Goal: Submit feedback/report problem: Submit feedback/report problem

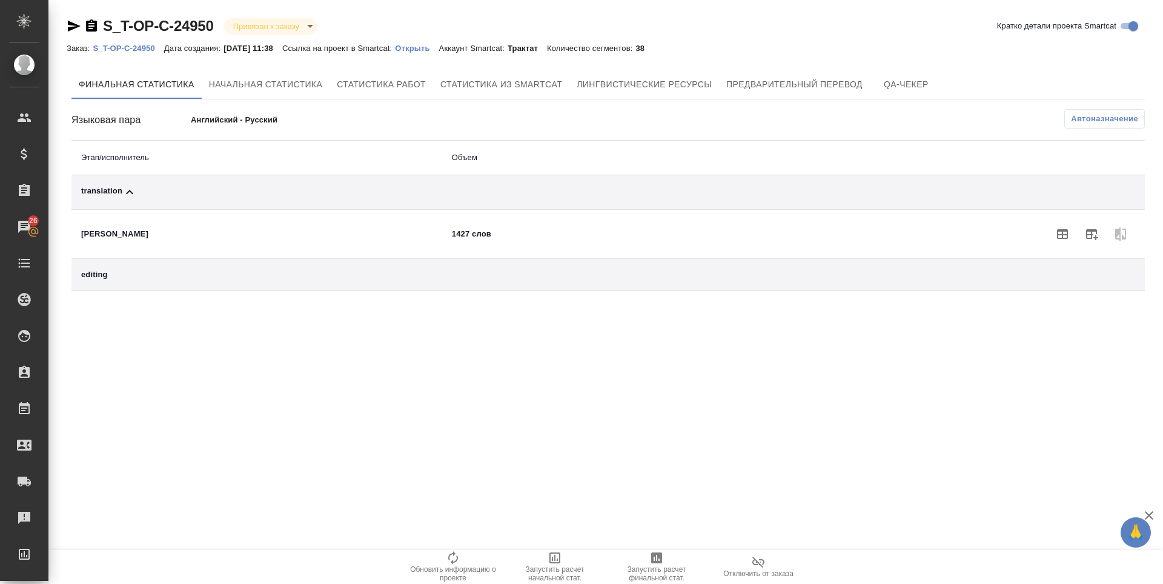
click at [116, 186] on div "translation" at bounding box center [256, 192] width 351 height 15
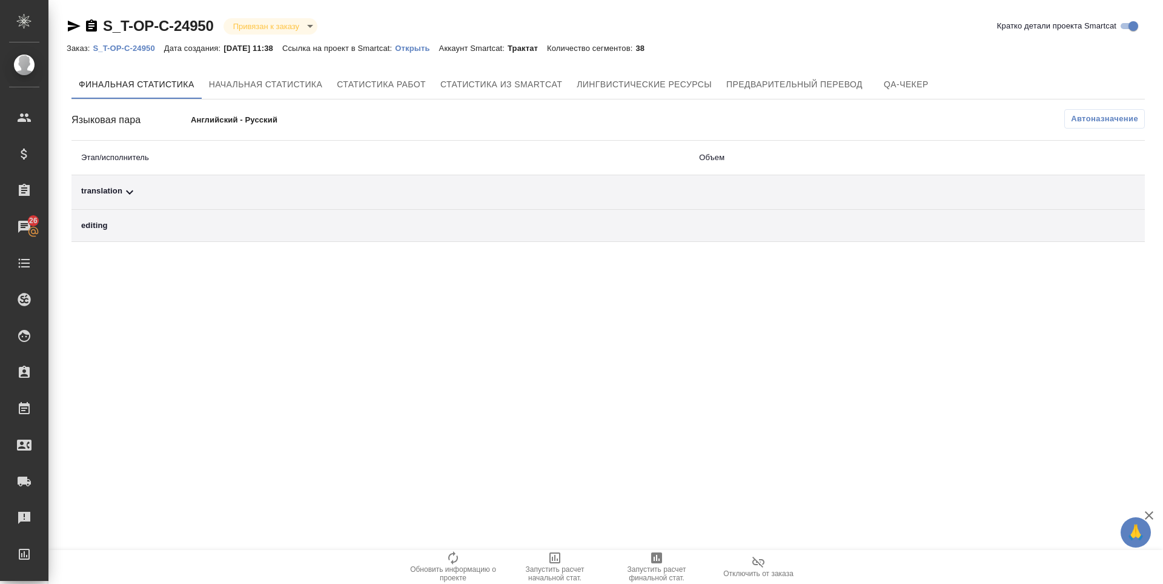
click at [107, 191] on div "translation" at bounding box center [380, 192] width 599 height 15
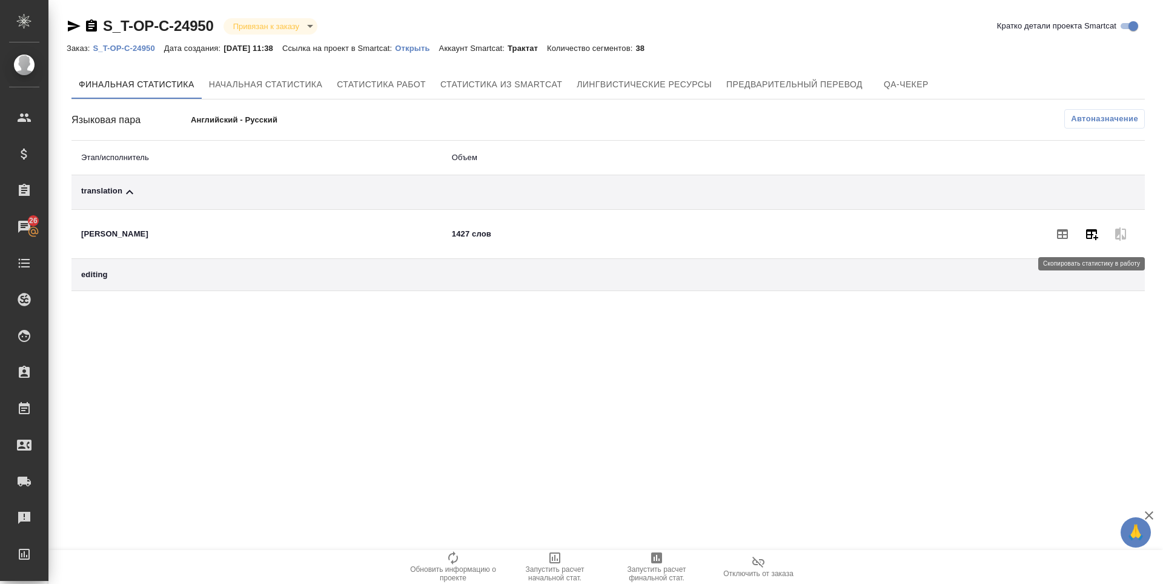
click at [1098, 238] on icon "button" at bounding box center [1092, 234] width 12 height 11
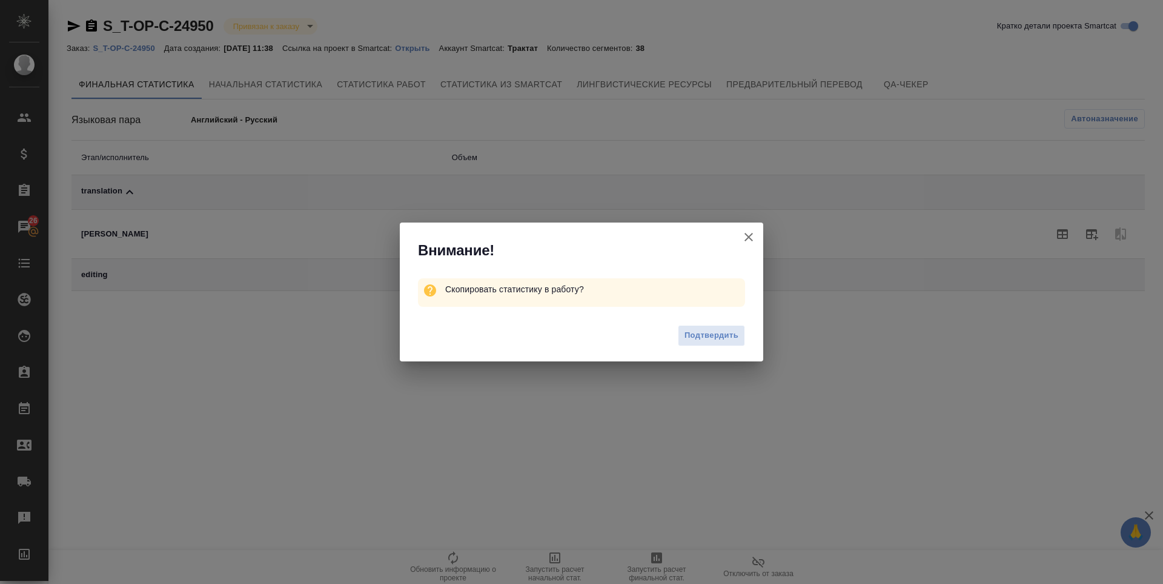
click at [724, 347] on div "Подтвердить" at bounding box center [582, 337] width 364 height 48
click at [716, 339] on span "Подтвердить" at bounding box center [712, 335] width 54 height 14
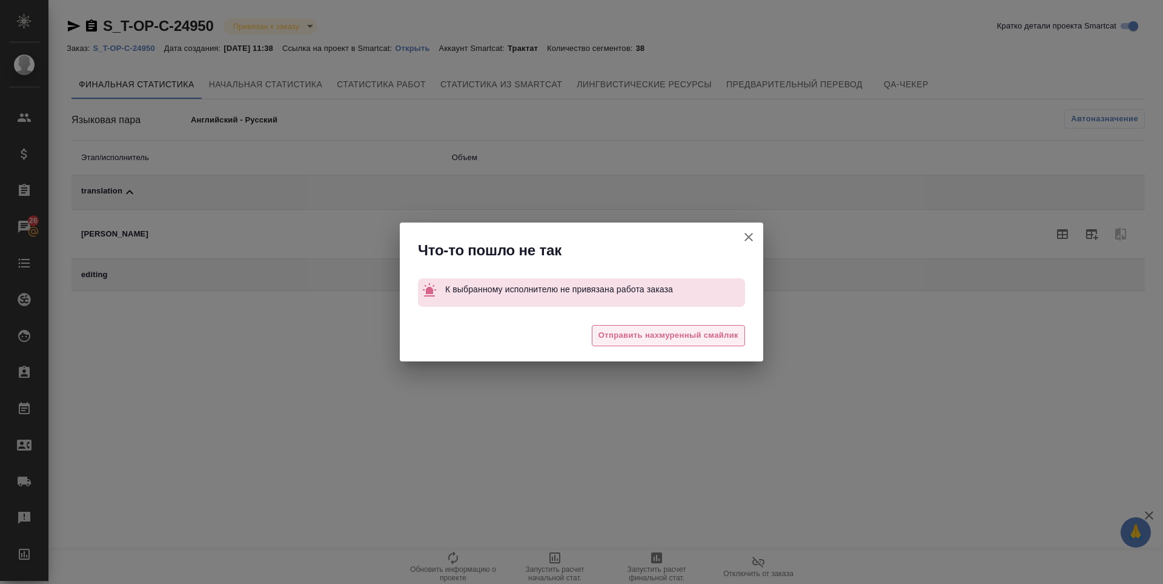
click at [716, 339] on span "Отправить нахмуренный смайлик" at bounding box center [669, 335] width 140 height 14
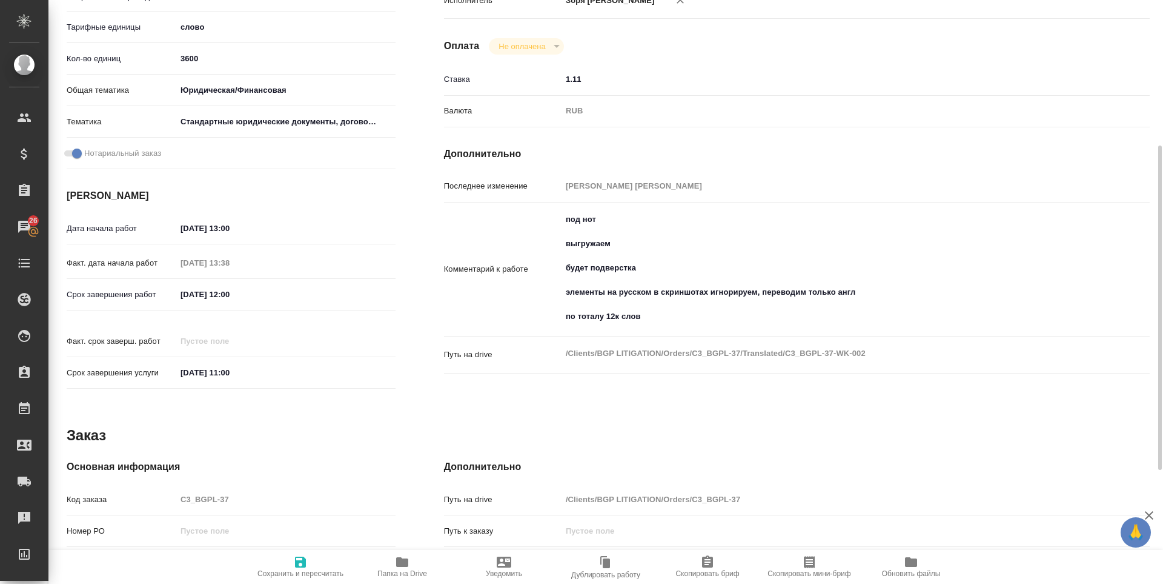
scroll to position [466, 0]
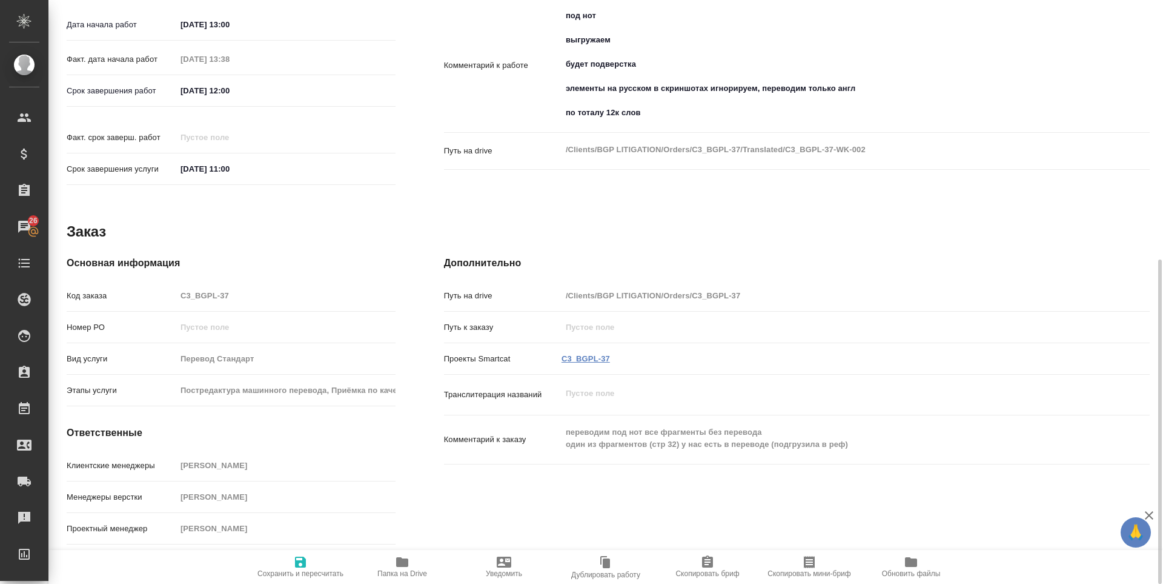
click at [576, 359] on link "C3_BGPL-37" at bounding box center [586, 358] width 48 height 9
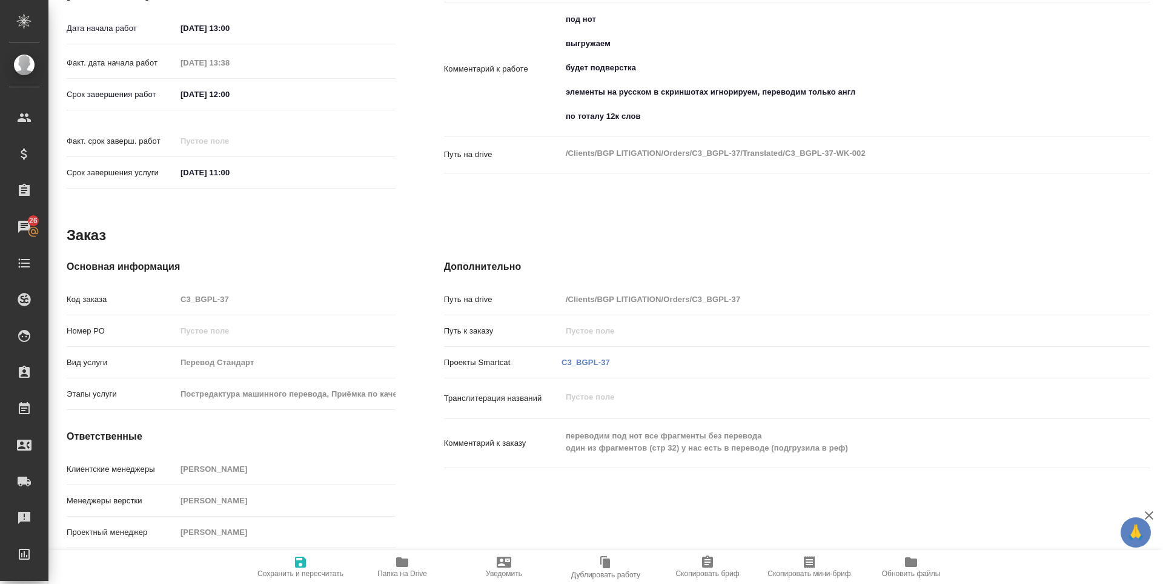
scroll to position [0, 0]
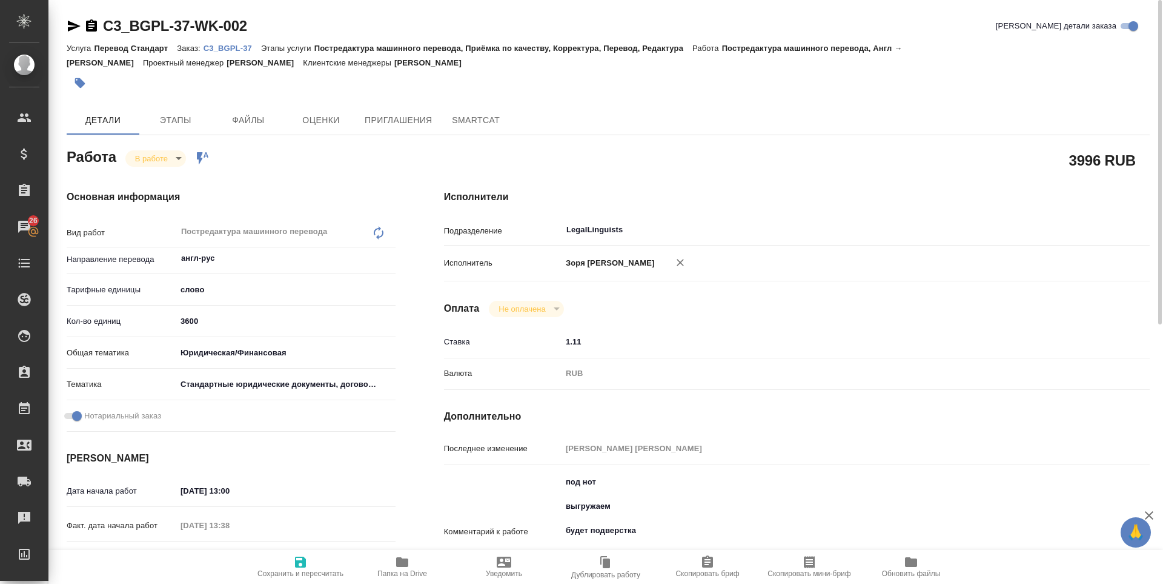
click at [400, 565] on icon "button" at bounding box center [402, 562] width 12 height 10
click at [79, 30] on icon "button" at bounding box center [74, 26] width 15 height 15
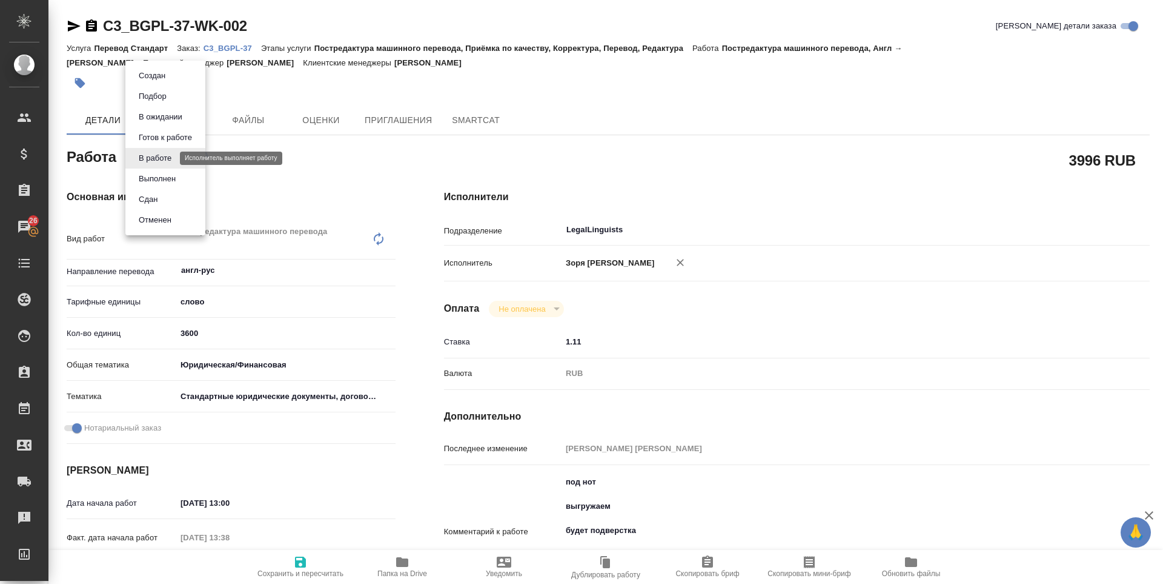
click at [144, 159] on body "🙏 .cls-1 fill:#fff; AWATERA Zoria Tatiana Клиенты Спецификации Заказы 26 Чаты T…" at bounding box center [581, 292] width 1163 height 584
click at [146, 172] on button "Выполнен" at bounding box center [157, 178] width 44 height 13
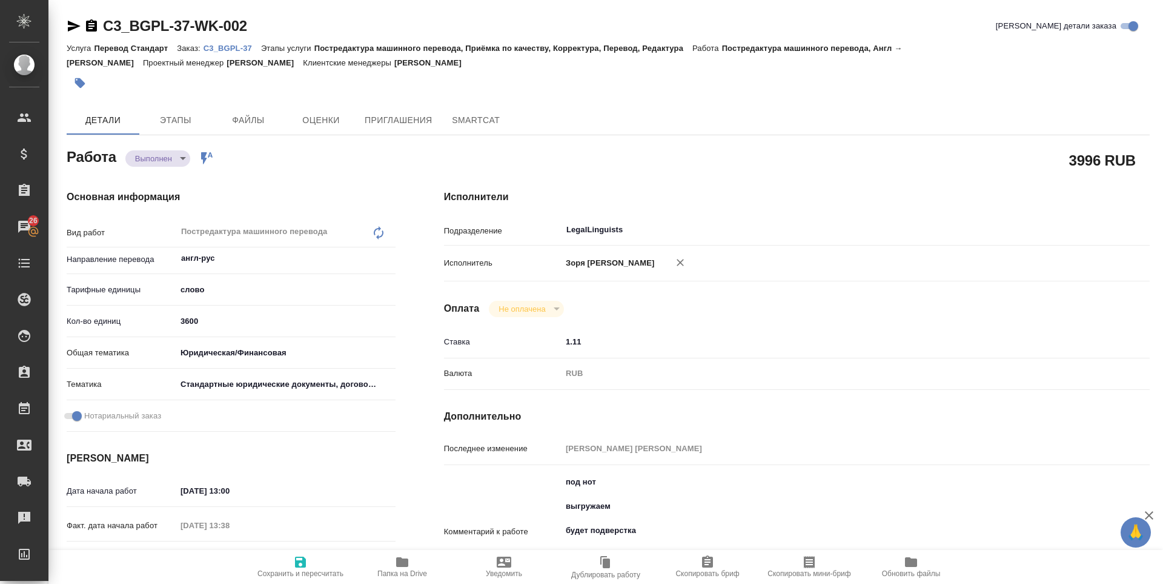
type textarea "x"
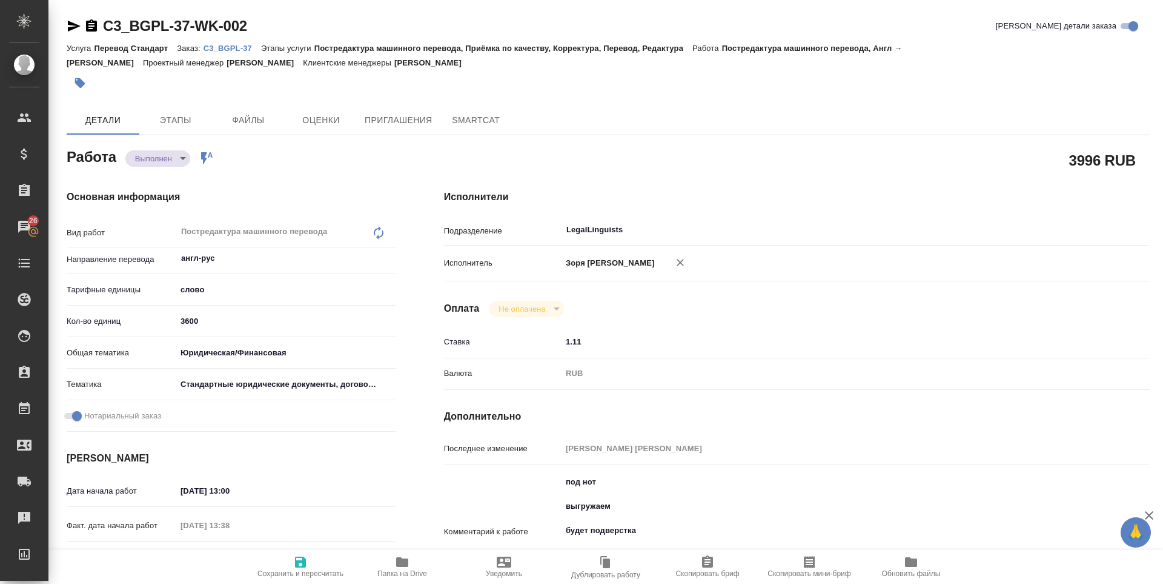
type textarea "x"
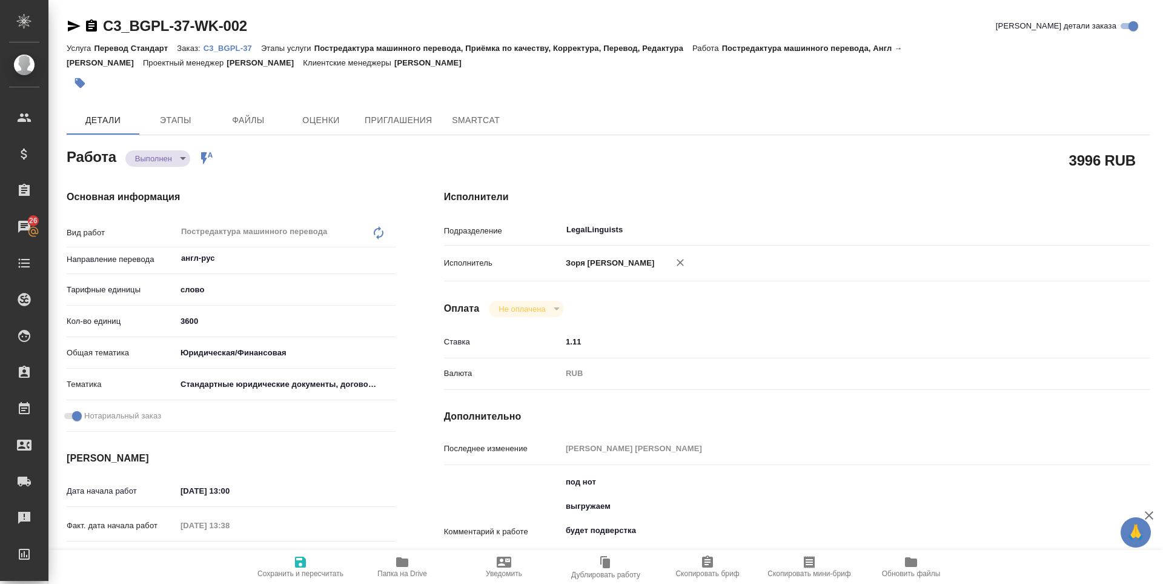
type textarea "x"
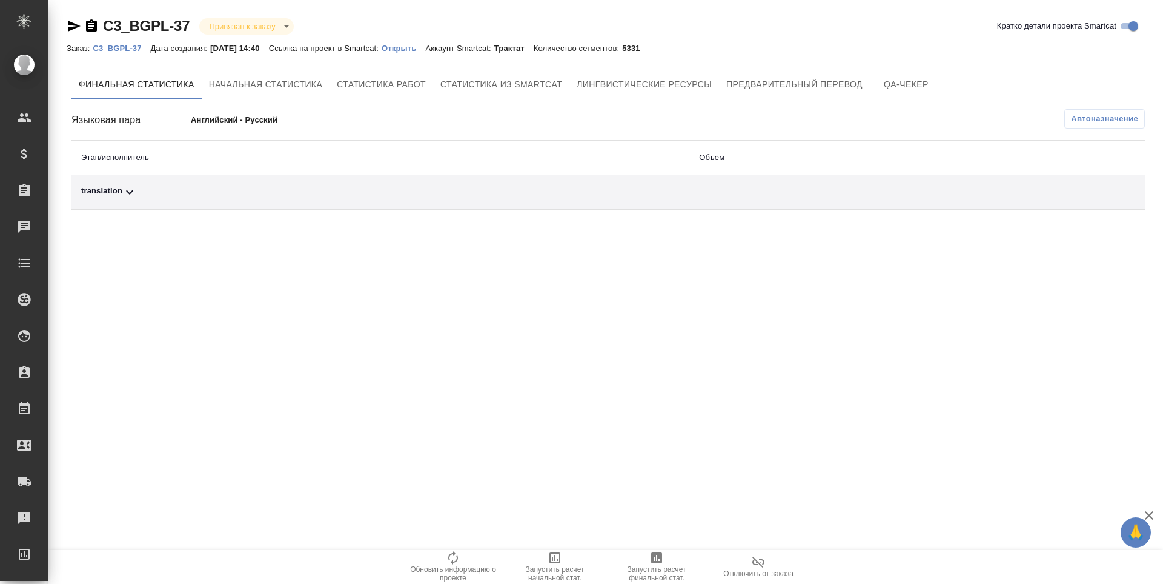
click at [649, 573] on span "Запустить расчет финальной стат." at bounding box center [656, 573] width 87 height 17
click at [101, 192] on div "translation" at bounding box center [380, 192] width 599 height 15
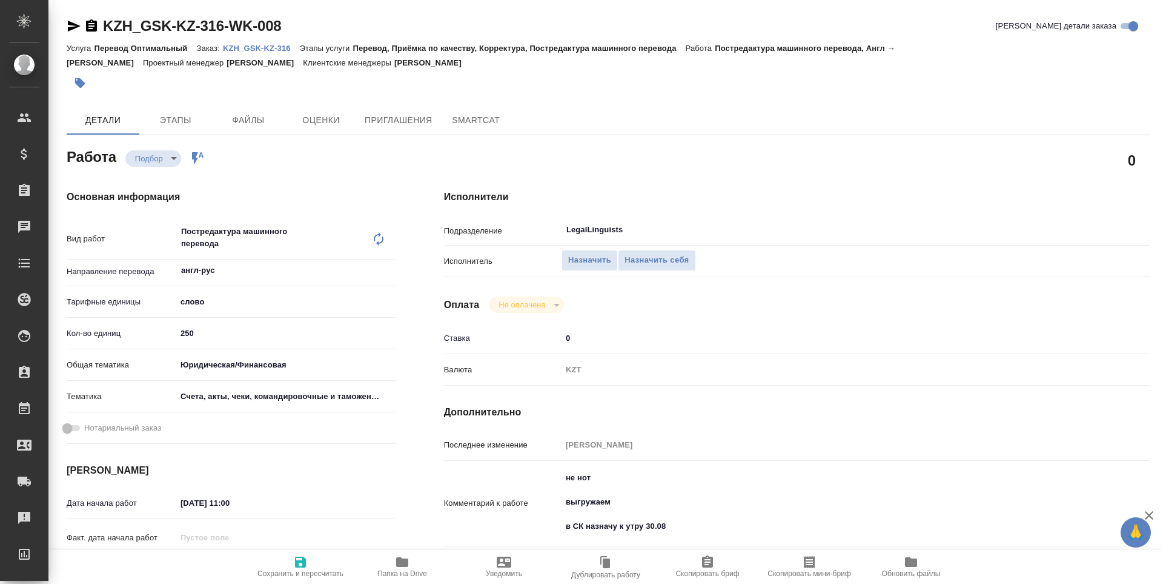
type textarea "x"
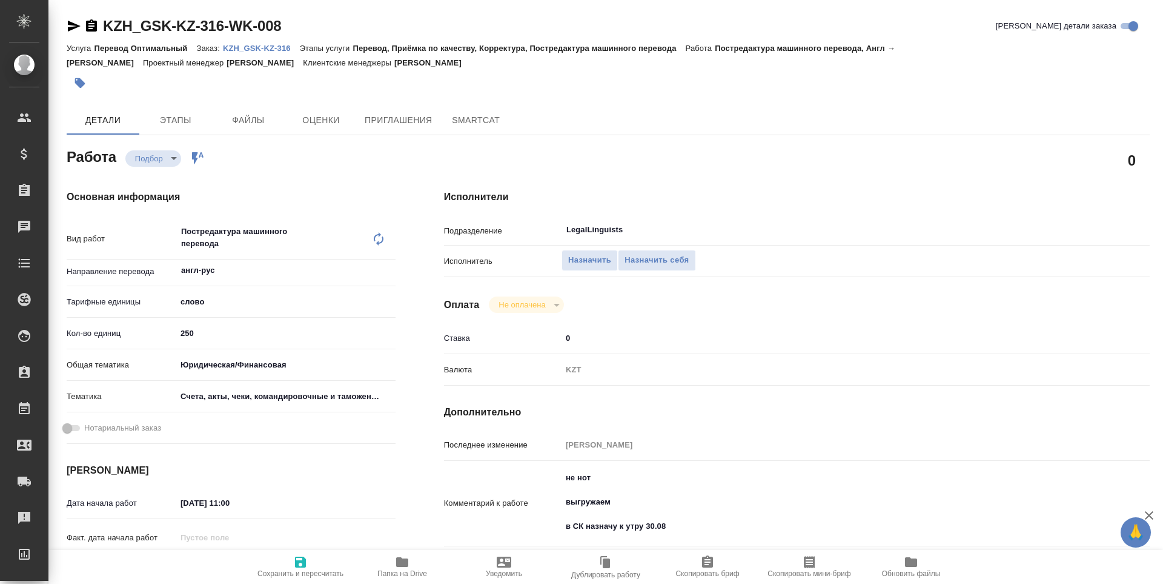
type textarea "x"
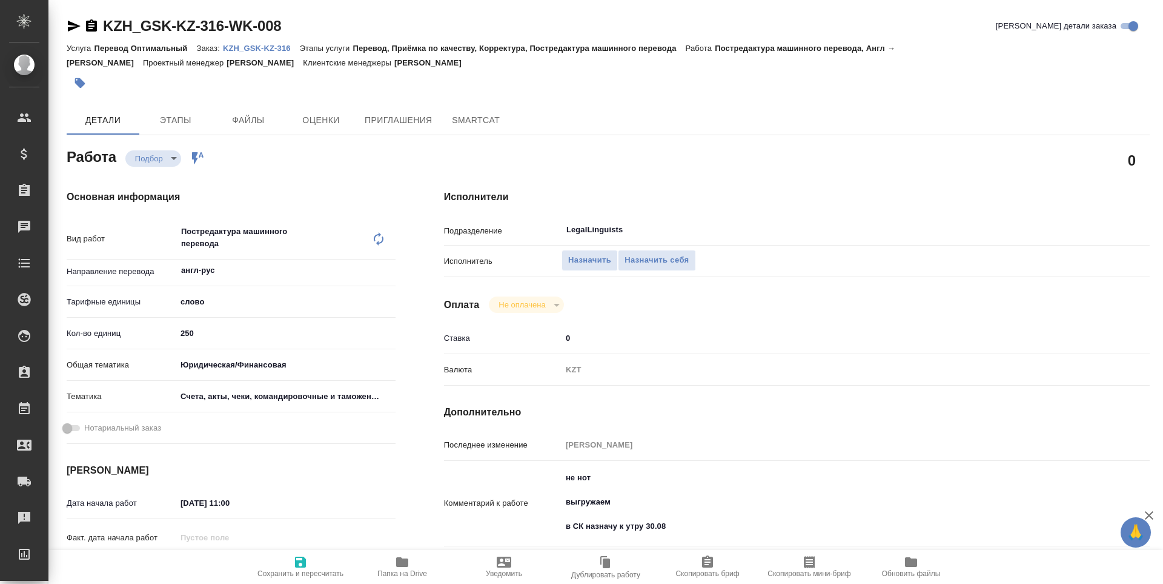
type textarea "x"
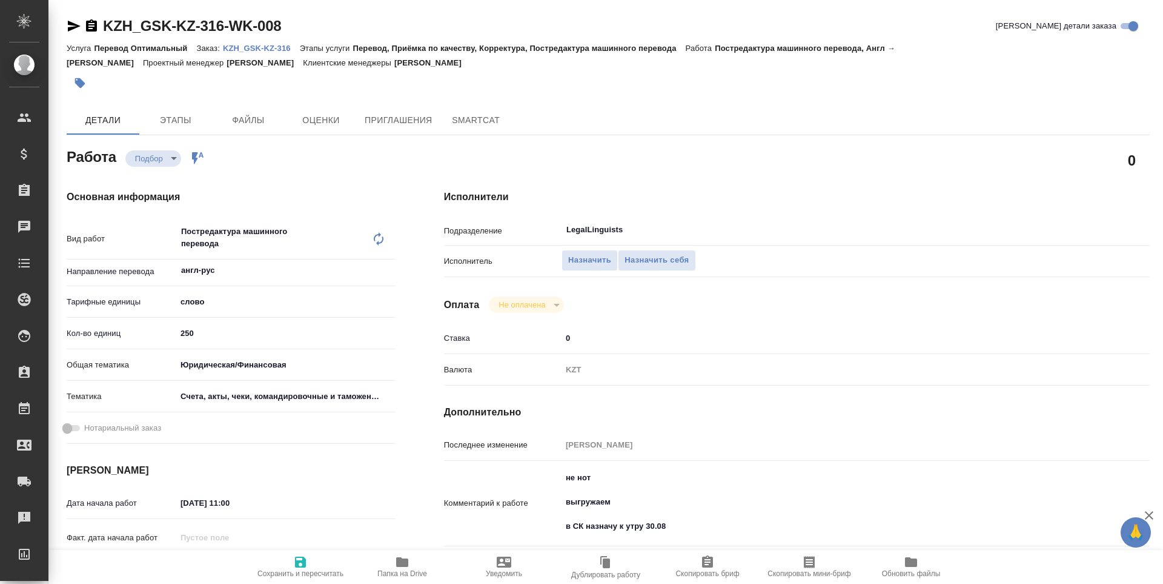
type textarea "x"
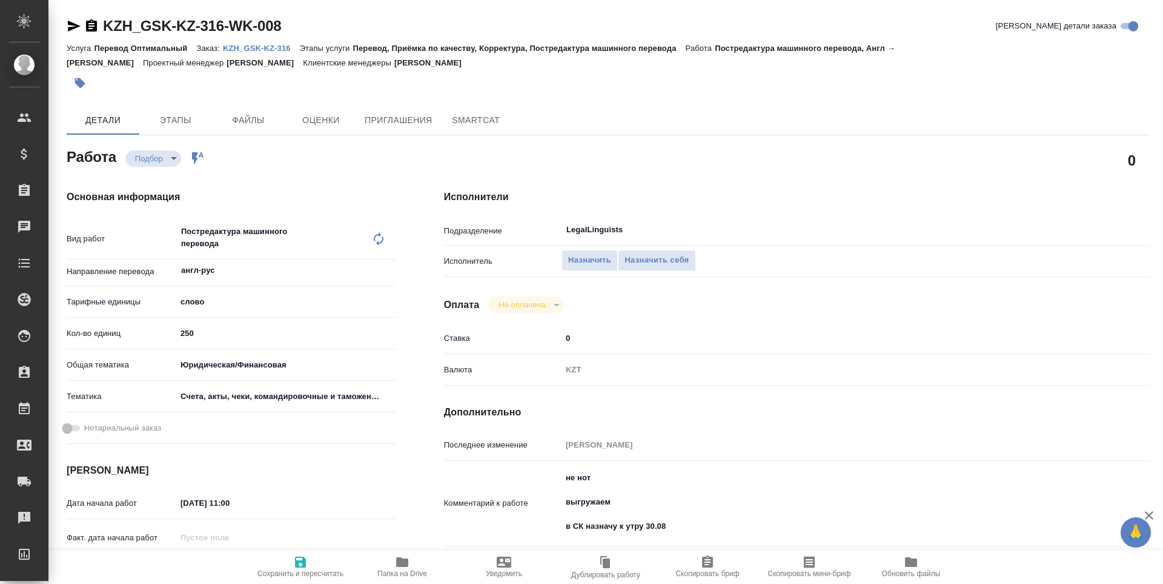
type textarea "x"
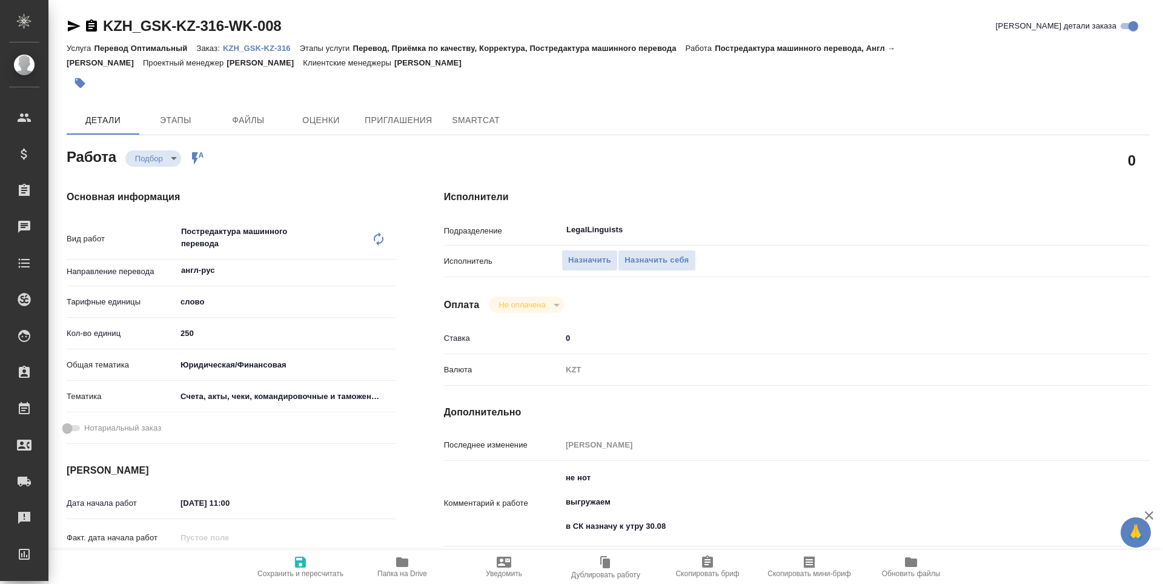
type textarea "x"
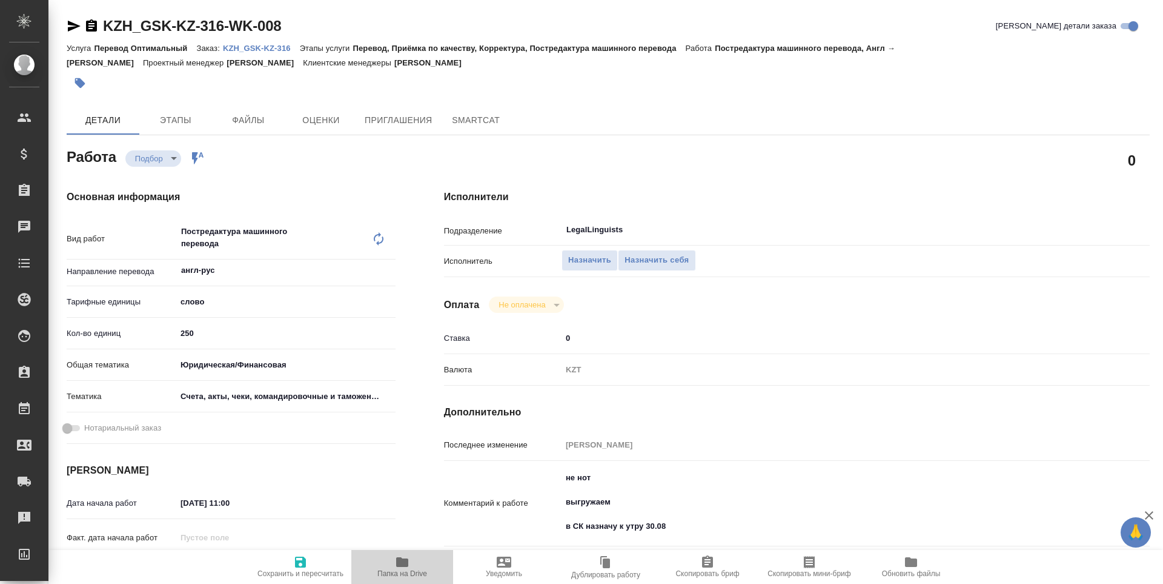
click at [414, 570] on span "Папка на Drive" at bounding box center [403, 573] width 50 height 8
type textarea "x"
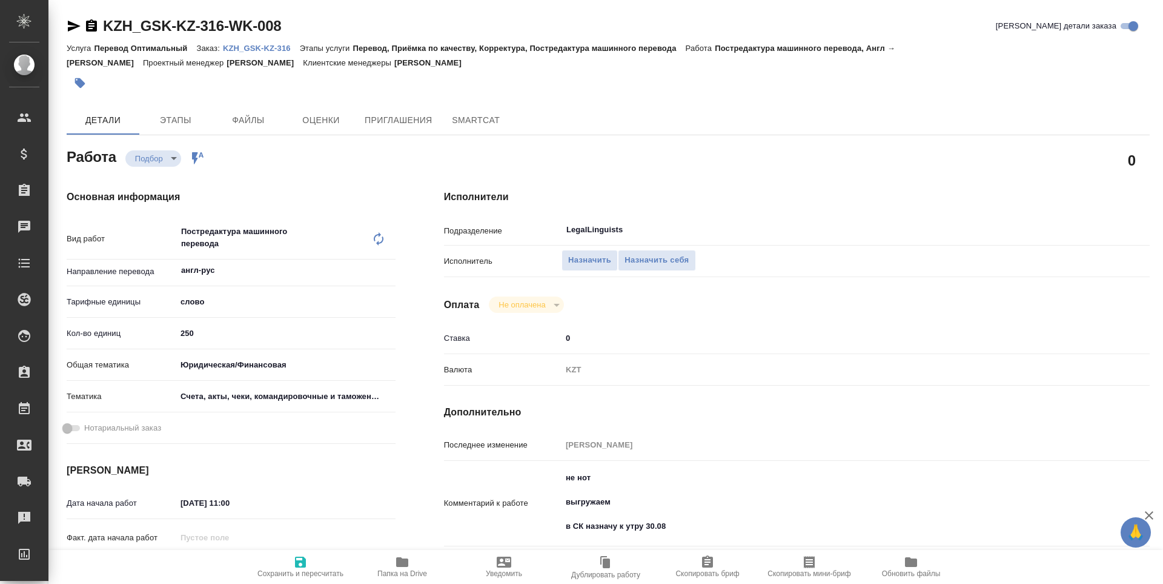
type textarea "x"
click at [664, 258] on span "Назначить себя" at bounding box center [657, 260] width 64 height 14
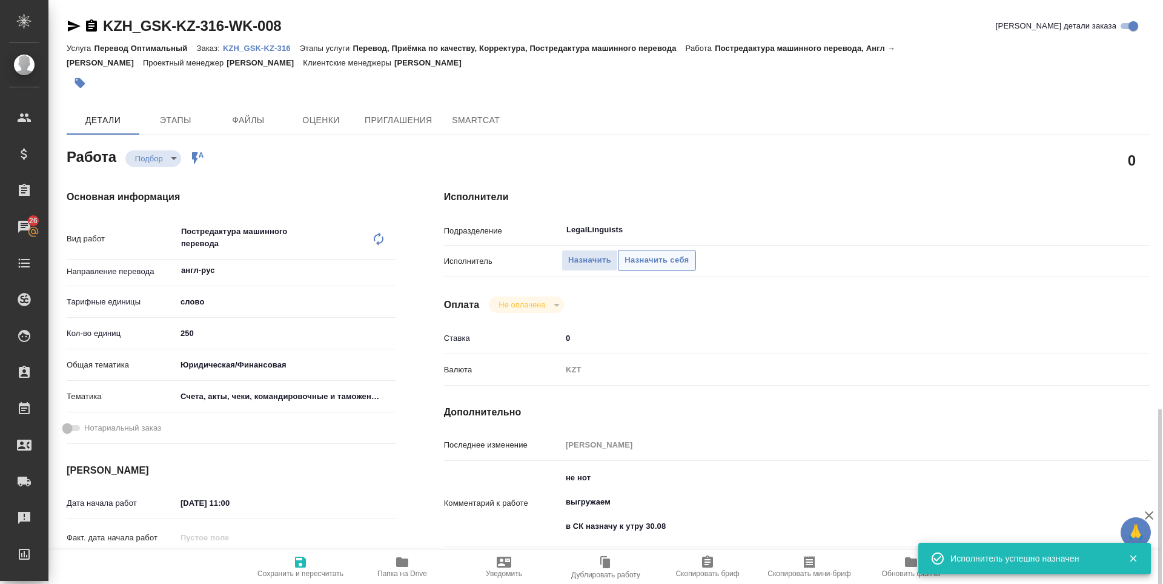
scroll to position [262, 0]
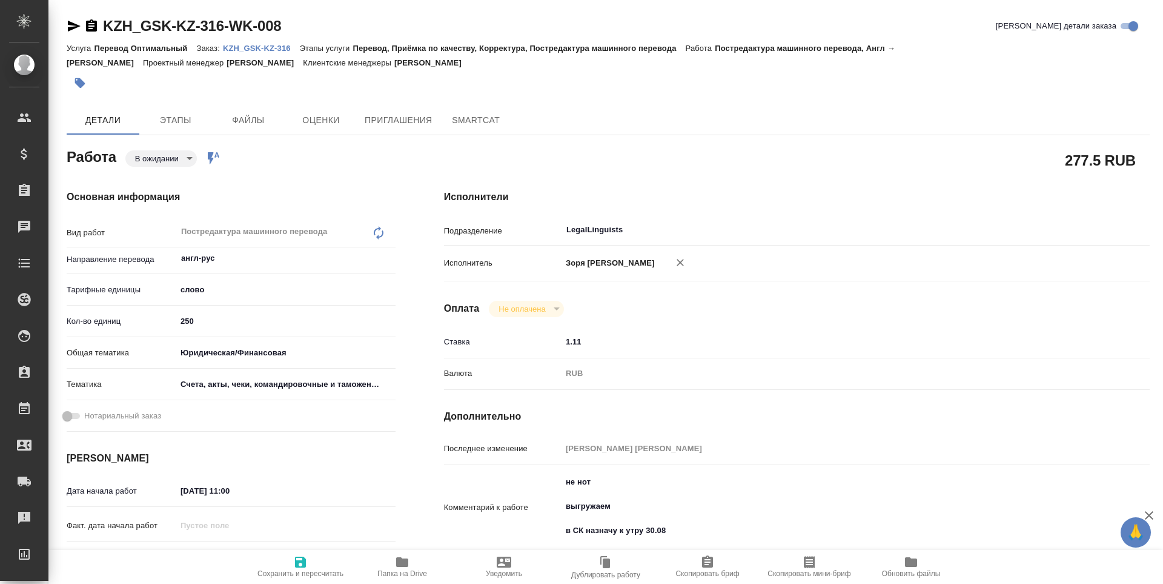
type textarea "x"
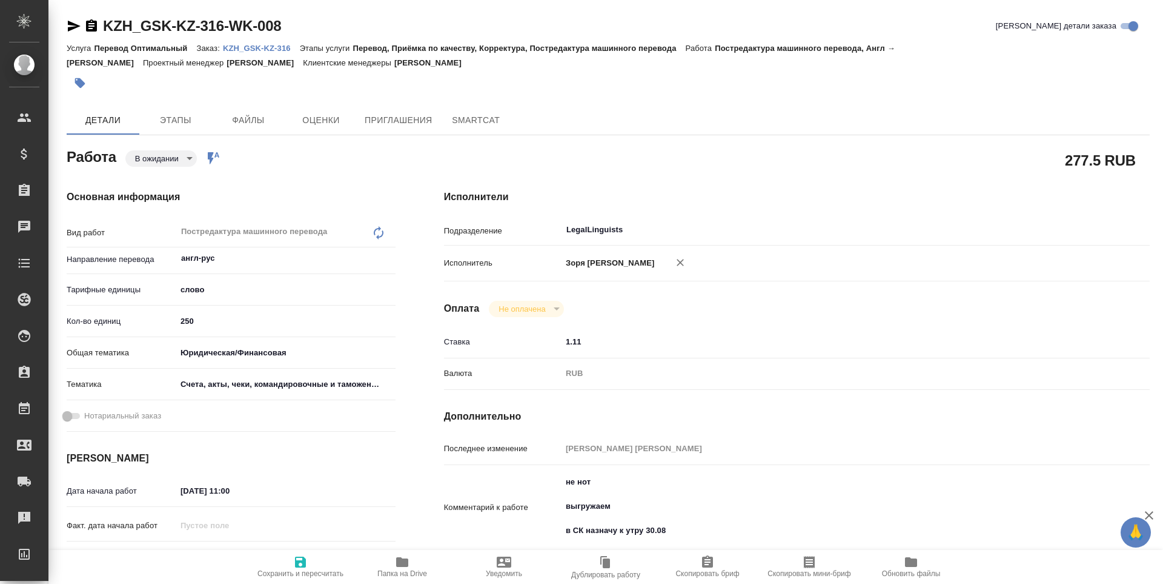
type textarea "x"
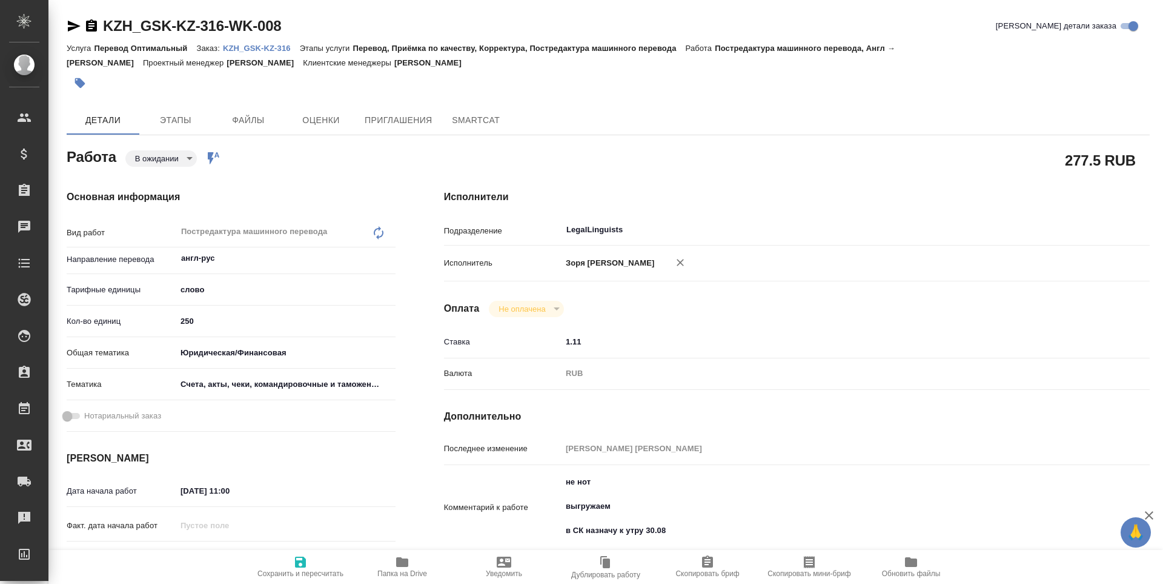
type textarea "x"
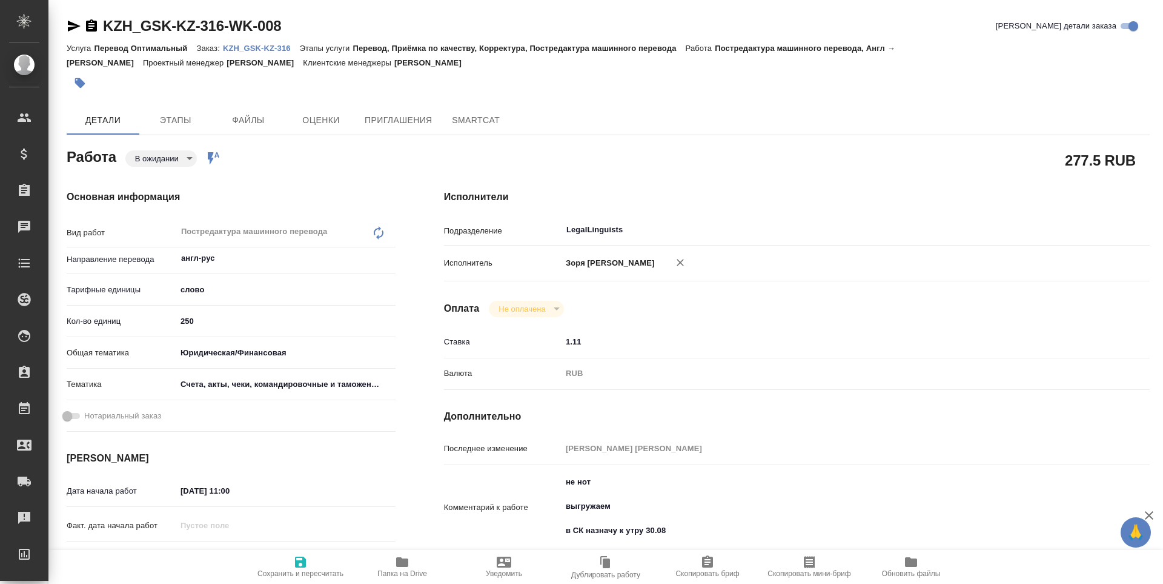
type textarea "x"
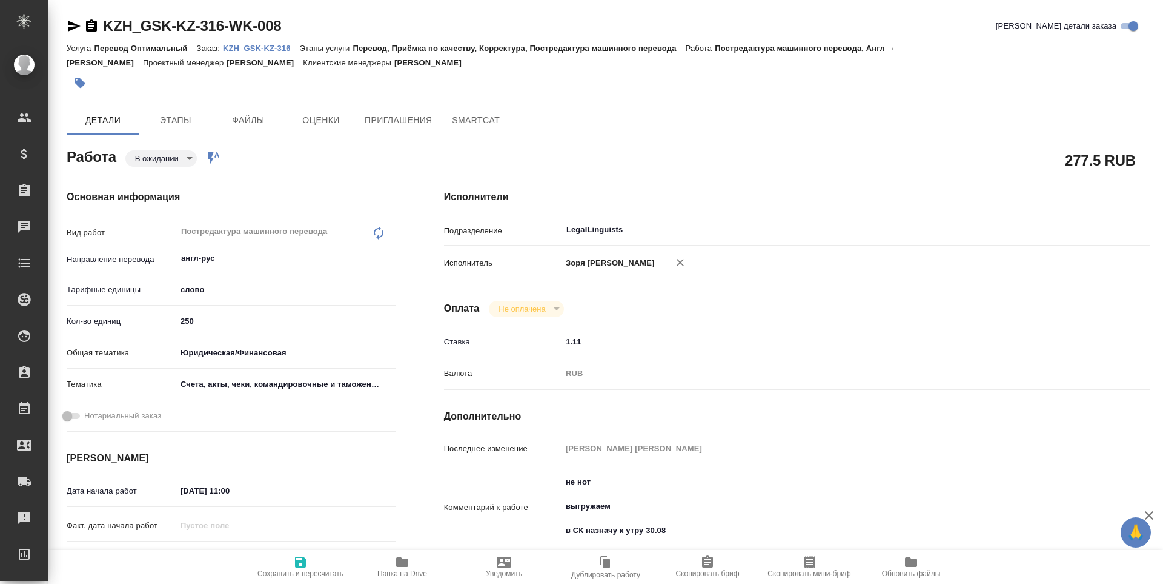
type textarea "x"
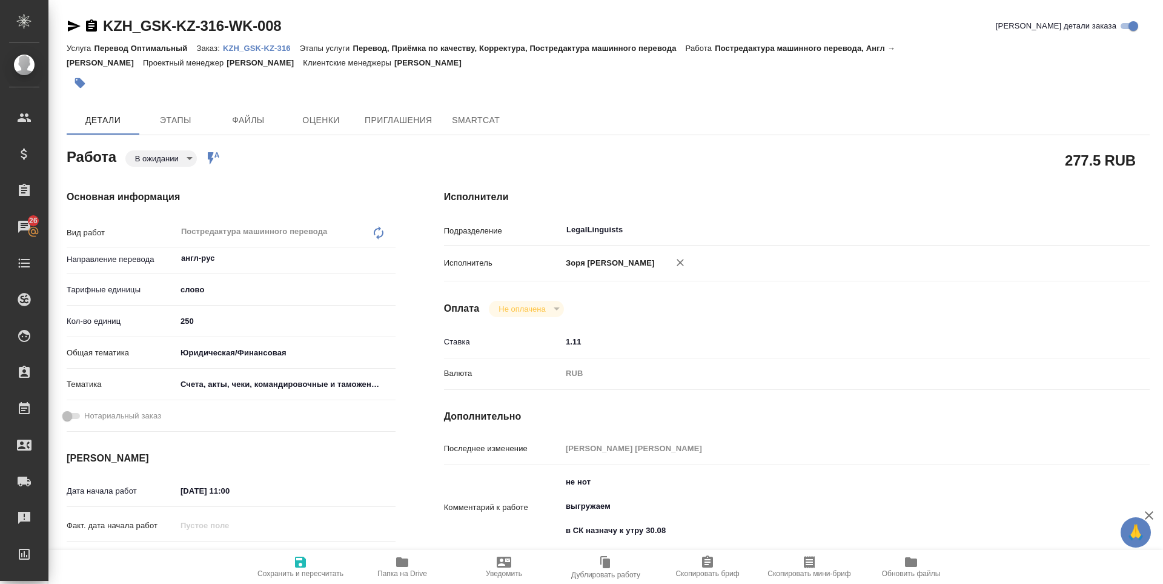
type textarea "x"
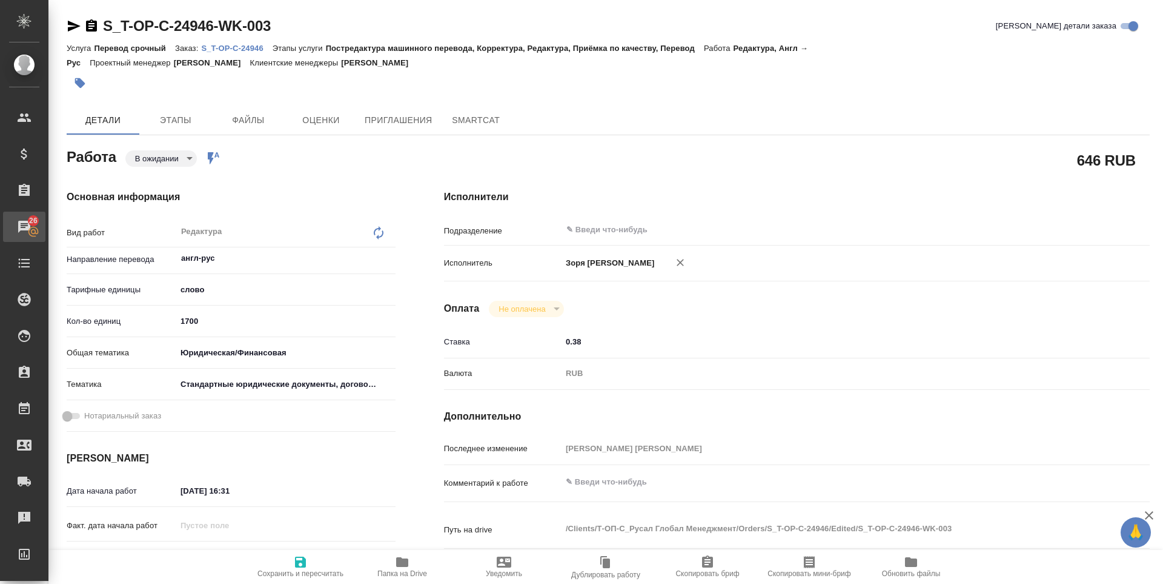
click at [24, 224] on div "Чаты" at bounding box center [9, 227] width 30 height 18
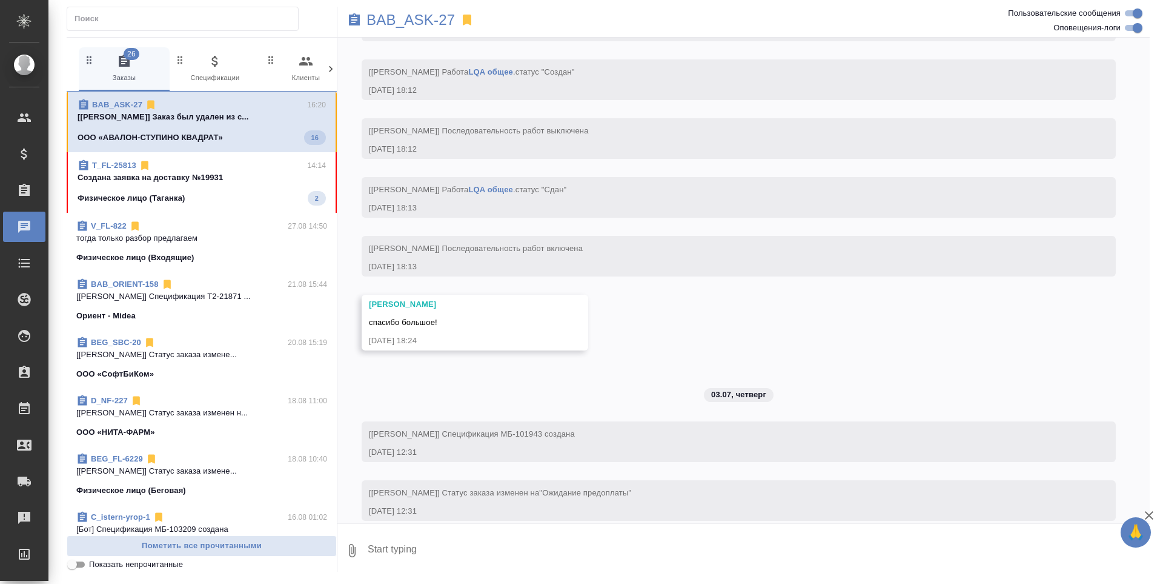
scroll to position [2040, 0]
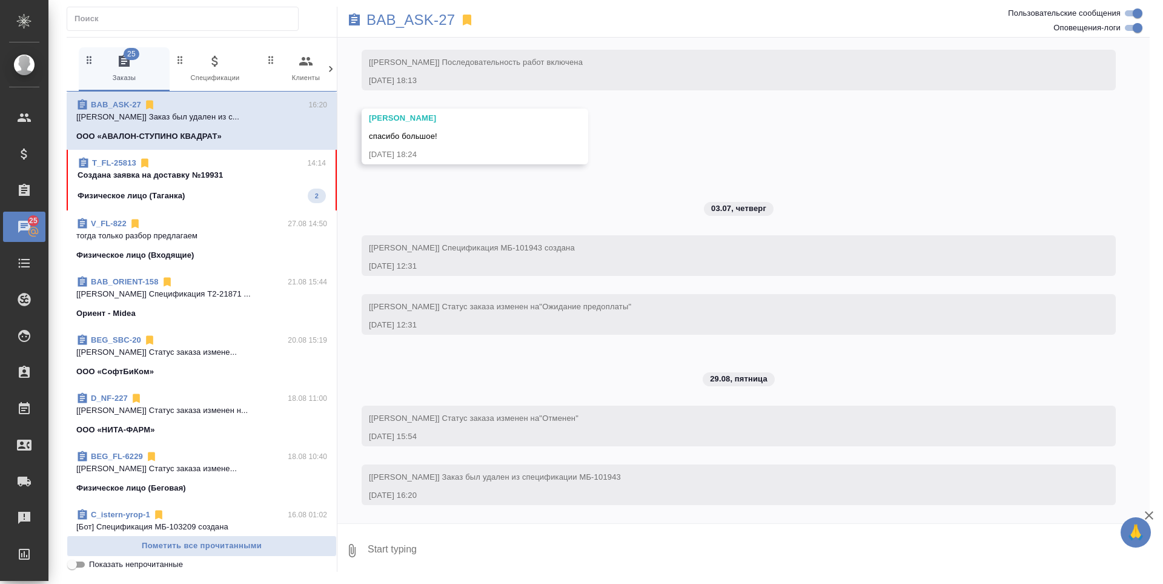
click at [224, 191] on div "Физическое лицо (Таганка) 2" at bounding box center [202, 195] width 248 height 15
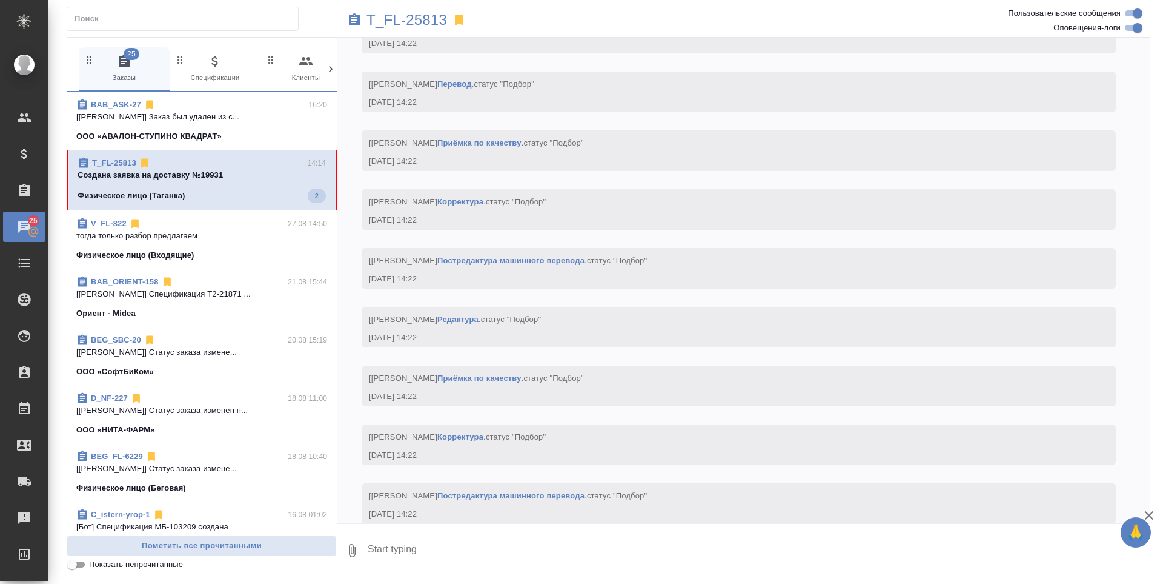
scroll to position [5186, 0]
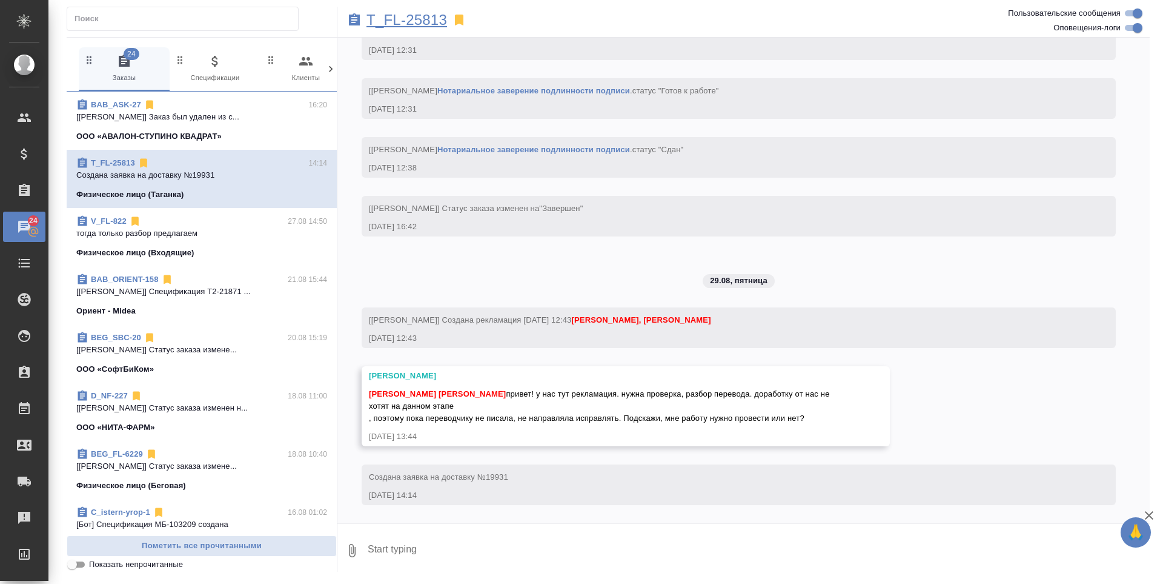
click at [396, 20] on p "T_FL-25813" at bounding box center [407, 20] width 81 height 12
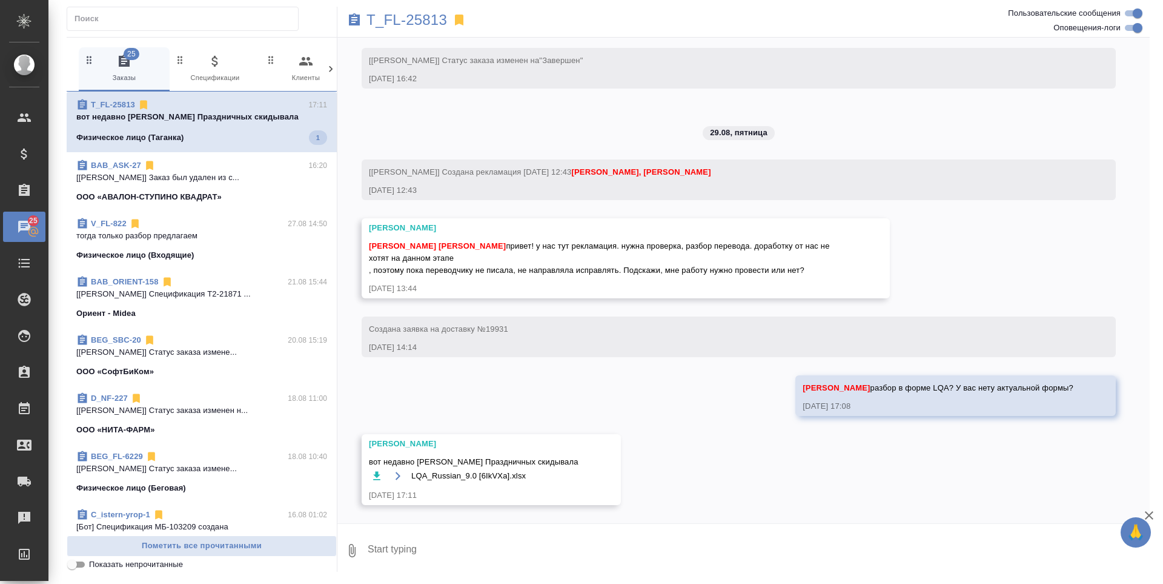
scroll to position [5334, 0]
click at [450, 471] on span "LQA_Russian_9.0 [6IkVXa].xlsx" at bounding box center [468, 476] width 115 height 12
click at [519, 473] on span "LQA_Russian_9.0 [6IkVXa].xlsx" at bounding box center [468, 476] width 115 height 12
click at [508, 475] on span "LQA_Russian_9.0 [6IkVXa].xlsx" at bounding box center [468, 476] width 115 height 12
click at [377, 475] on icon "button" at bounding box center [376, 475] width 7 height 8
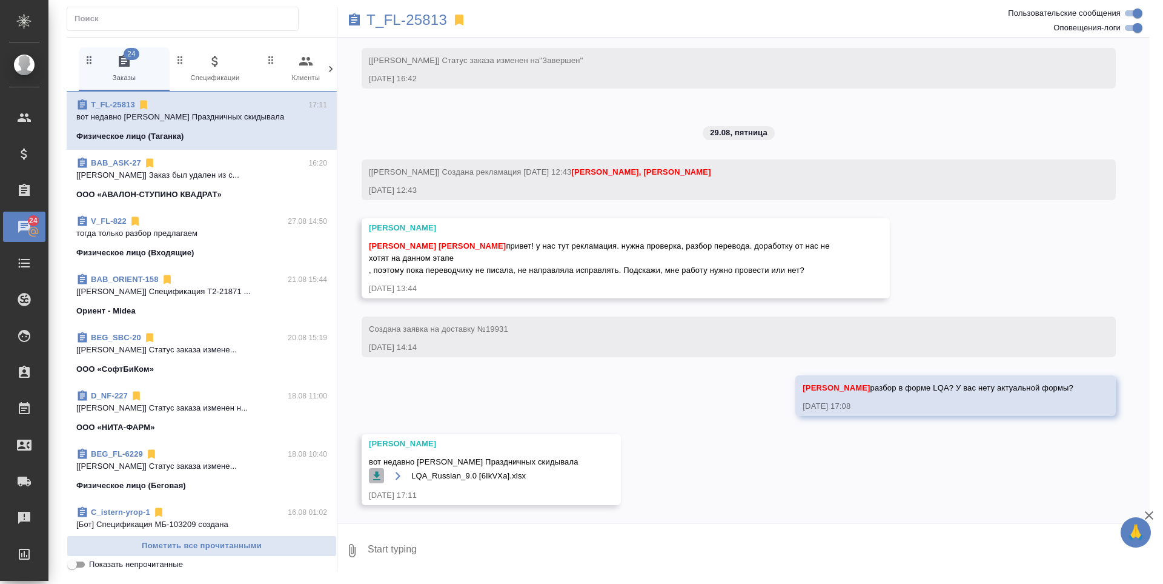
click at [376, 471] on icon "button" at bounding box center [376, 475] width 7 height 8
click at [400, 551] on textarea at bounding box center [759, 550] width 784 height 41
type textarea "c"
type textarea "спасибо"
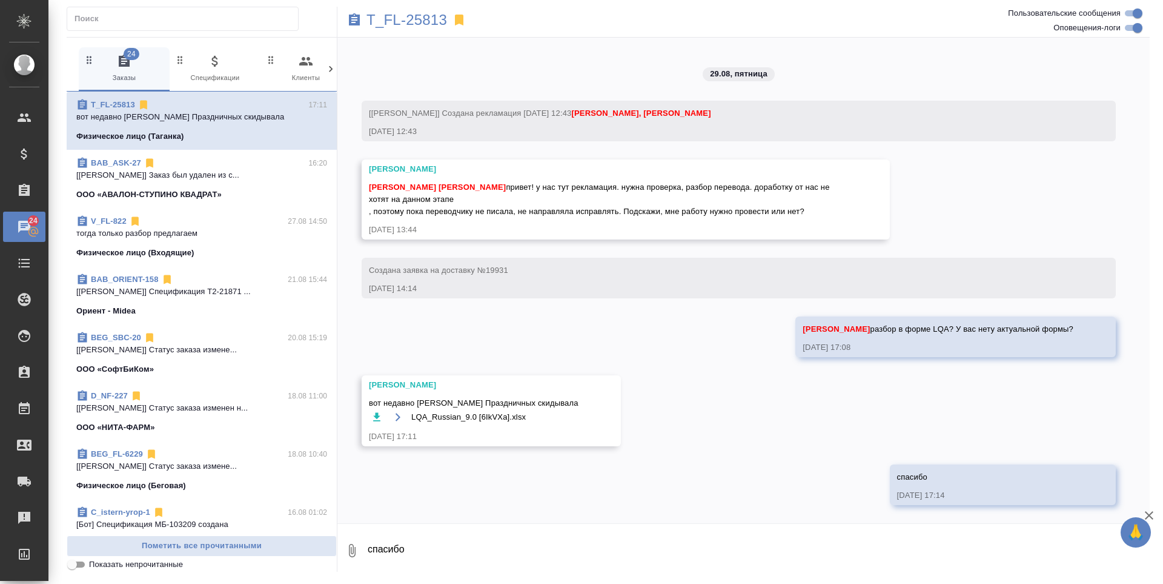
scroll to position [5393, 0]
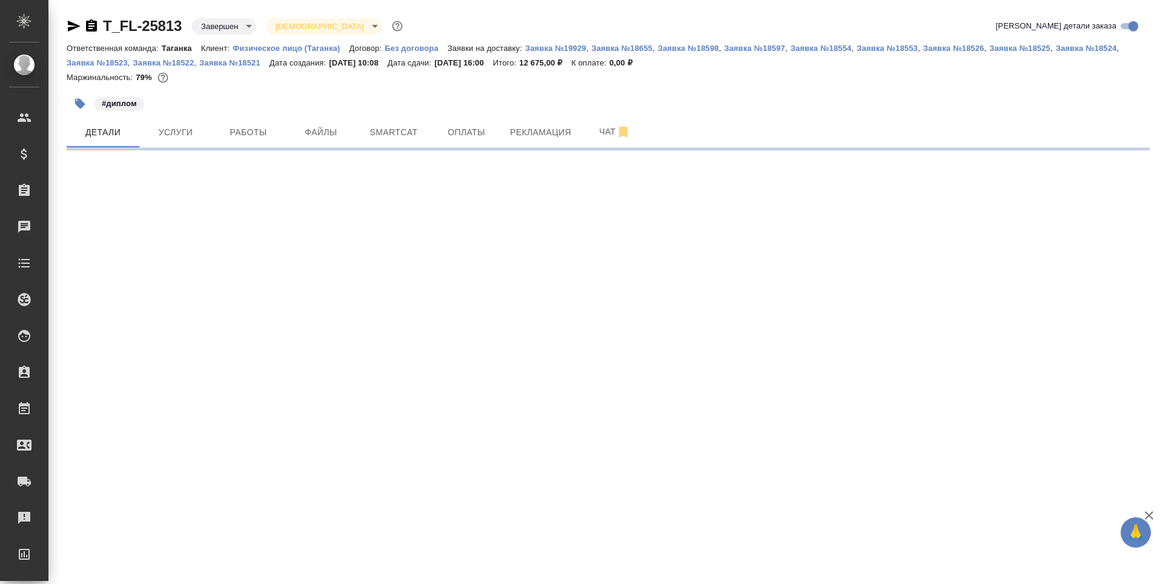
select select "RU"
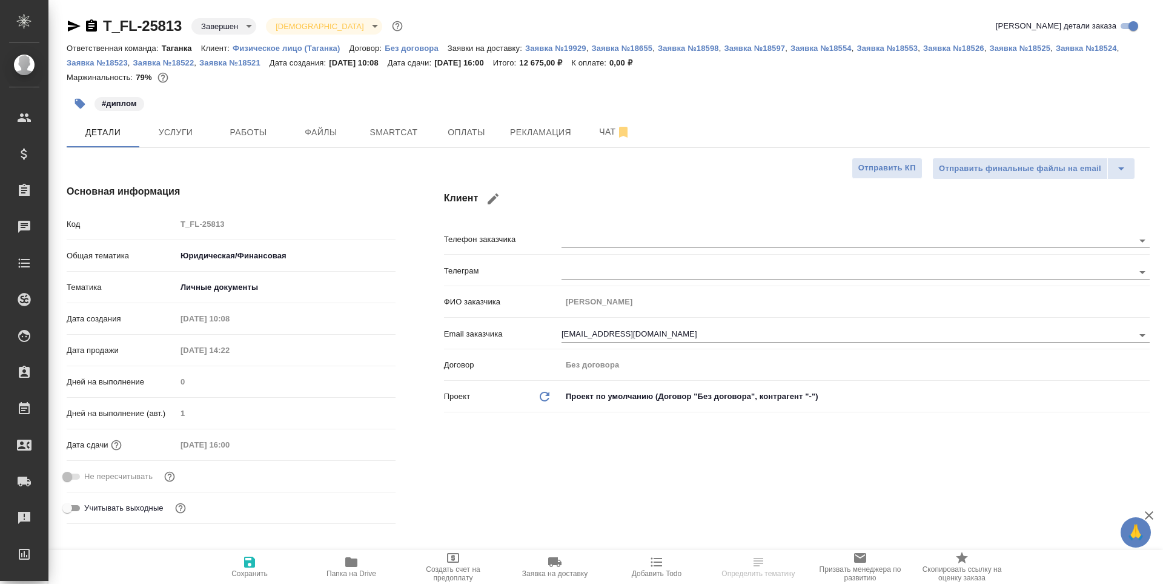
type textarea "x"
type input "Тарабановская Анастасия"
type input "Богомолова Анастасия"
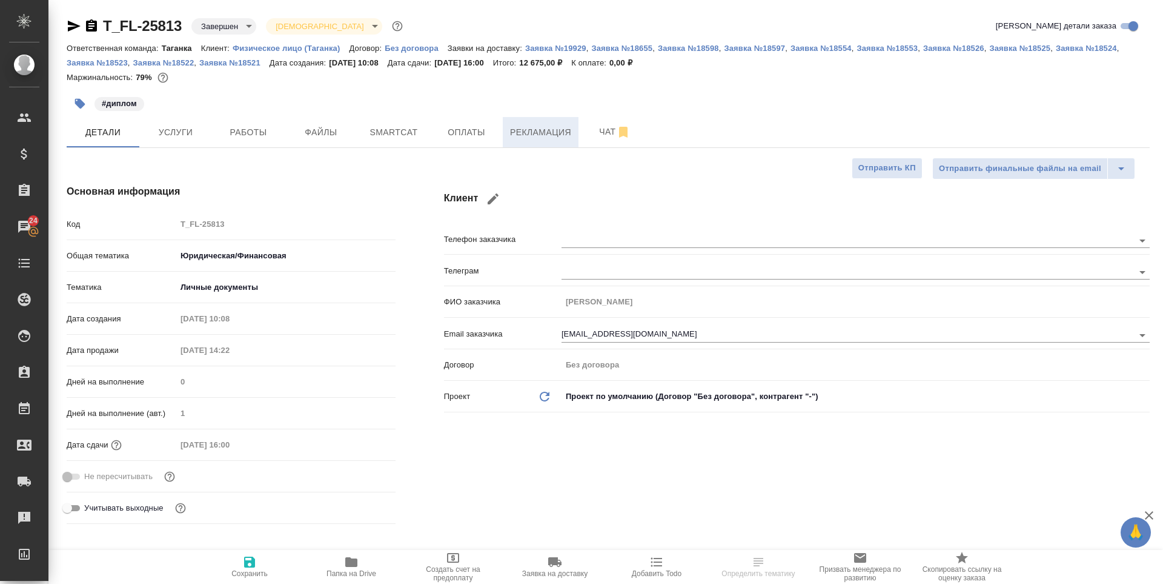
click at [545, 121] on button "Рекламация" at bounding box center [541, 132] width 76 height 30
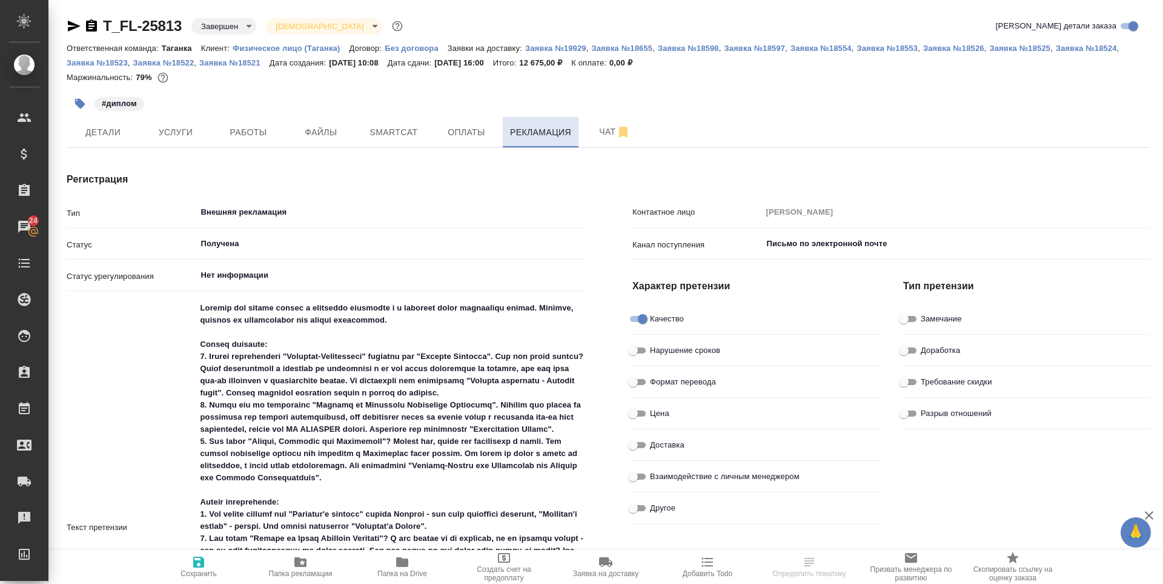
type textarea "x"
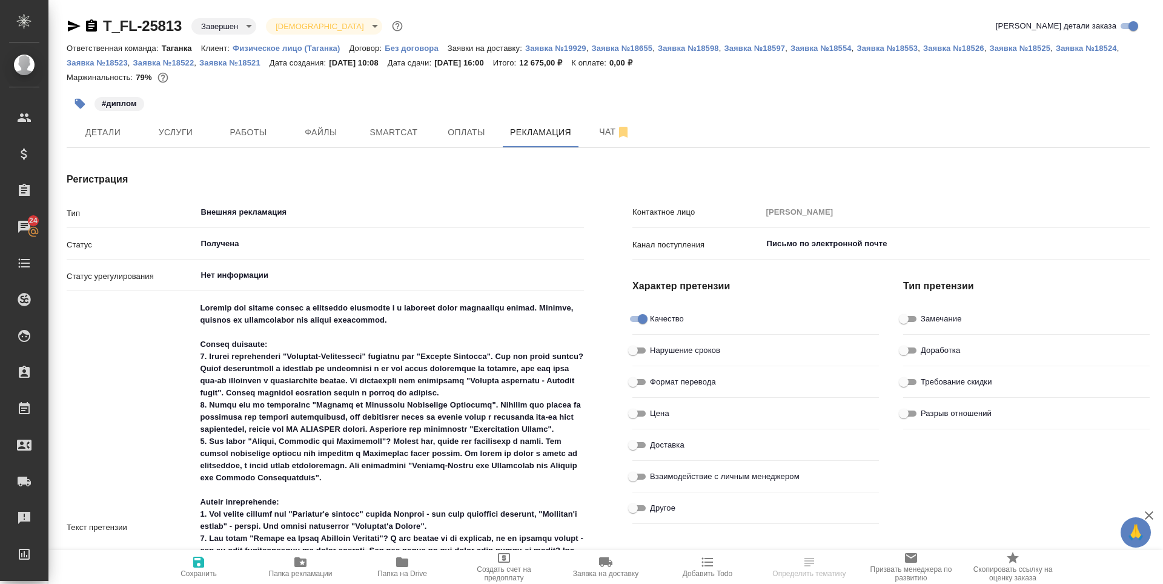
type textarea "x"
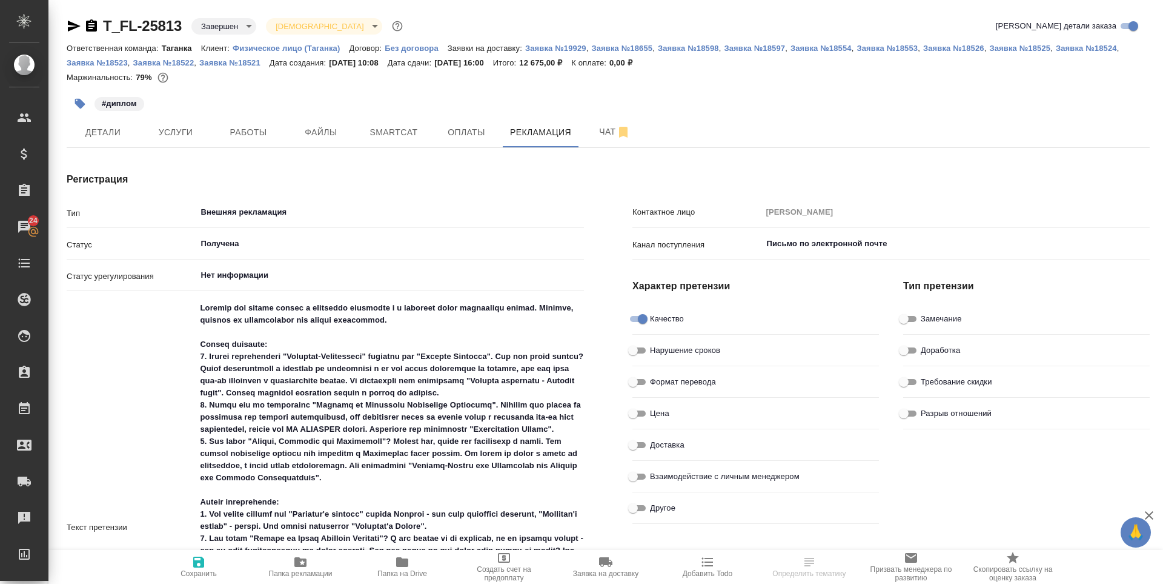
type textarea "x"
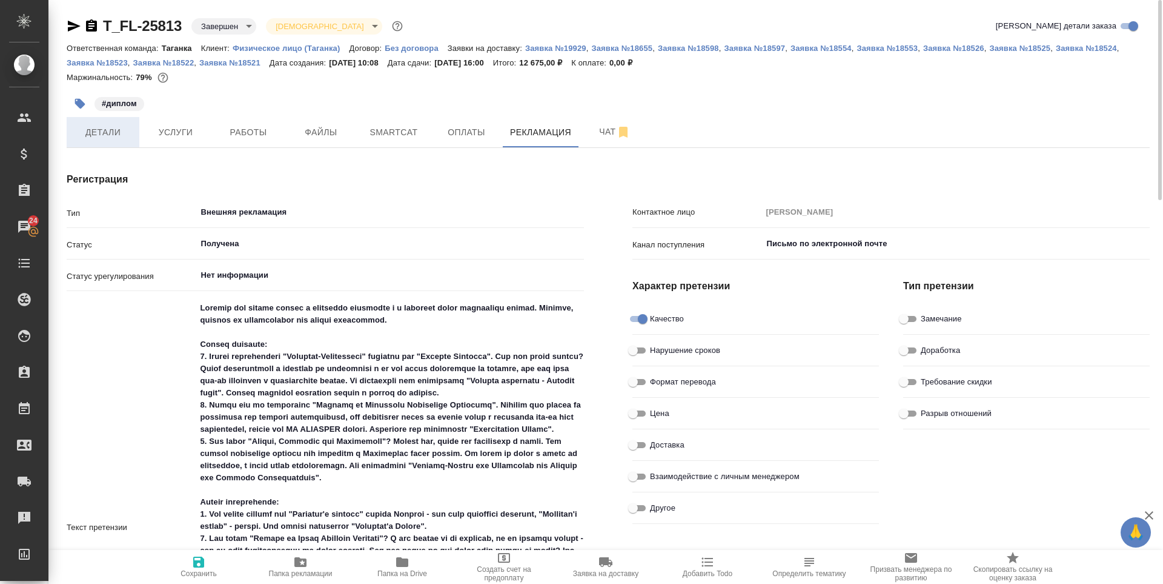
click at [93, 127] on span "Детали" at bounding box center [103, 132] width 58 height 15
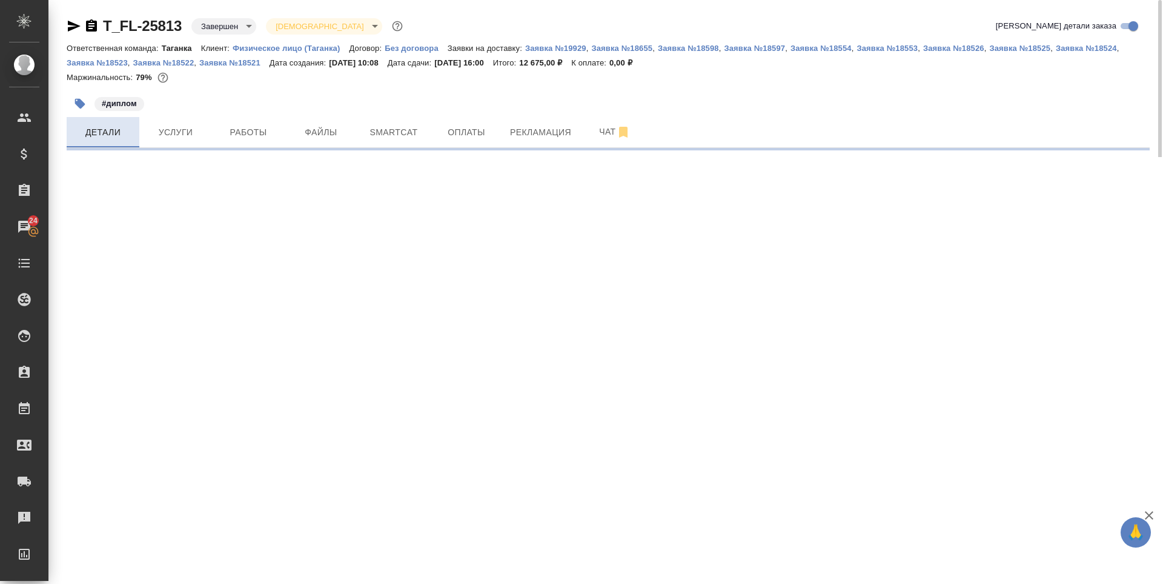
select select "RU"
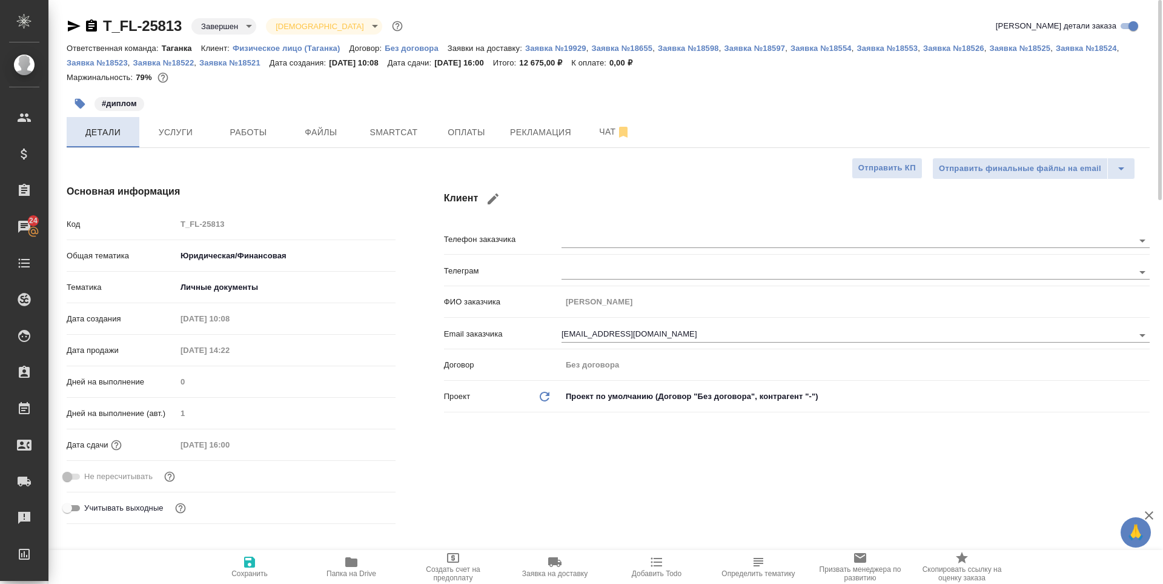
type textarea "x"
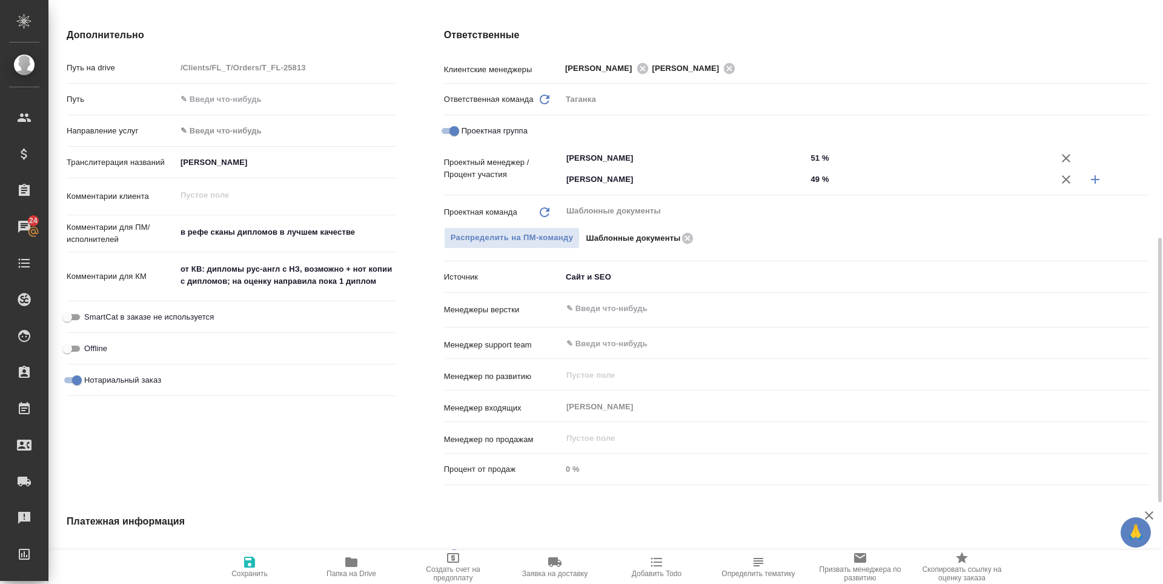
type textarea "x"
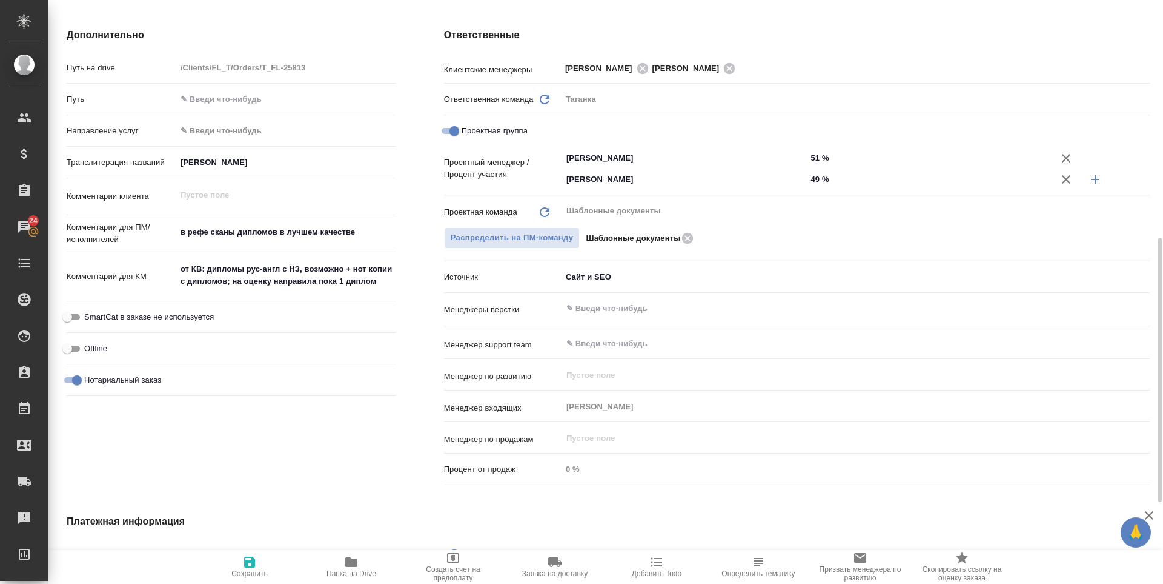
type textarea "x"
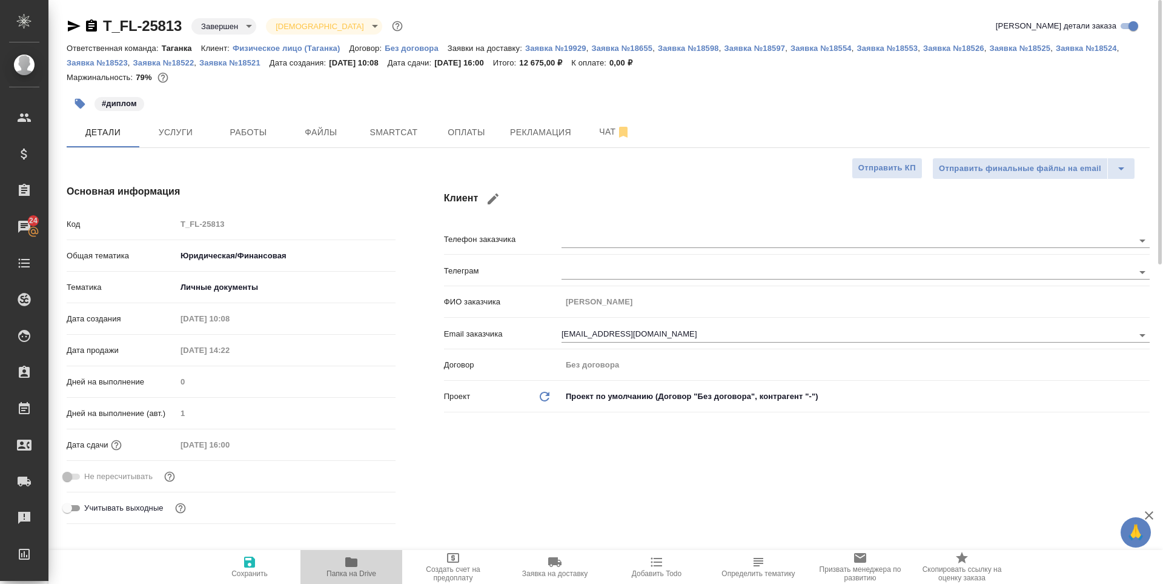
click at [344, 561] on icon "button" at bounding box center [351, 561] width 15 height 15
type textarea "x"
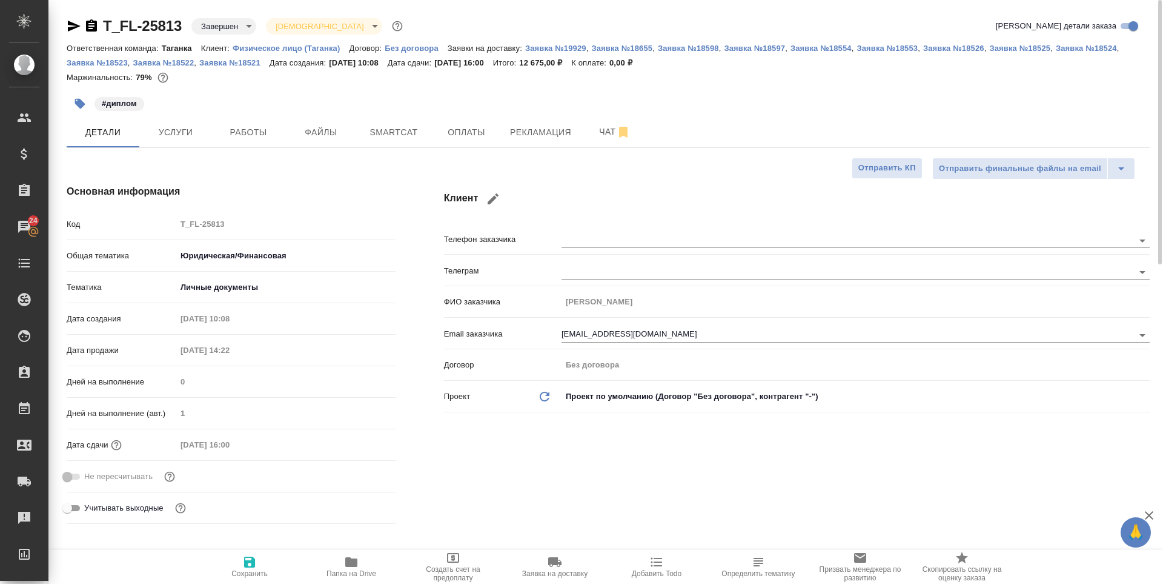
type textarea "x"
click at [531, 135] on span "Рекламация" at bounding box center [540, 132] width 61 height 15
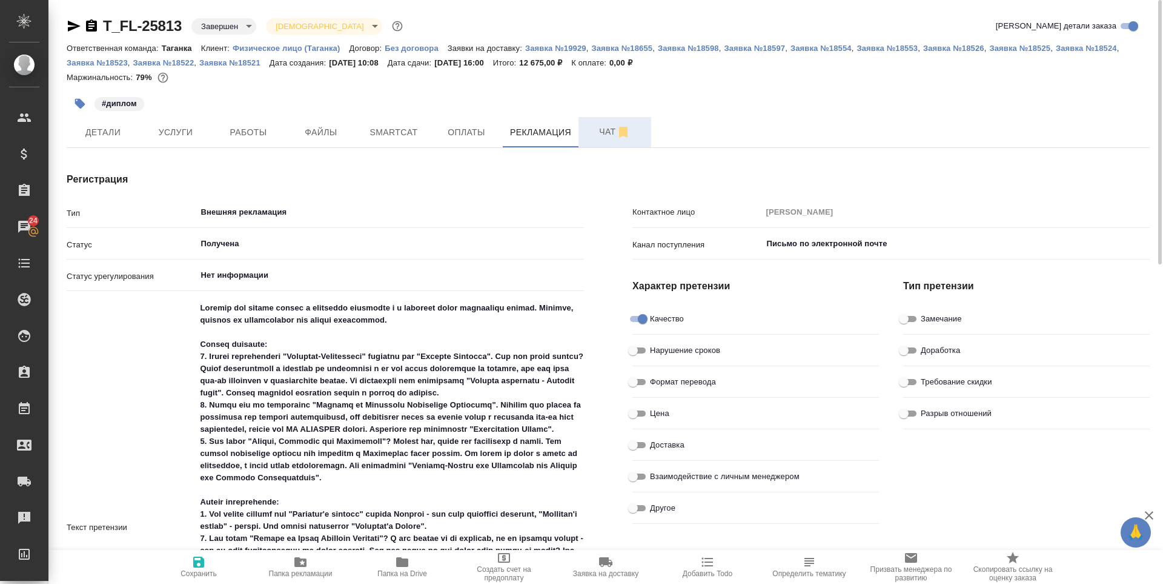
type textarea "x"
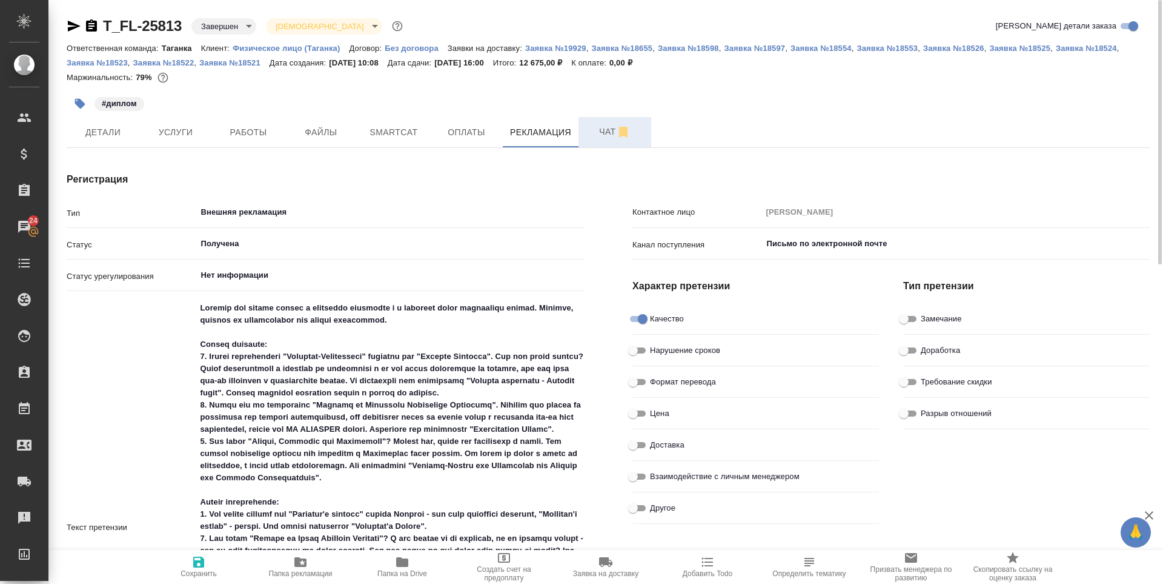
type textarea "x"
click at [606, 141] on button "Чат" at bounding box center [615, 132] width 73 height 30
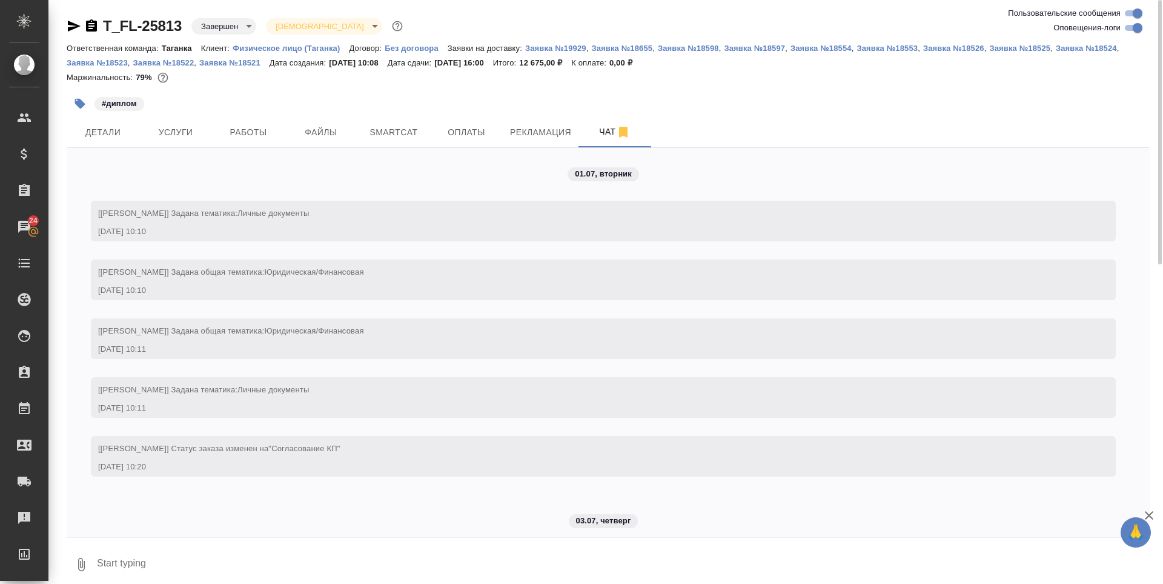
scroll to position [5283, 0]
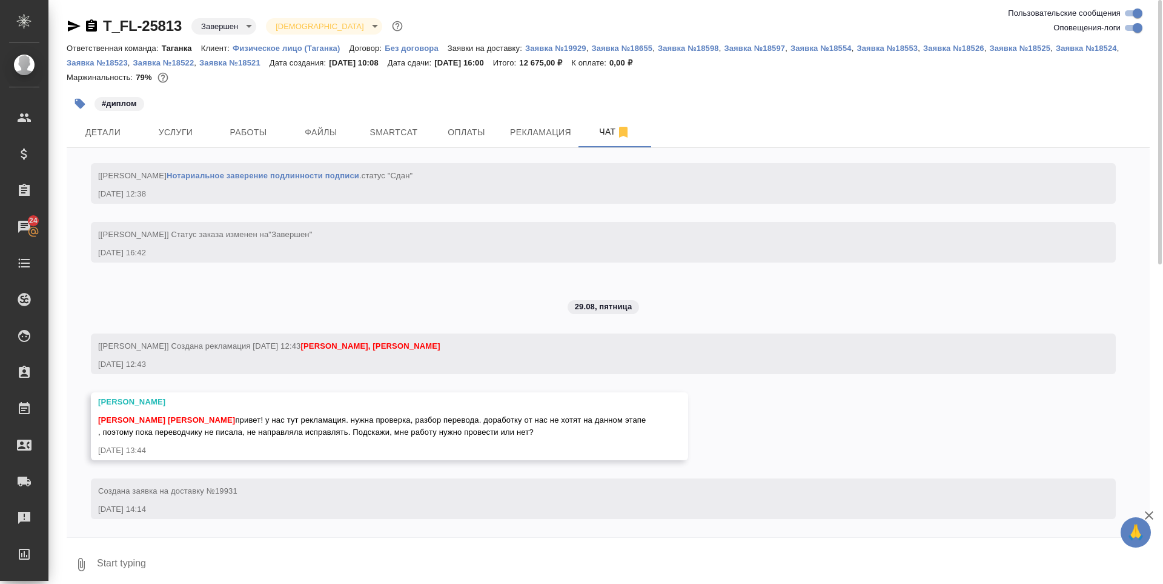
click at [183, 561] on textarea at bounding box center [623, 564] width 1054 height 41
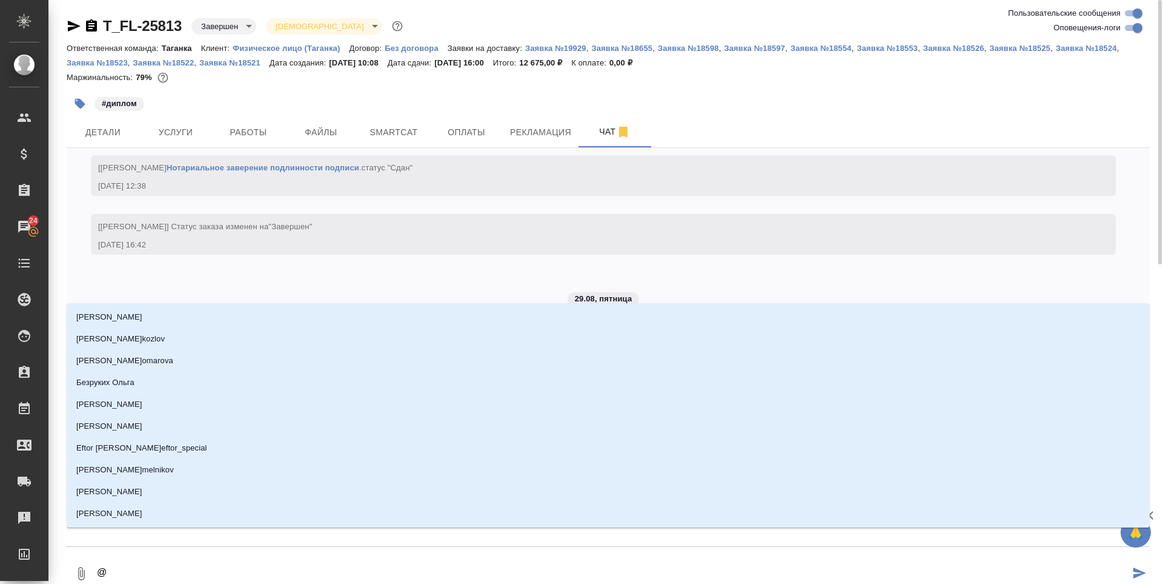
type textarea "@a"
type input "a"
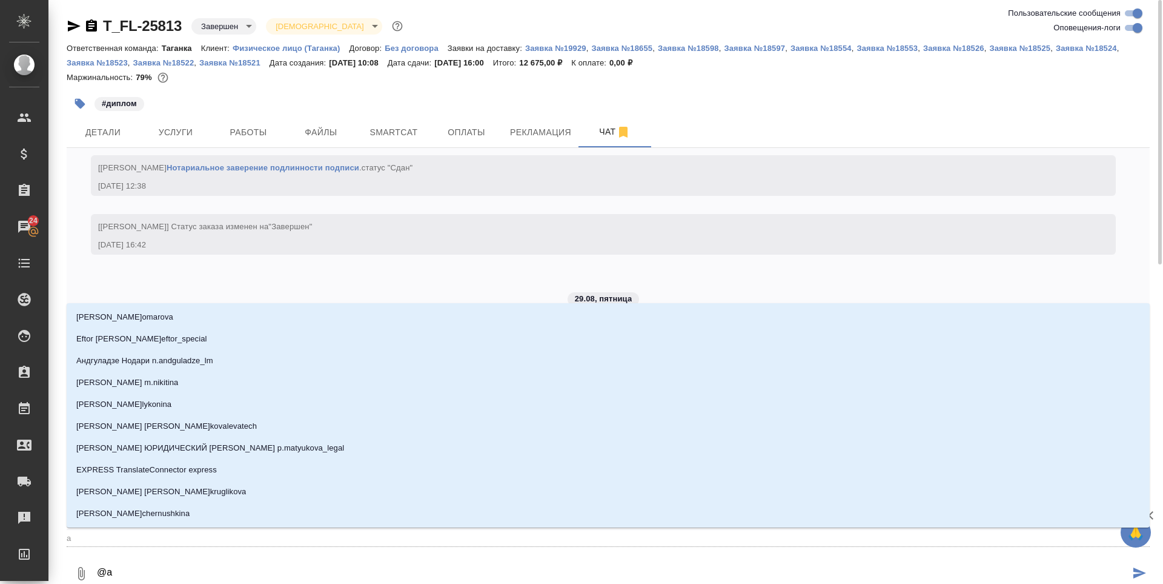
type textarea "@an"
type input "an"
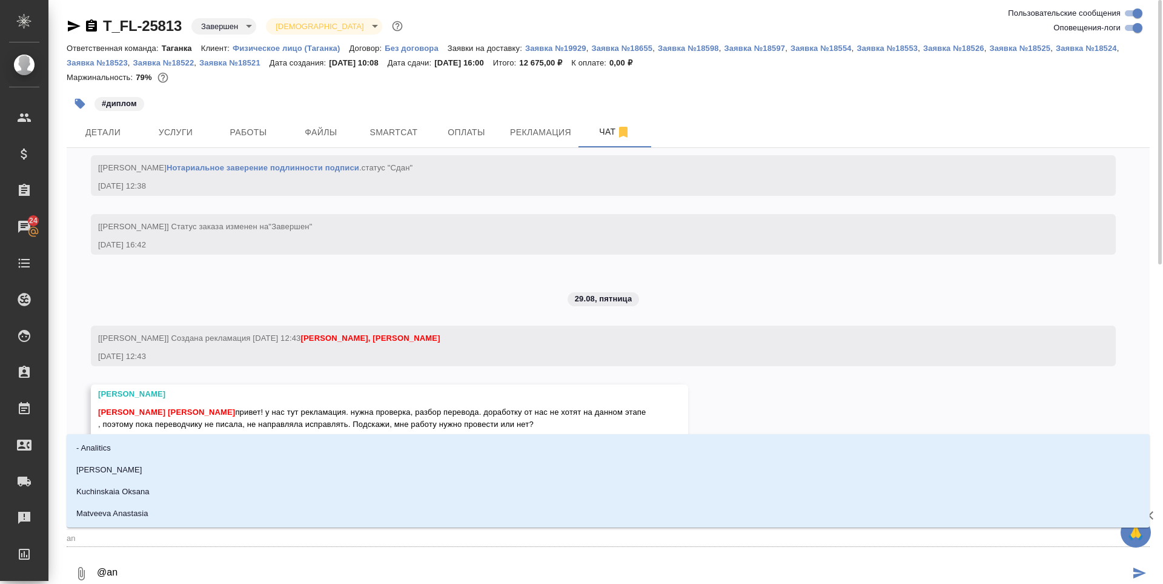
type textarea "@ana"
type input "ana"
drag, startPoint x: 109, startPoint y: 573, endPoint x: 140, endPoint y: 578, distance: 31.3
click at [140, 578] on textarea "@ana" at bounding box center [613, 573] width 1034 height 41
type textarea "@а"
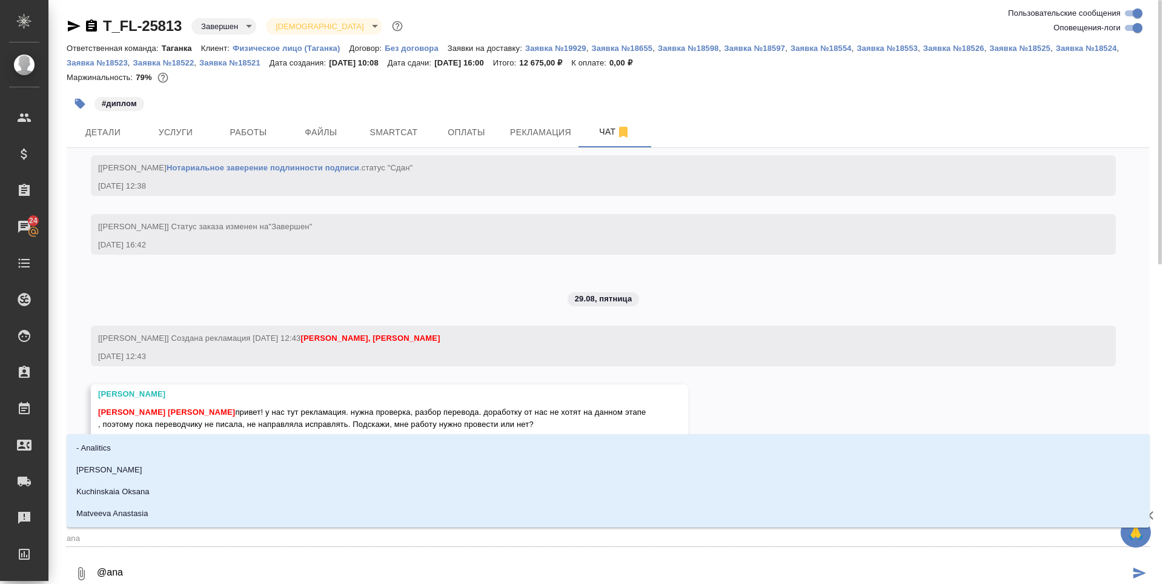
type input "а"
type textarea "@ан"
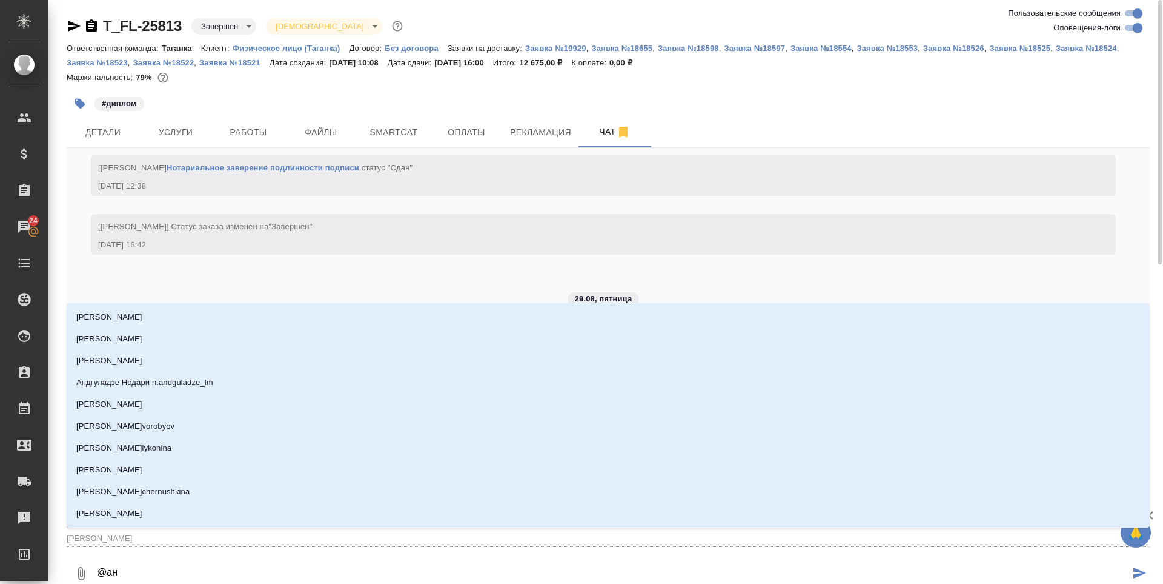
type input "ан"
type textarea "@ана"
type input "ана"
type textarea "@ан"
type input "ан"
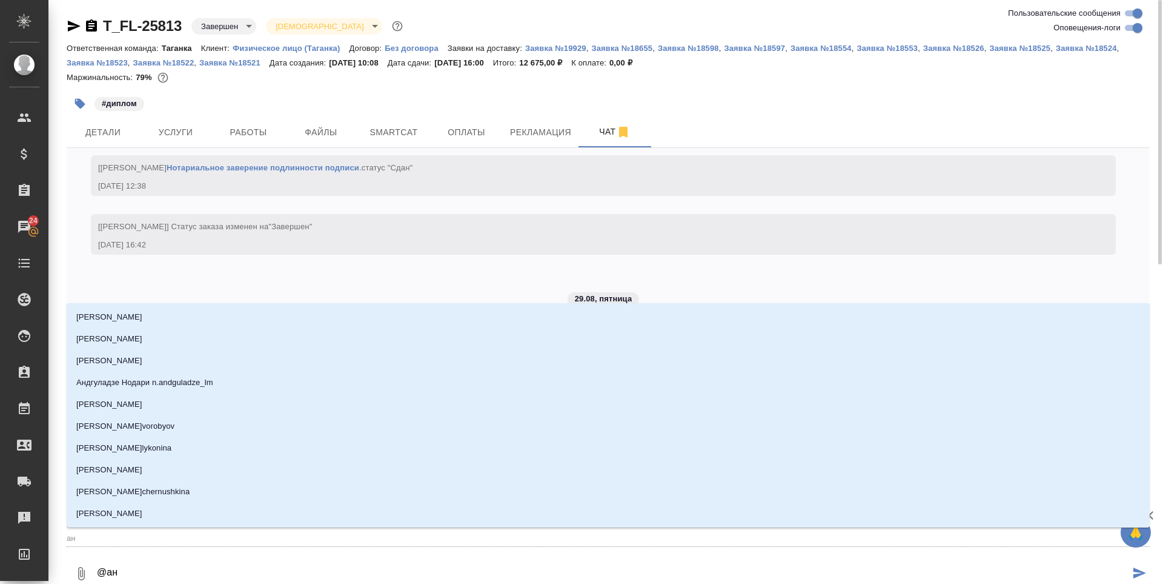
type textarea "@а"
type input "а"
type textarea "@"
type textarea "@т"
type input "т"
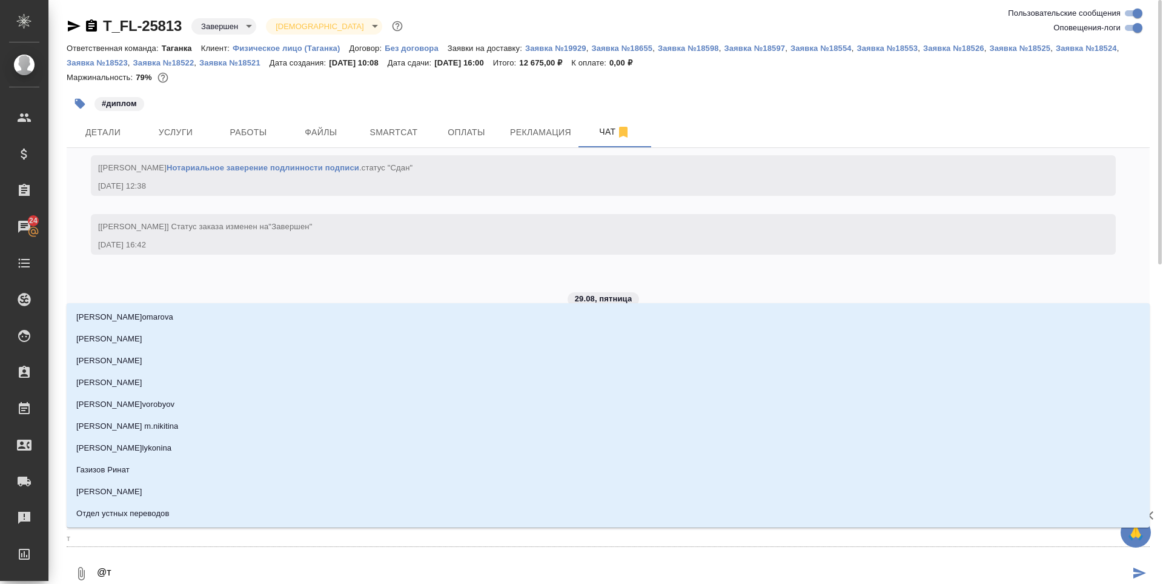
type textarea "@та"
type input "та"
type textarea "@тар"
type input "тар"
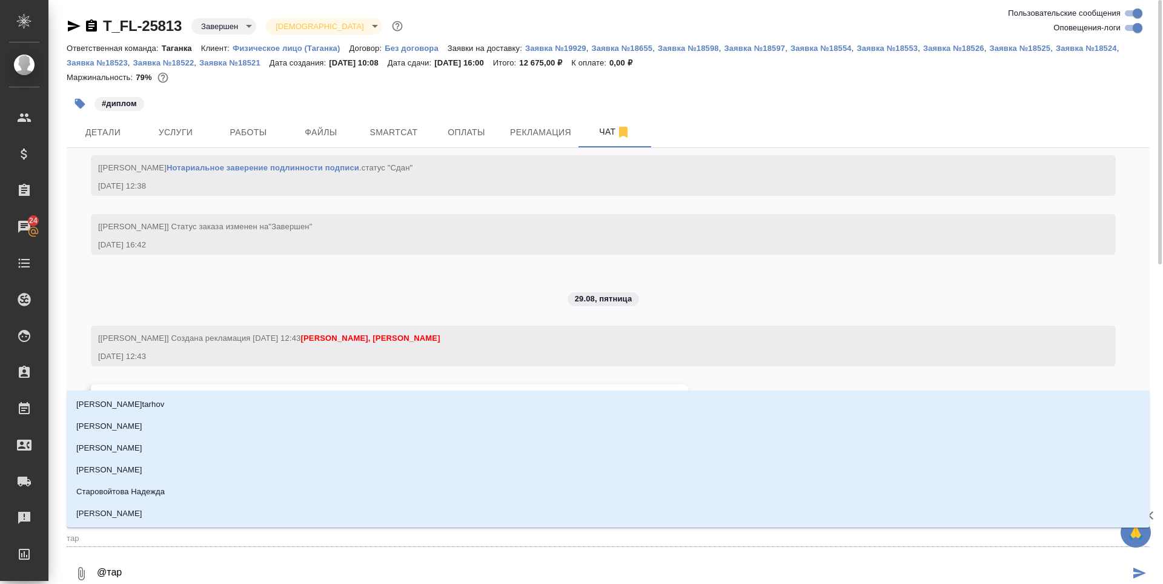
type textarea "@тара"
type input "тара"
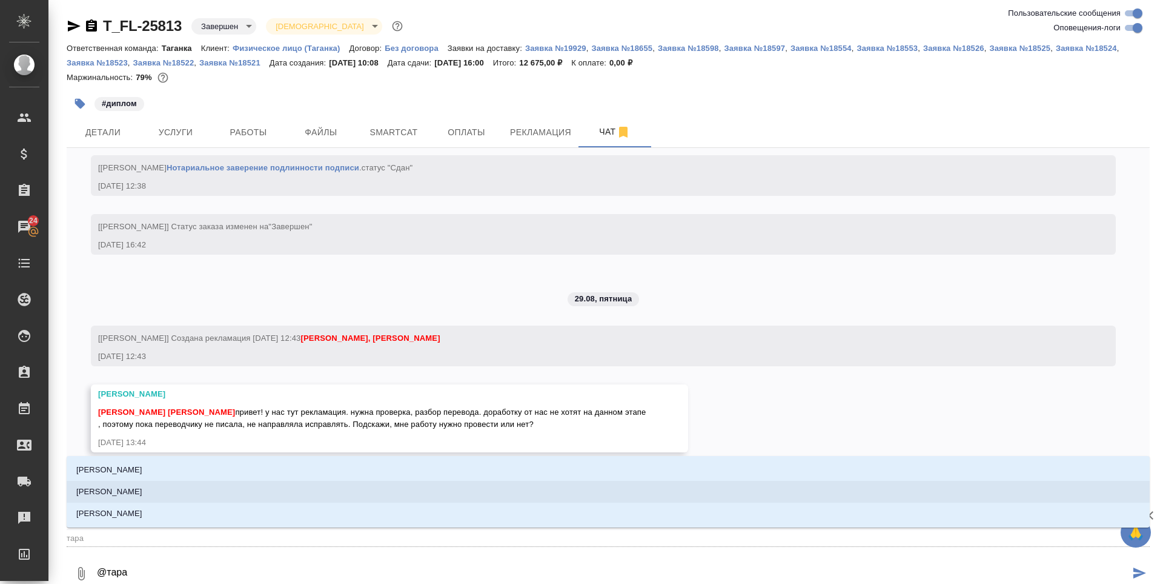
click at [142, 493] on p "[PERSON_NAME]" at bounding box center [109, 491] width 66 height 12
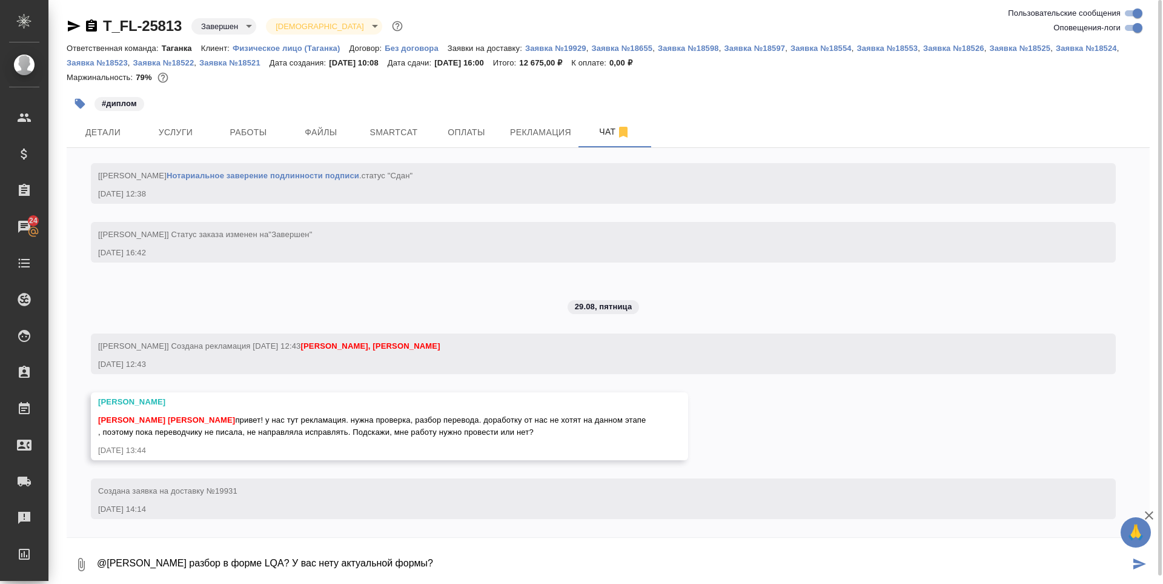
type textarea "@Тарабановская Анастасия разбор в форме LQA? У вас нету актуальной формы?"
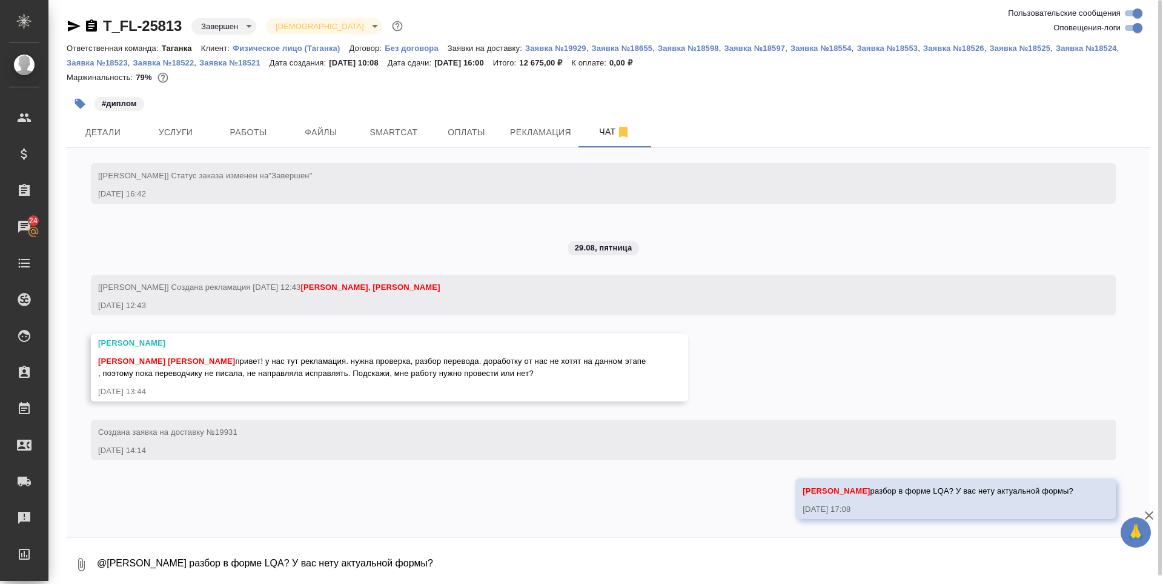
scroll to position [5342, 0]
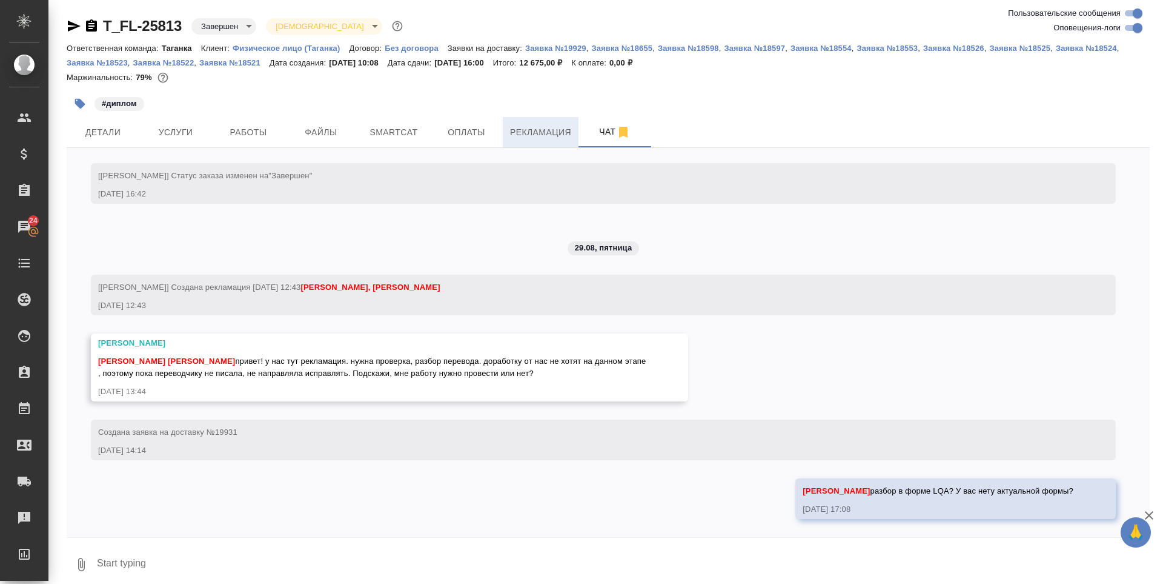
click at [505, 136] on button "Рекламация" at bounding box center [541, 132] width 76 height 30
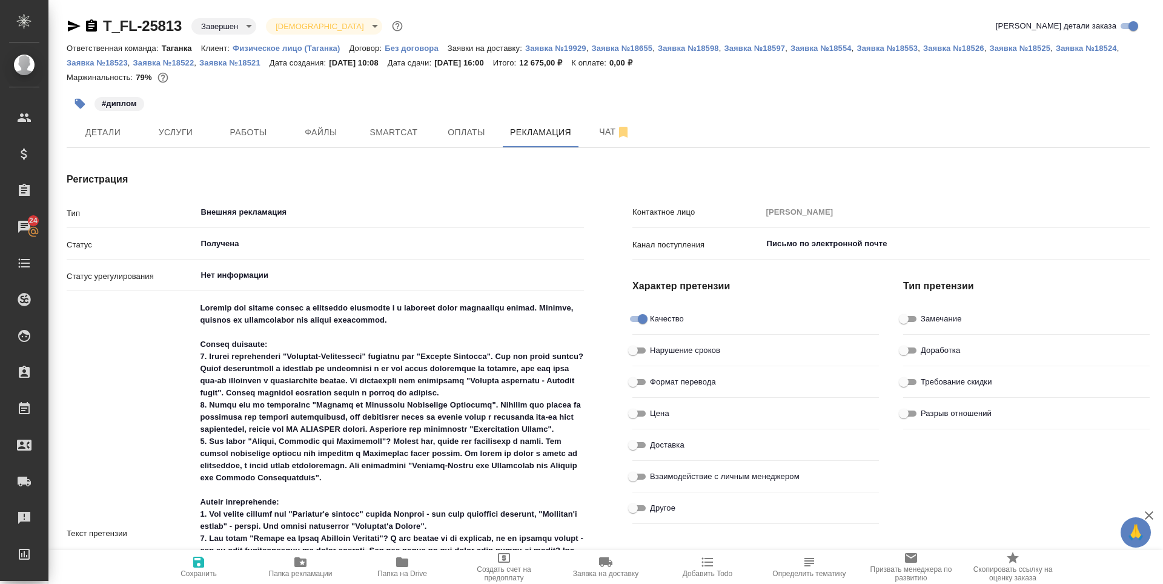
type textarea "x"
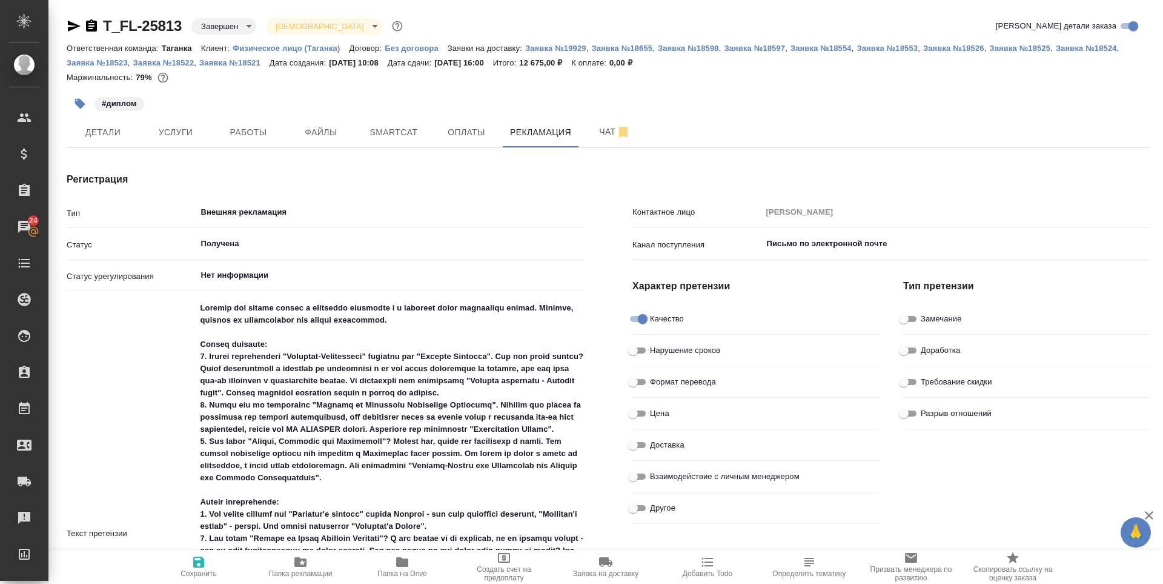
type textarea "x"
drag, startPoint x: 308, startPoint y: 355, endPoint x: 397, endPoint y: 356, distance: 89.1
click at [397, 356] on textarea at bounding box center [390, 532] width 387 height 469
type textarea "x"
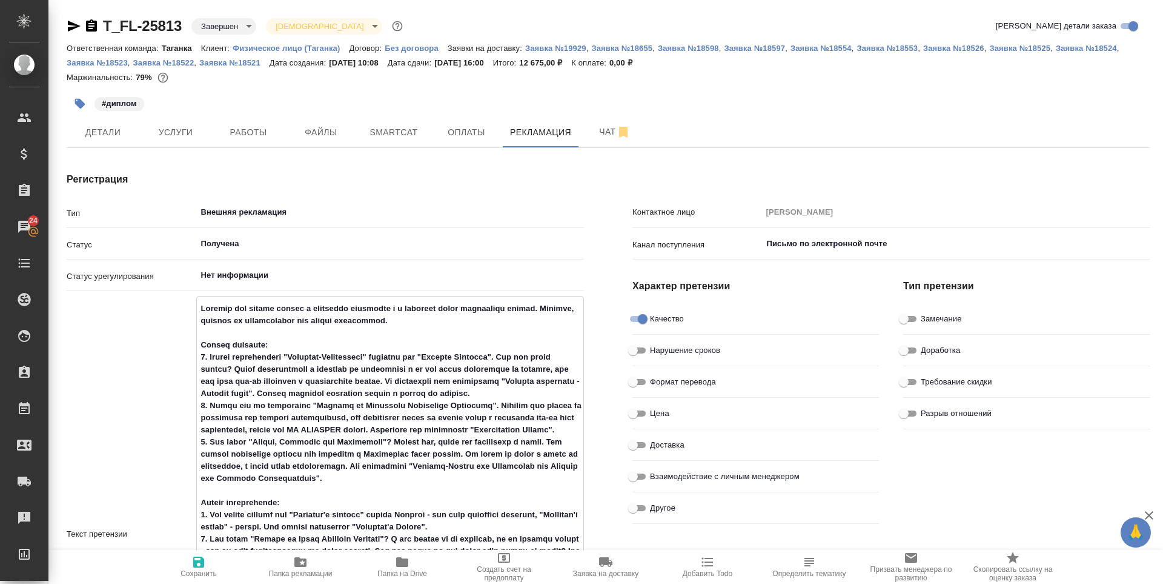
type textarea "x"
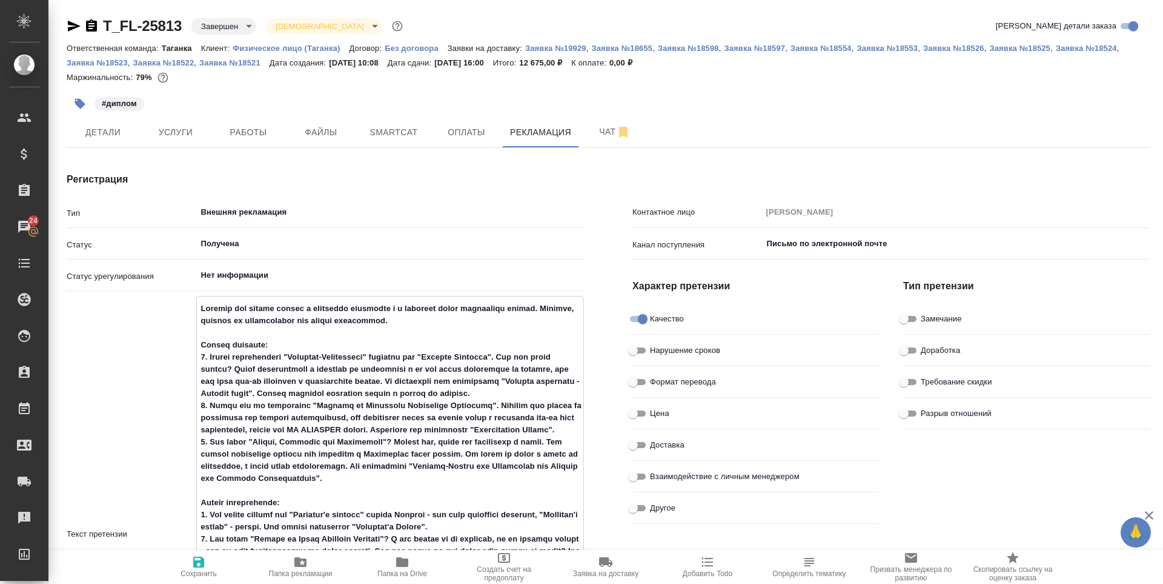
type textarea "x"
click at [76, 27] on icon "button" at bounding box center [74, 26] width 13 height 11
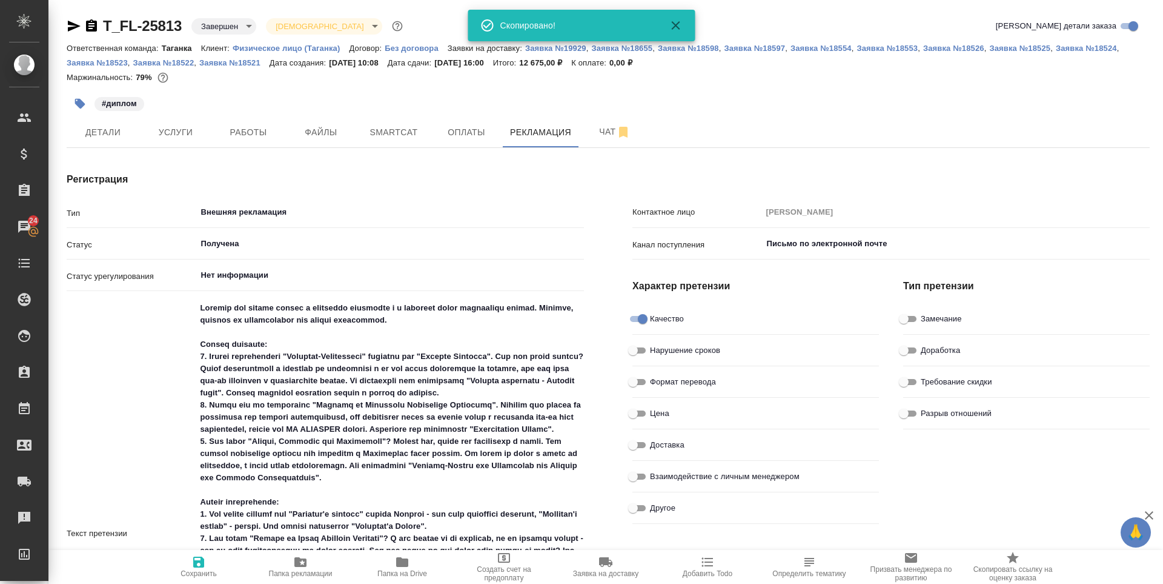
type textarea "x"
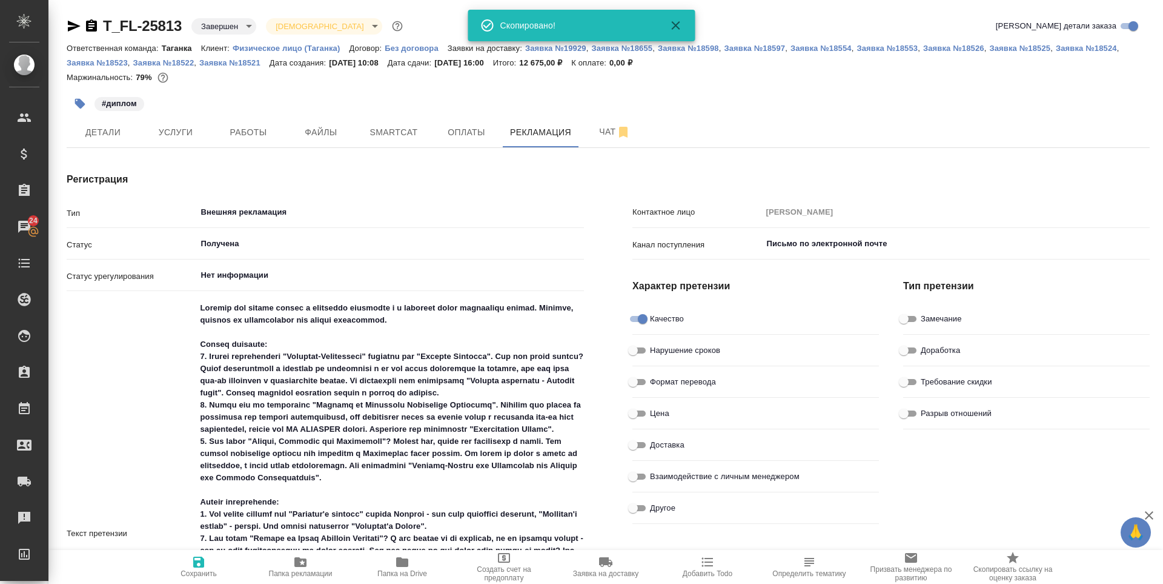
type textarea "x"
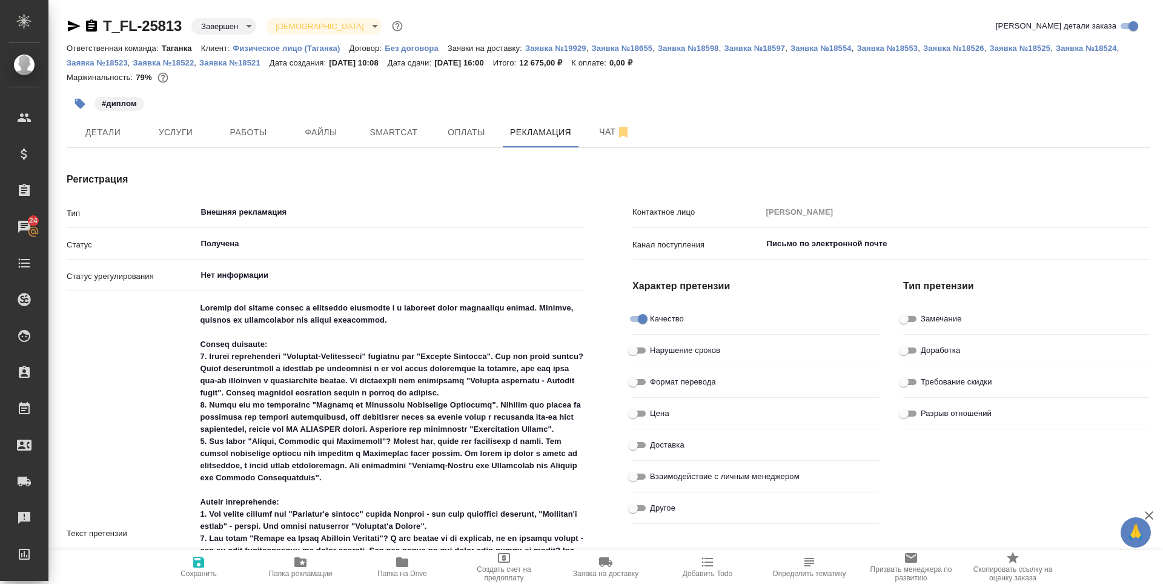
type textarea "x"
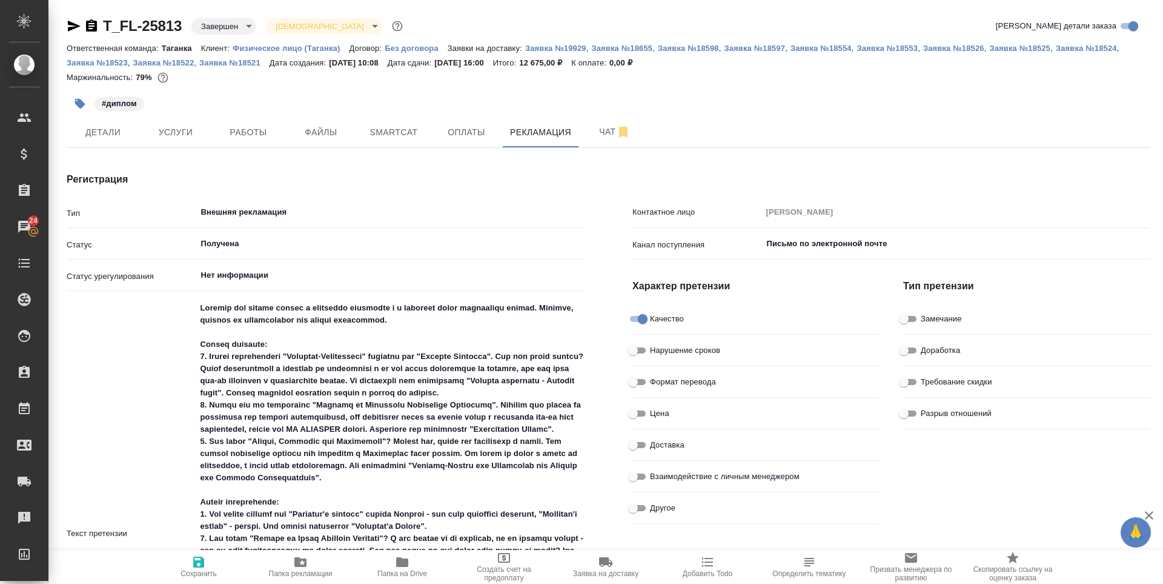
type textarea "x"
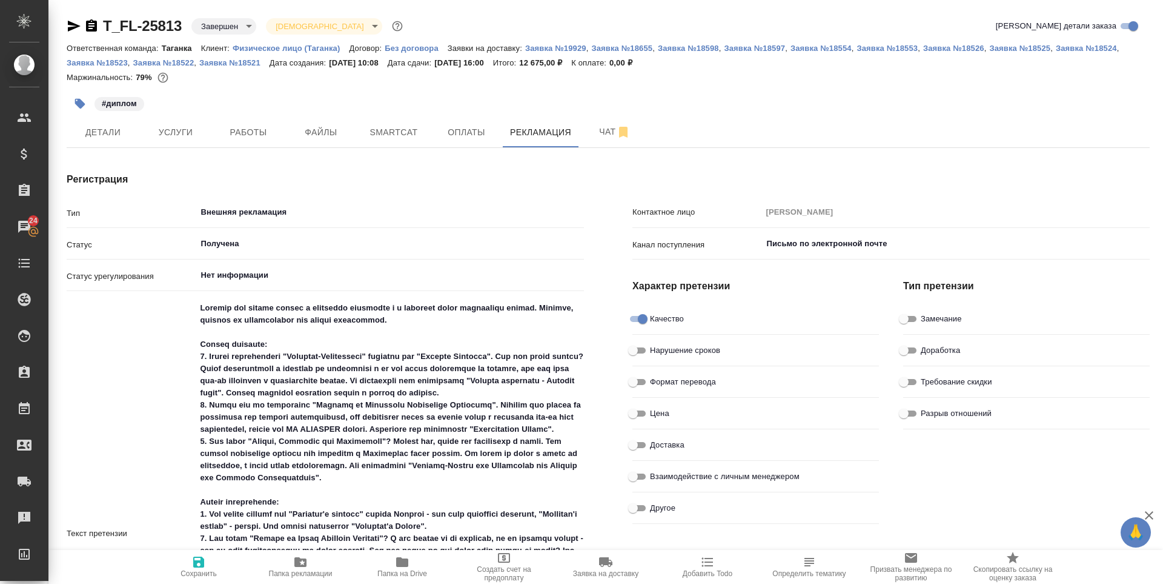
type textarea "x"
click at [162, 122] on button "Услуги" at bounding box center [175, 132] width 73 height 30
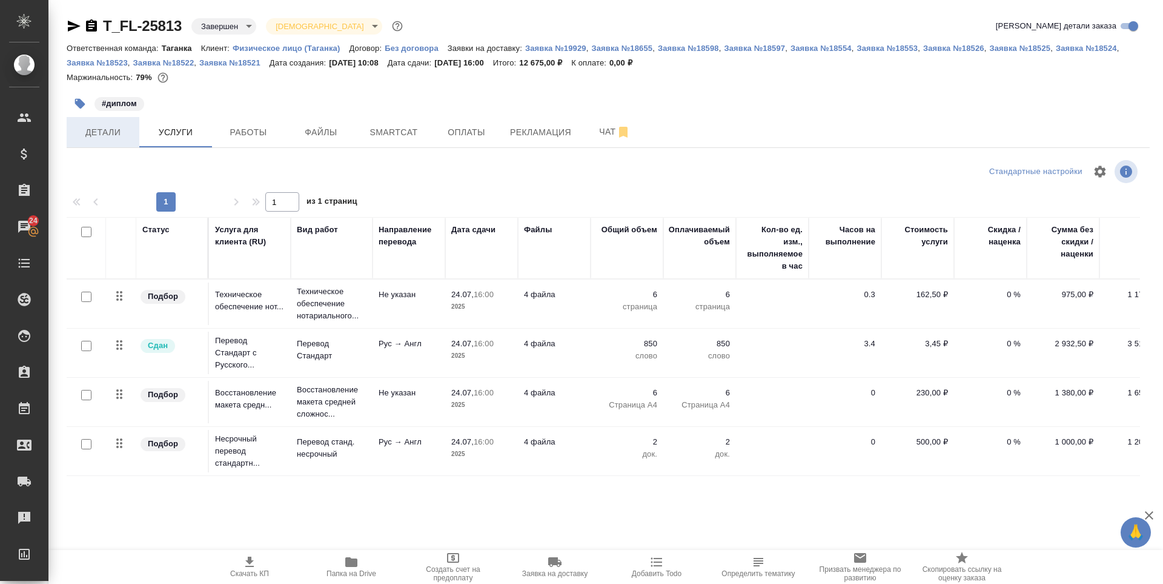
click at [131, 136] on span "Детали" at bounding box center [103, 132] width 58 height 15
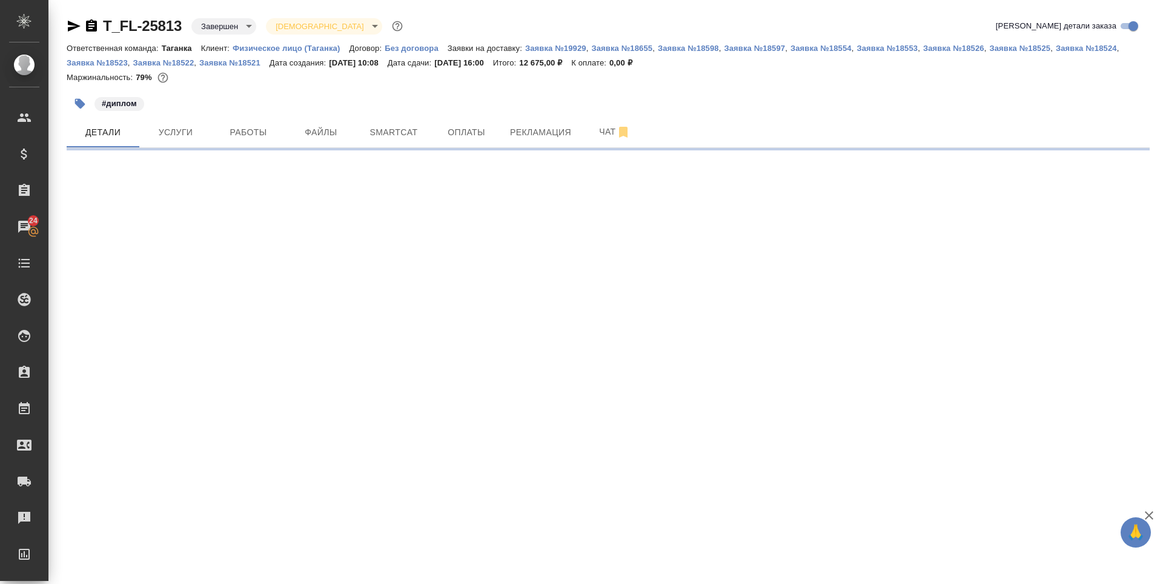
select select "RU"
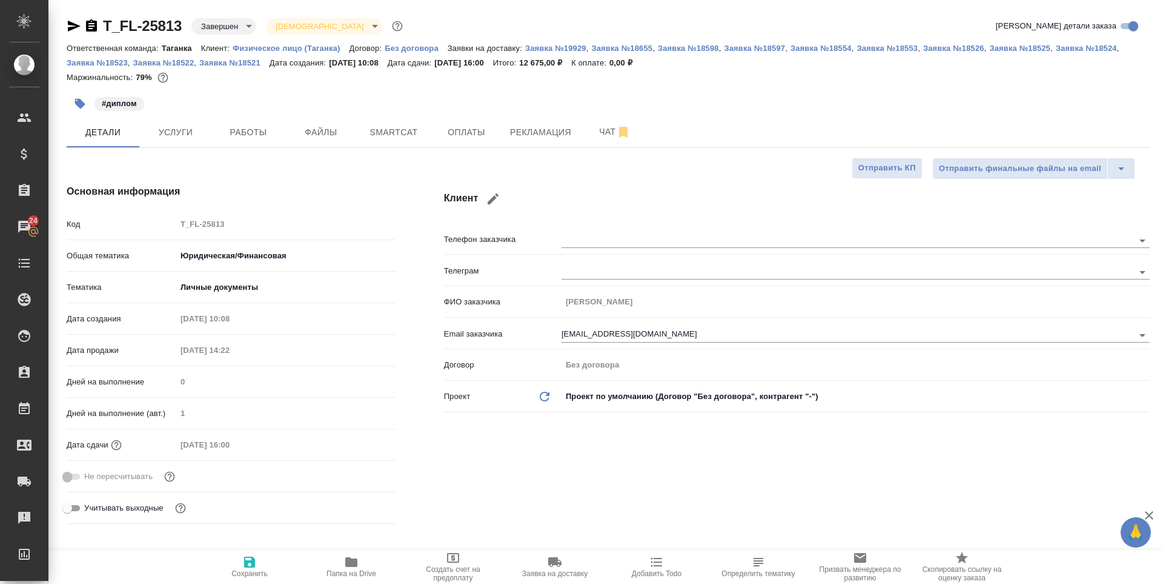
type textarea "x"
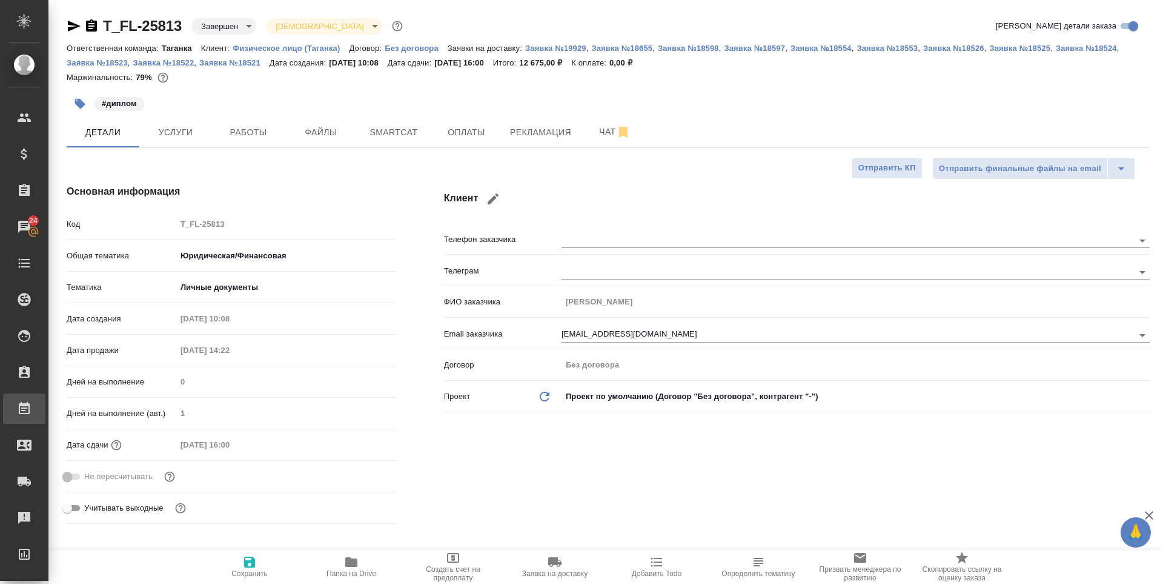
type textarea "x"
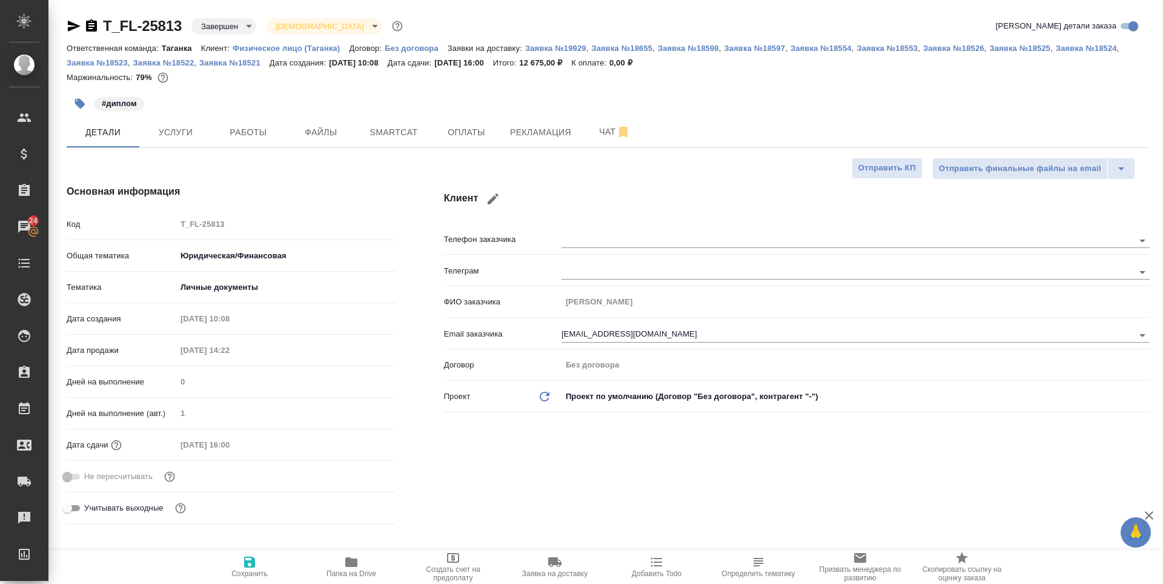
type textarea "x"
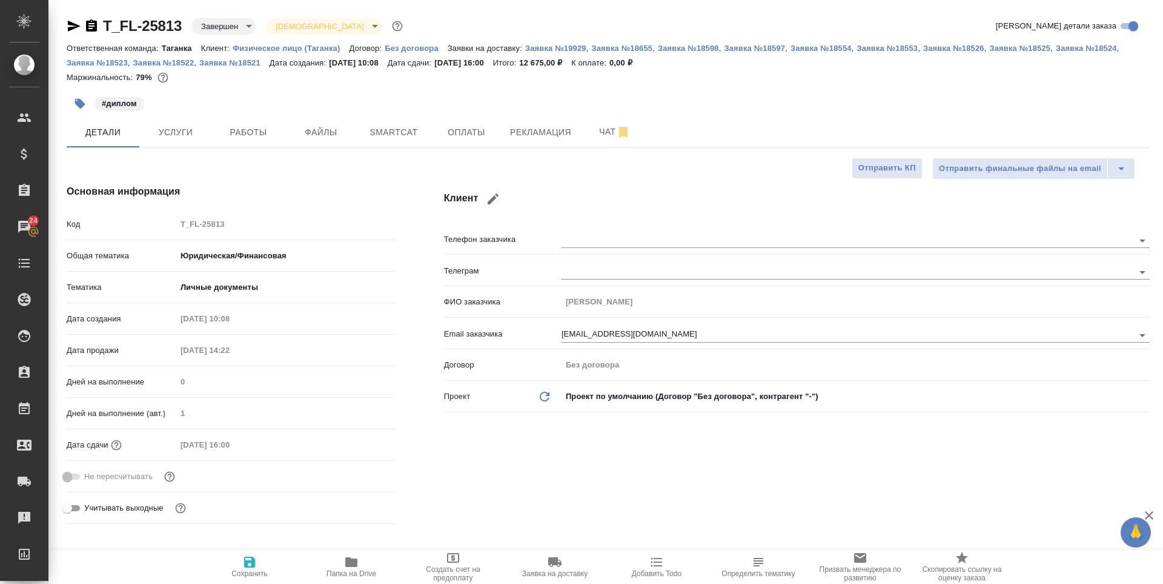
type textarea "x"
click at [537, 138] on span "Рекламация" at bounding box center [540, 132] width 61 height 15
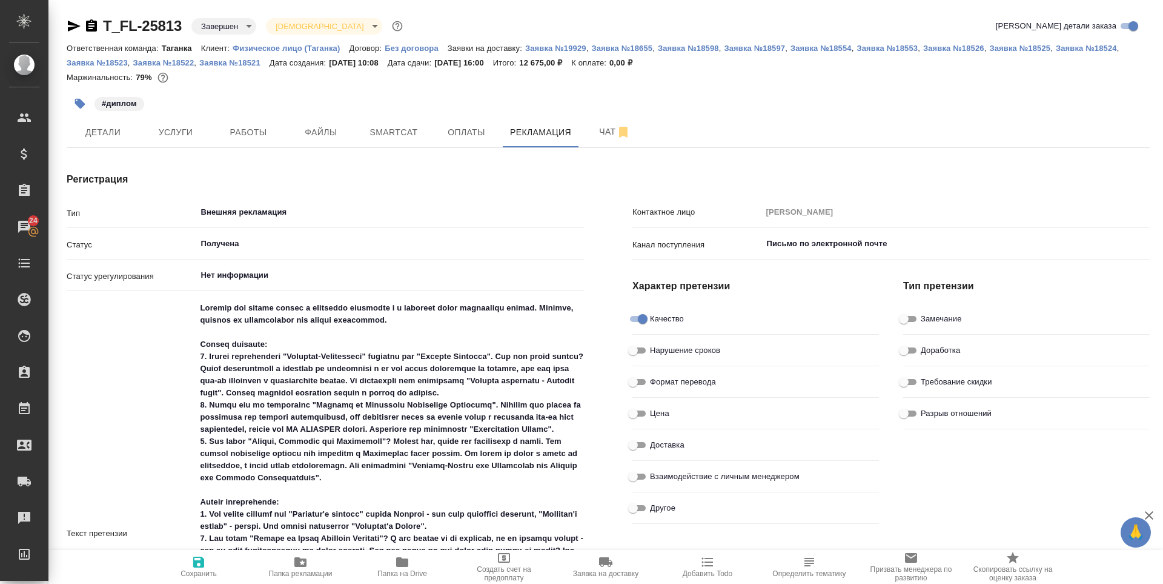
type textarea "x"
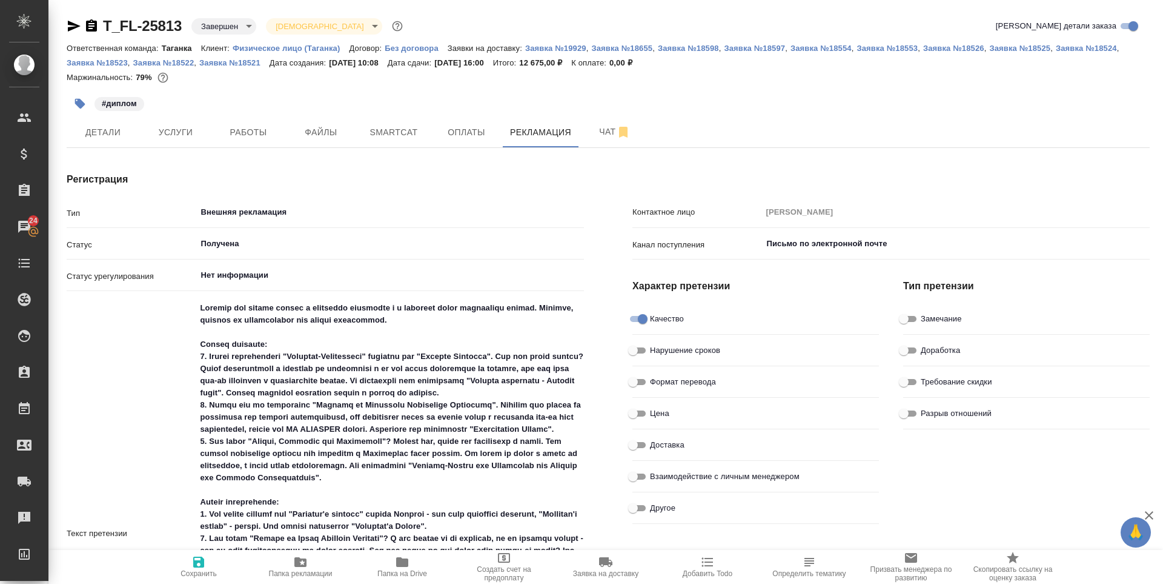
type textarea "x"
drag, startPoint x: 253, startPoint y: 391, endPoint x: 383, endPoint y: 394, distance: 129.7
click at [383, 394] on textarea at bounding box center [390, 532] width 387 height 469
drag, startPoint x: 308, startPoint y: 357, endPoint x: 395, endPoint y: 361, distance: 86.8
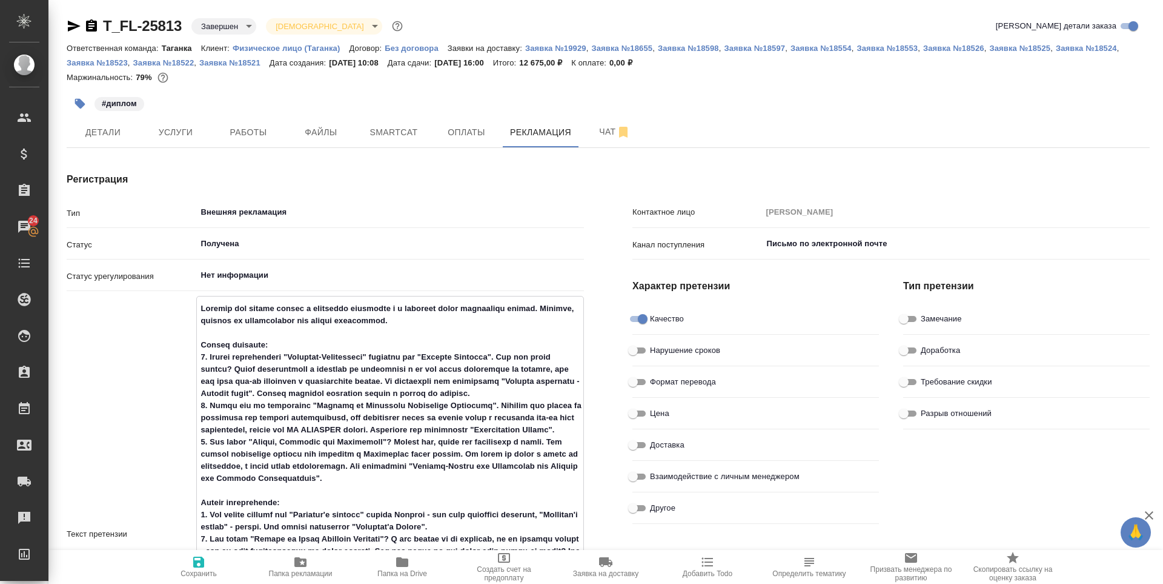
click at [395, 361] on textarea at bounding box center [390, 532] width 387 height 469
type textarea "x"
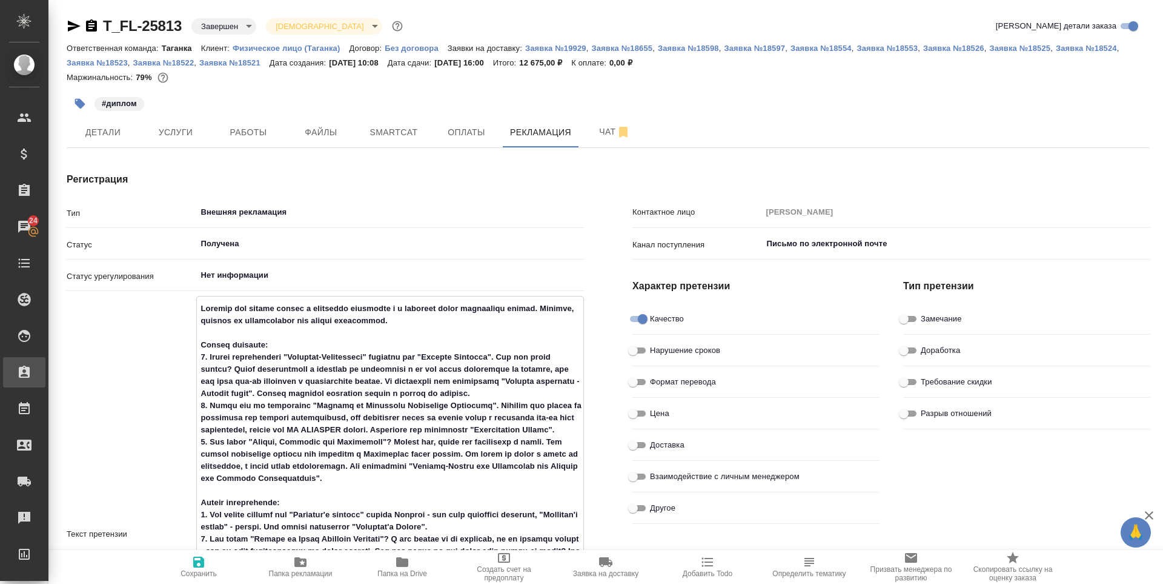
type textarea "x"
drag, startPoint x: 461, startPoint y: 359, endPoint x: 528, endPoint y: 361, distance: 67.3
click at [528, 361] on textarea at bounding box center [390, 532] width 387 height 469
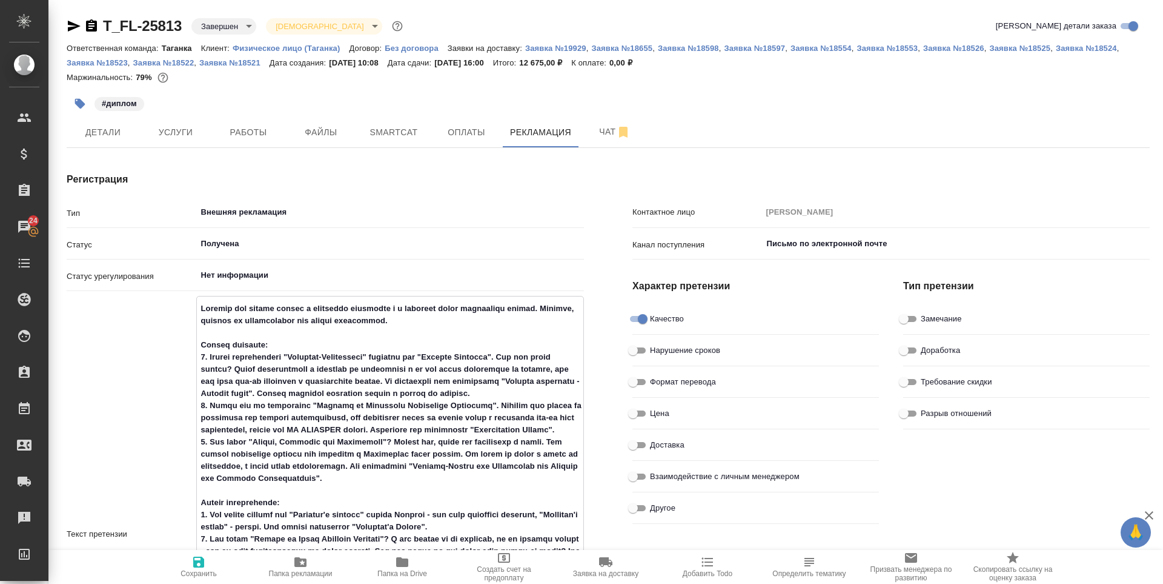
drag, startPoint x: 316, startPoint y: 421, endPoint x: 484, endPoint y: 421, distance: 167.9
click at [484, 421] on textarea at bounding box center [390, 532] width 387 height 469
drag, startPoint x: 252, startPoint y: 395, endPoint x: 383, endPoint y: 395, distance: 130.9
click at [383, 395] on textarea at bounding box center [390, 532] width 387 height 469
click at [235, 456] on textarea at bounding box center [390, 532] width 387 height 469
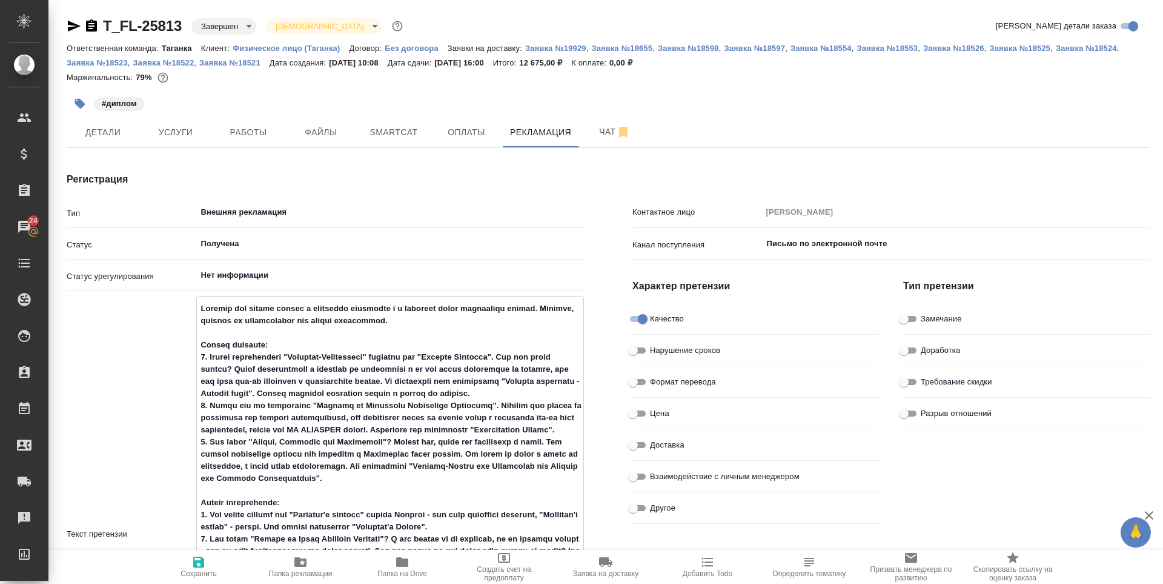
drag, startPoint x: 314, startPoint y: 414, endPoint x: 480, endPoint y: 416, distance: 166.0
click at [480, 416] on textarea at bounding box center [390, 532] width 387 height 469
type textarea "x"
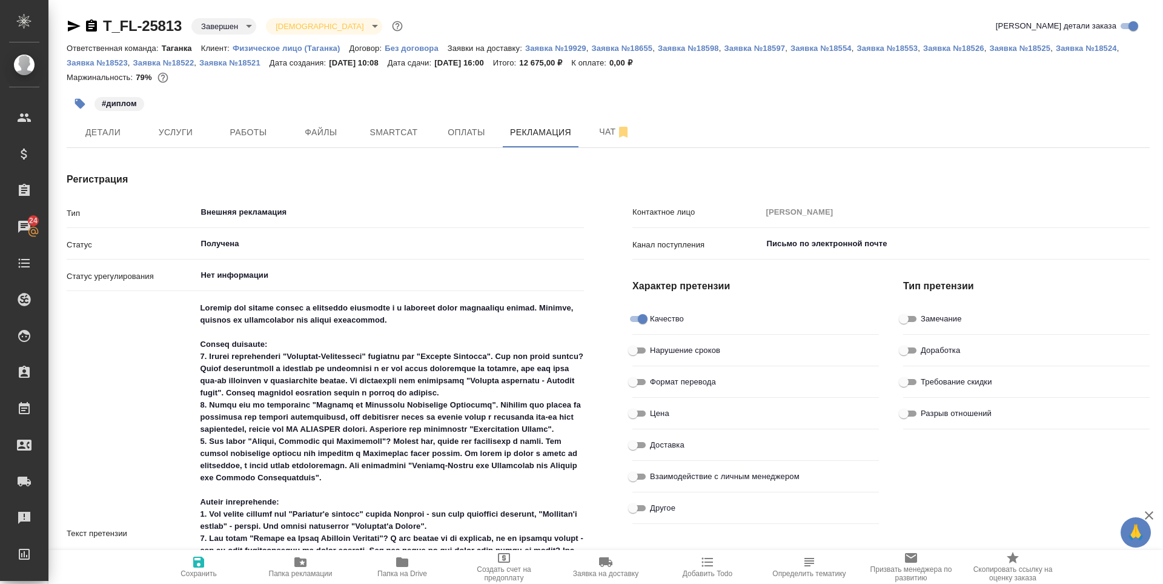
type textarea "x"
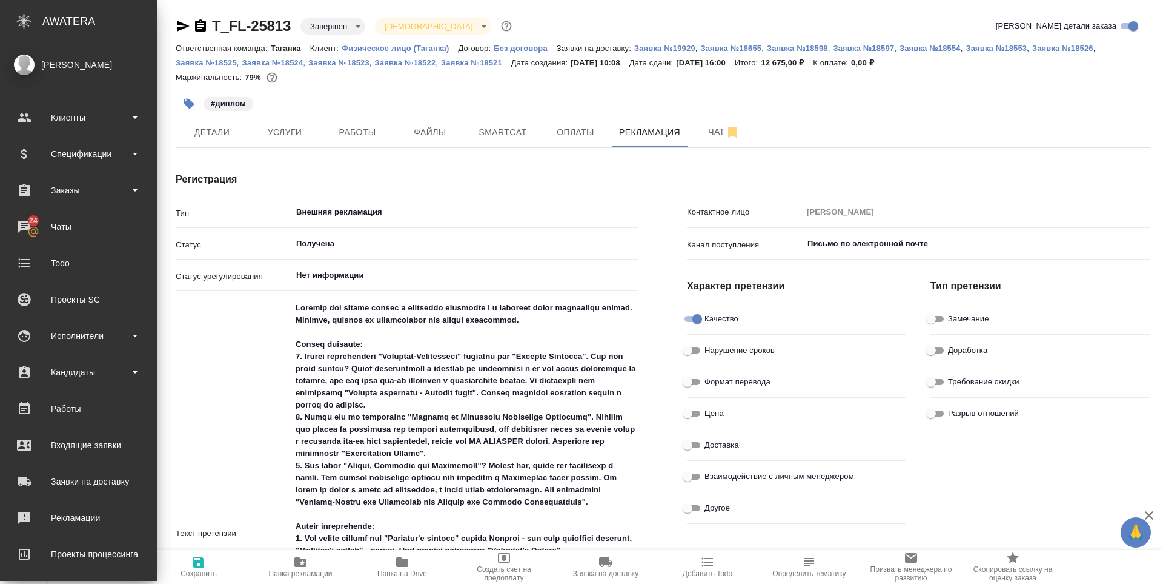
type textarea "x"
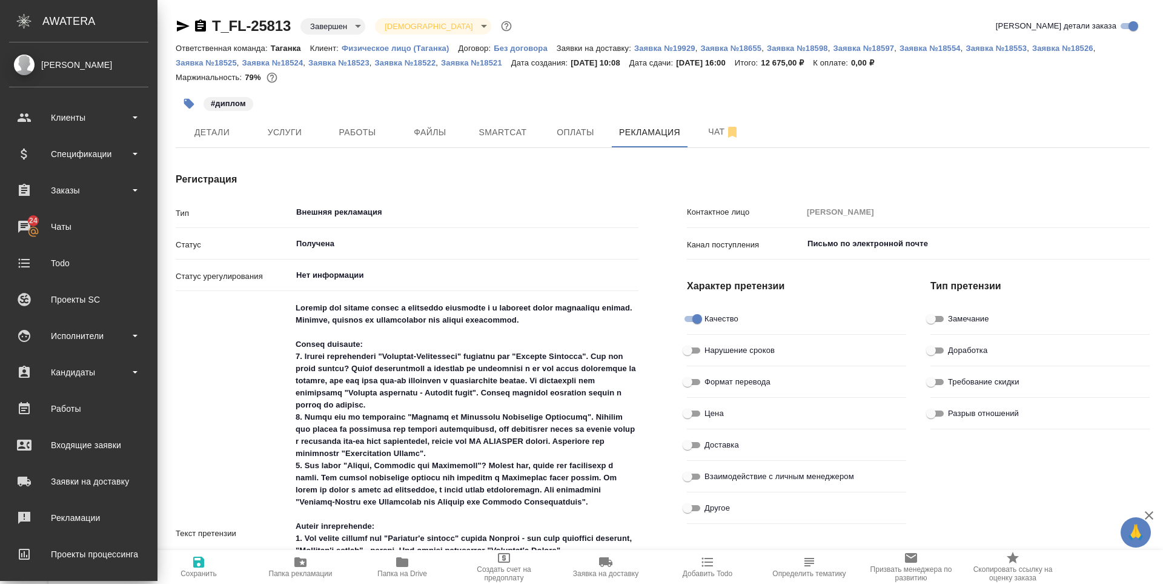
type textarea "x"
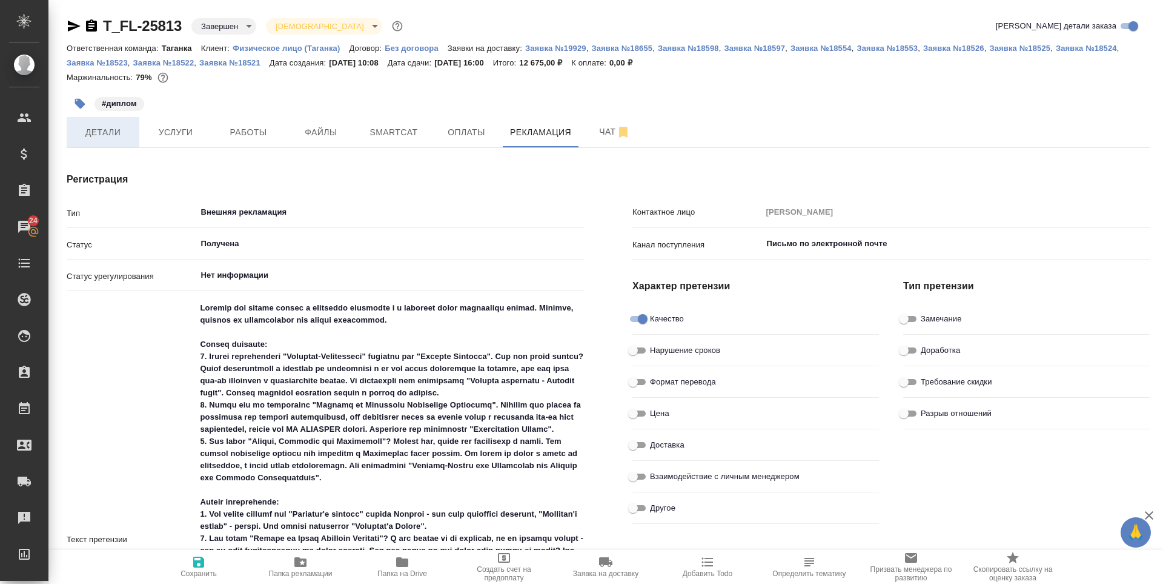
click at [117, 133] on span "Детали" at bounding box center [103, 132] width 58 height 15
type textarea "x"
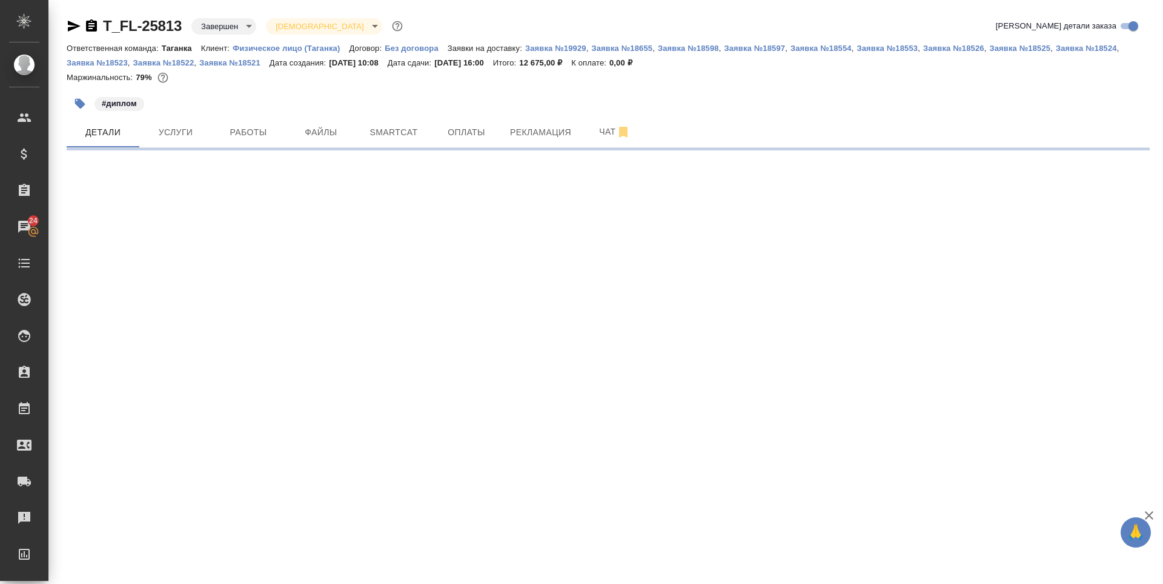
select select "RU"
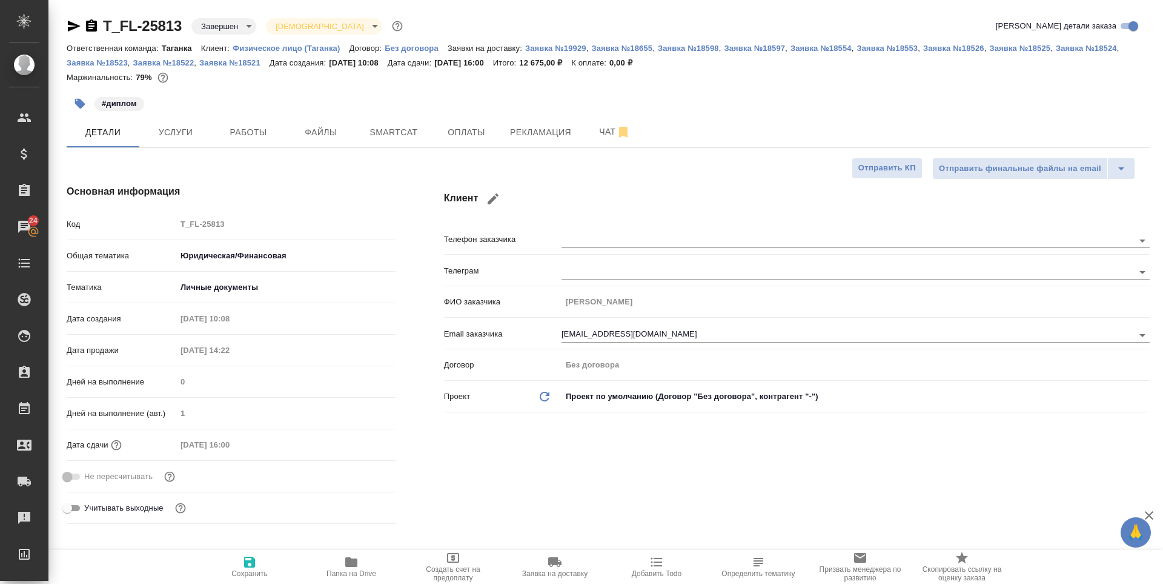
type textarea "x"
click at [547, 134] on span "Рекламация" at bounding box center [540, 132] width 61 height 15
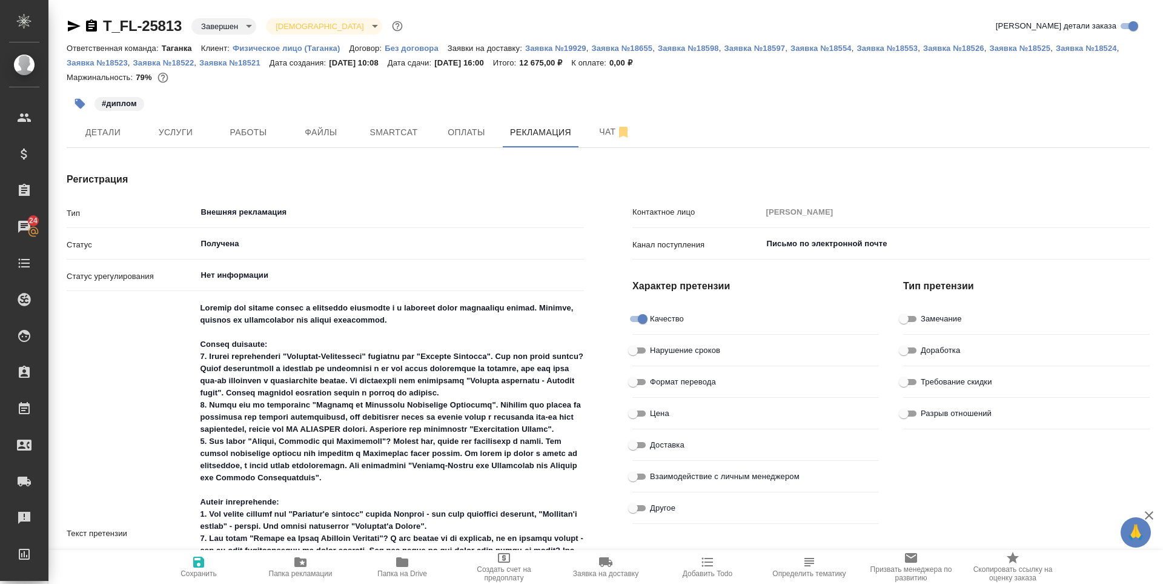
type textarea "x"
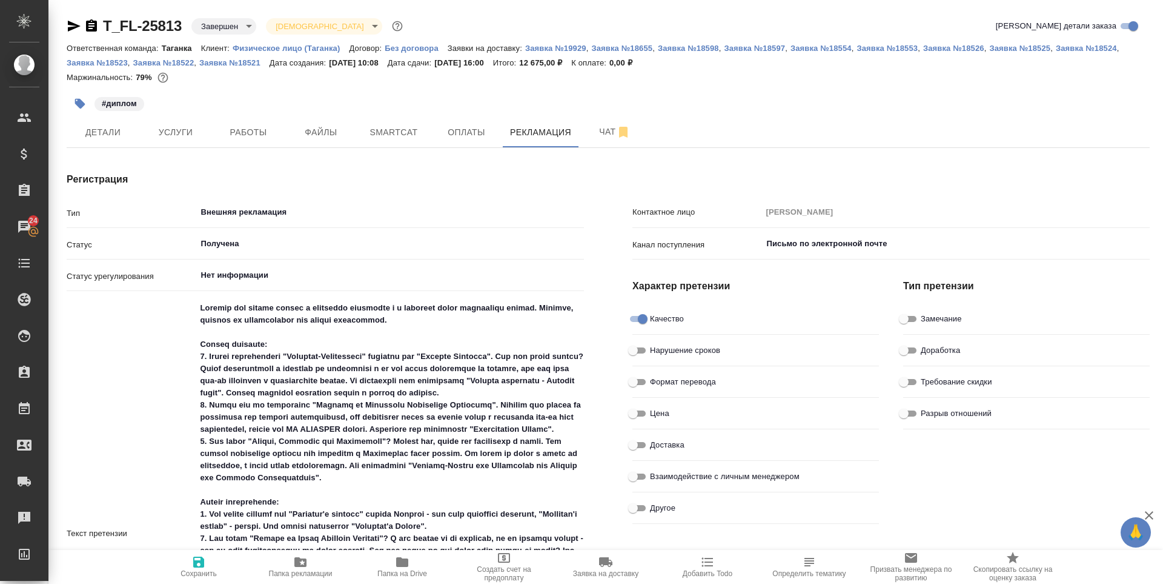
type textarea "x"
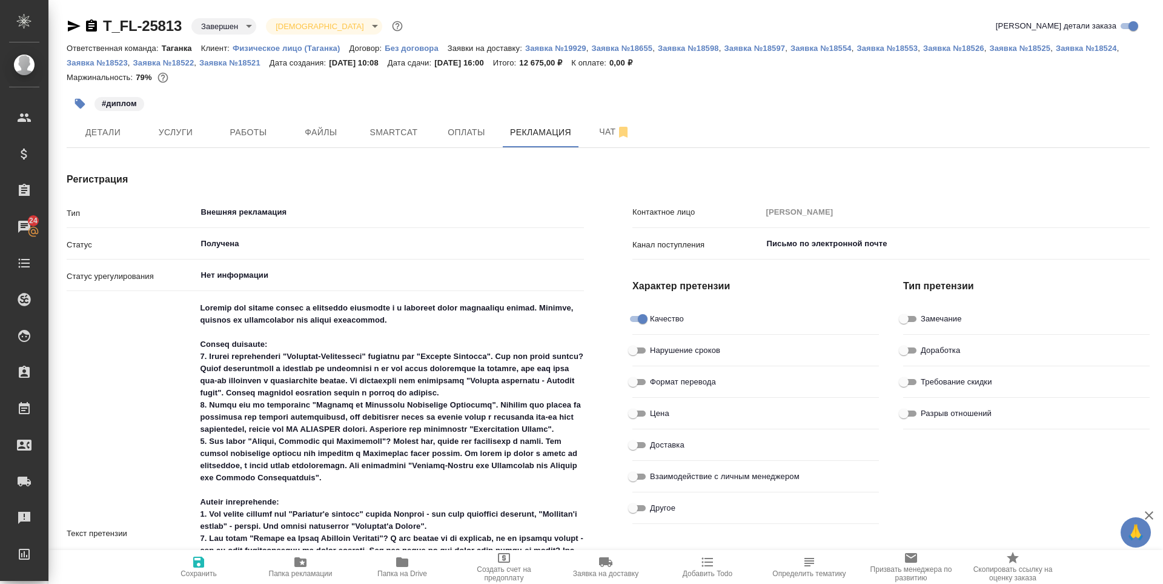
type textarea "x"
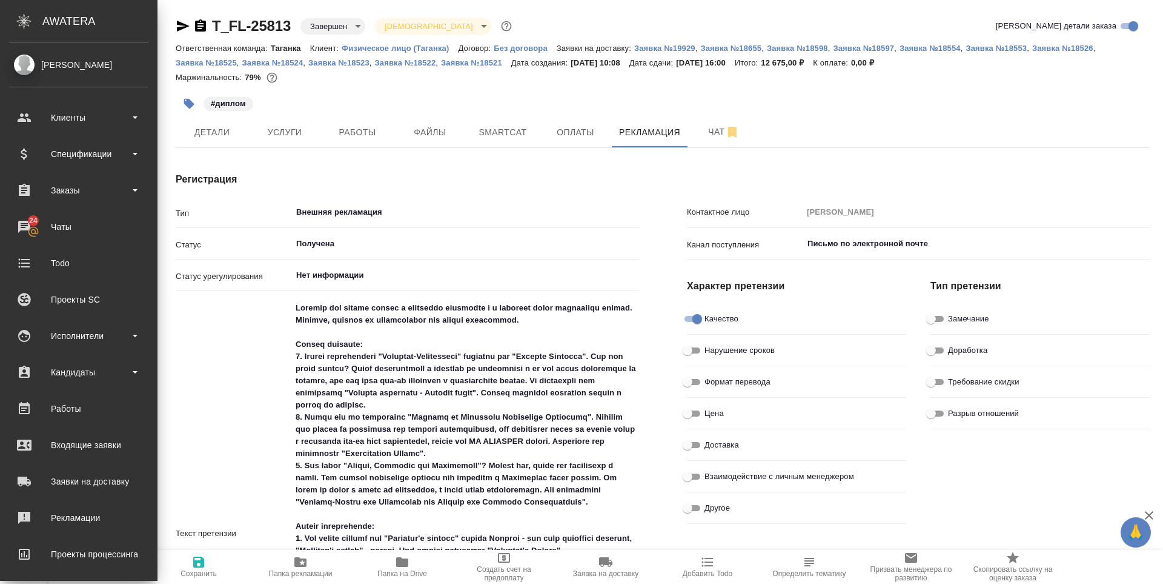
type textarea "x"
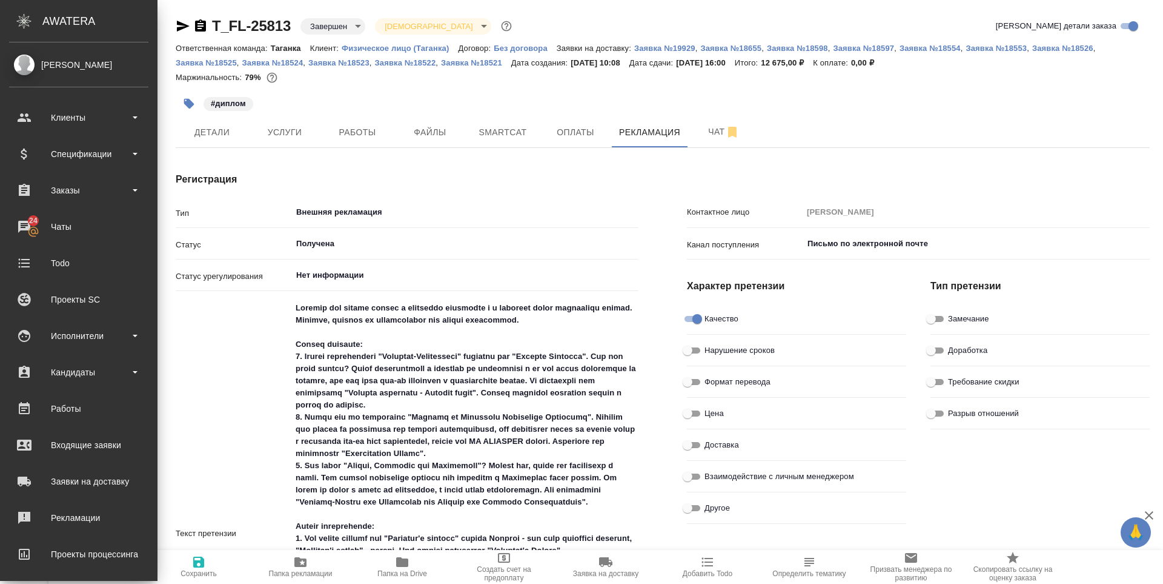
type textarea "x"
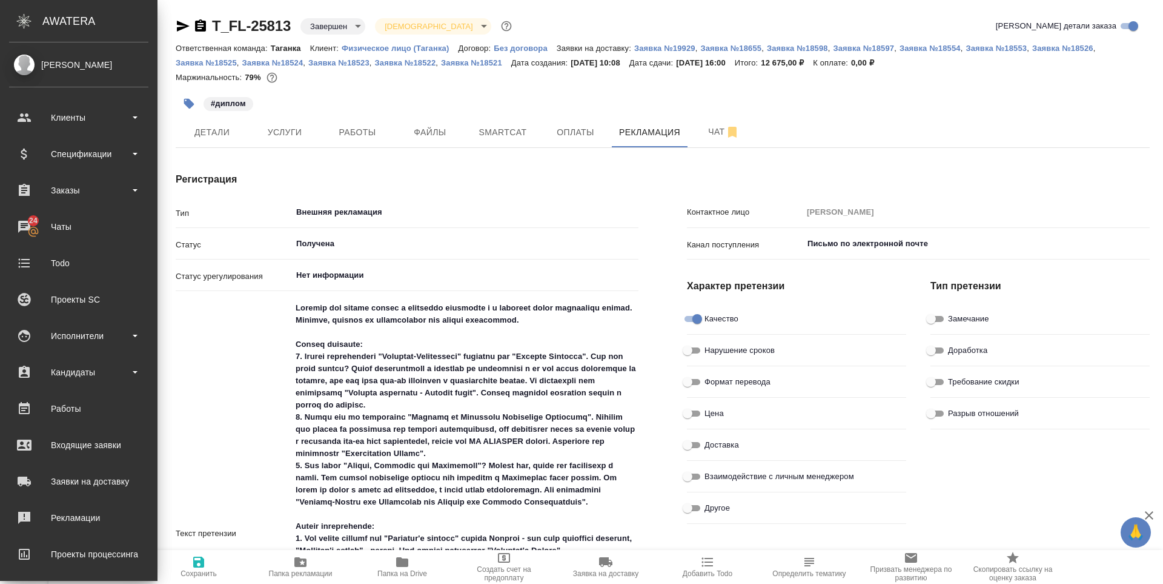
type textarea "x"
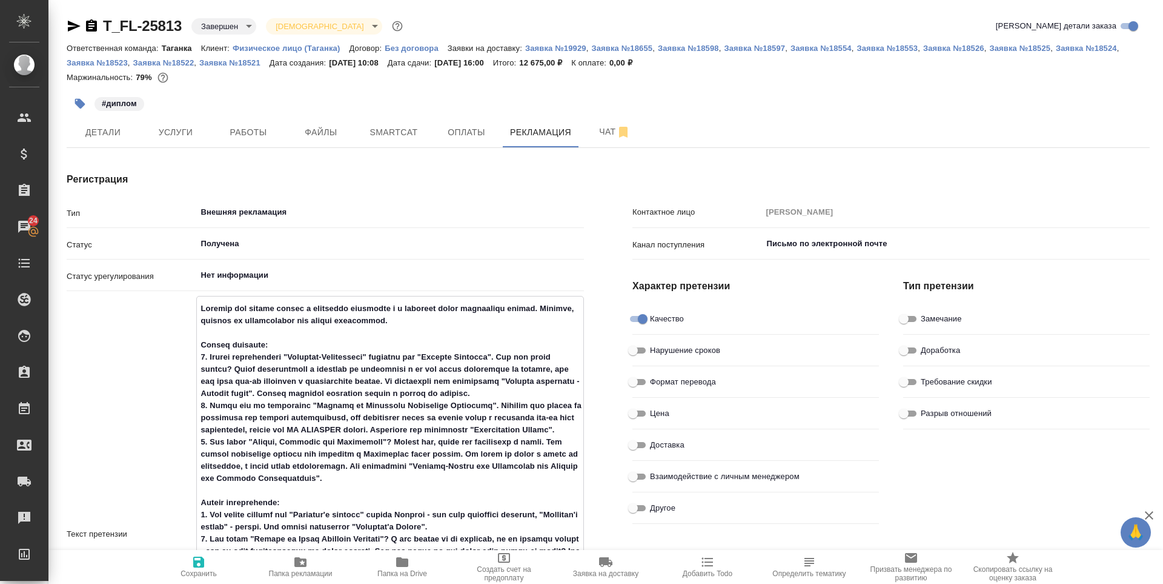
drag, startPoint x: 203, startPoint y: 456, endPoint x: 281, endPoint y: 451, distance: 78.3
click at [281, 451] on textarea at bounding box center [390, 532] width 387 height 469
type textarea "x"
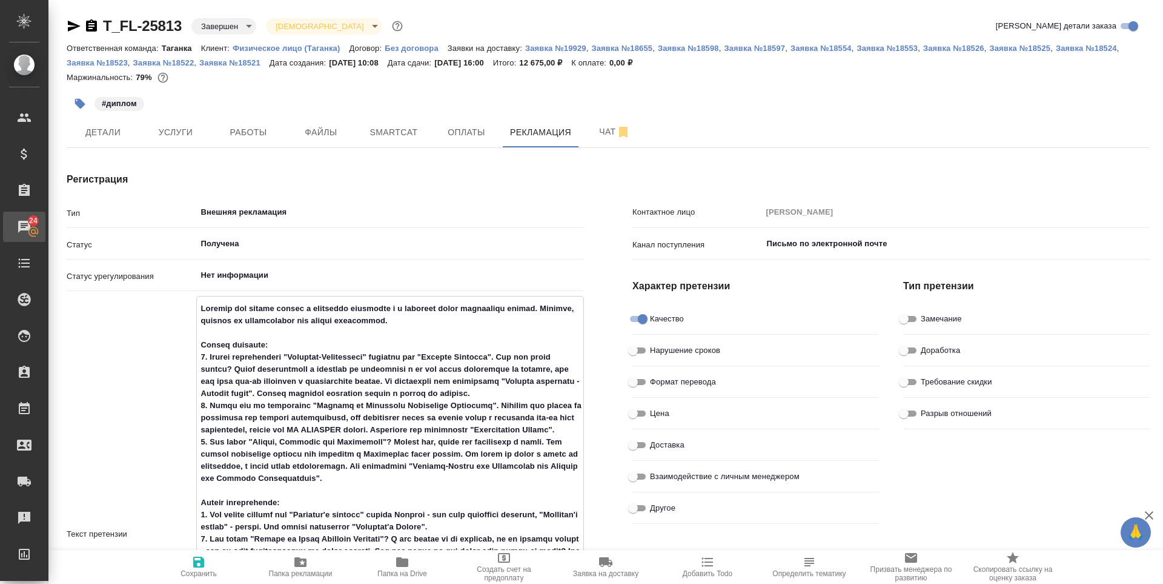
type textarea "x"
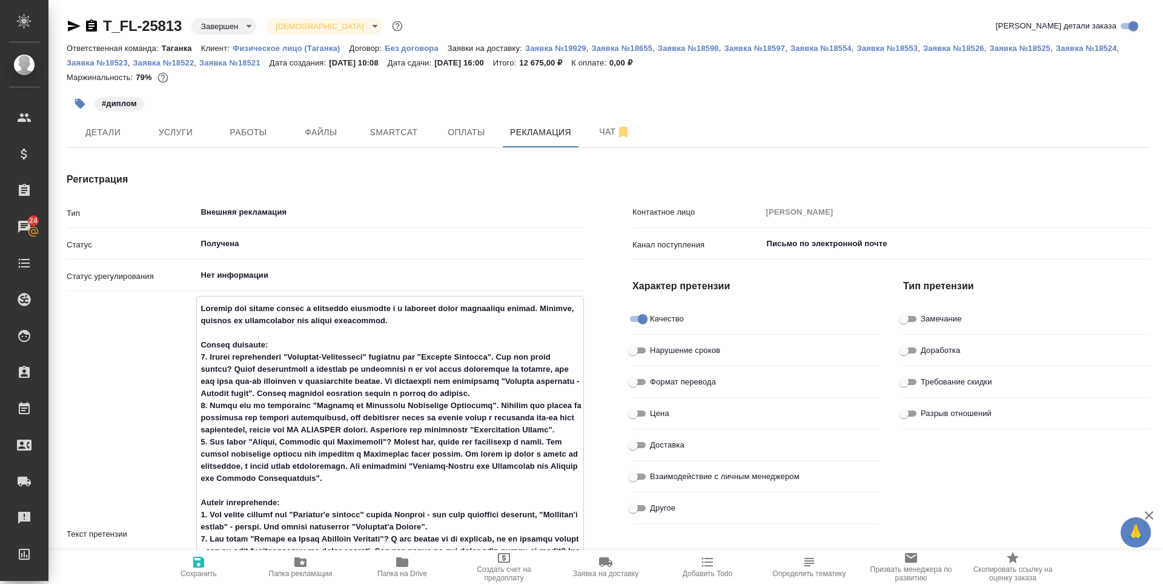
type textarea "x"
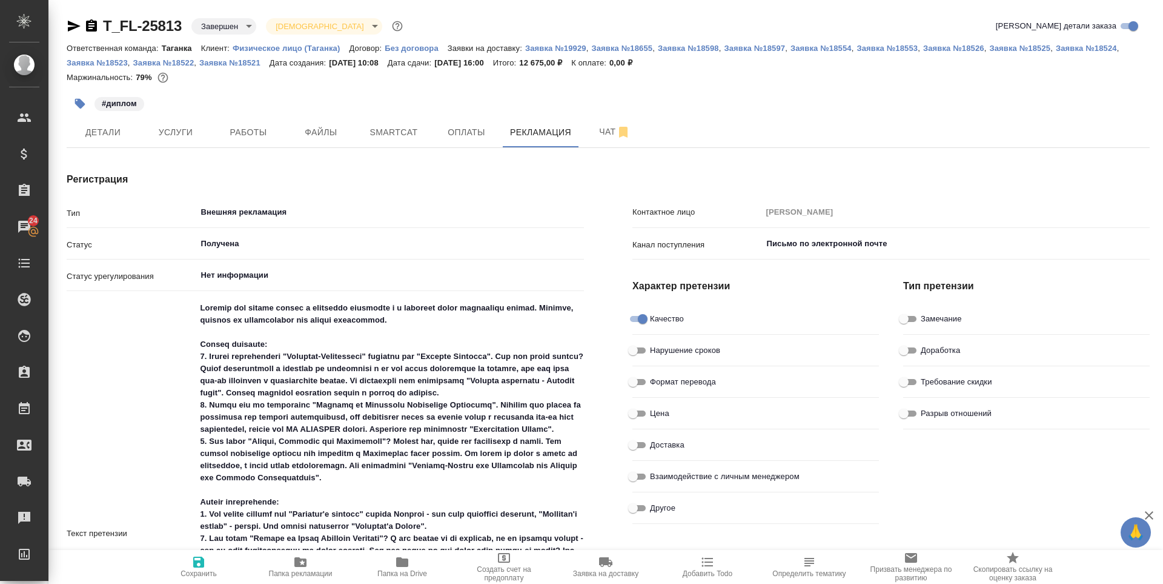
scroll to position [262, 0]
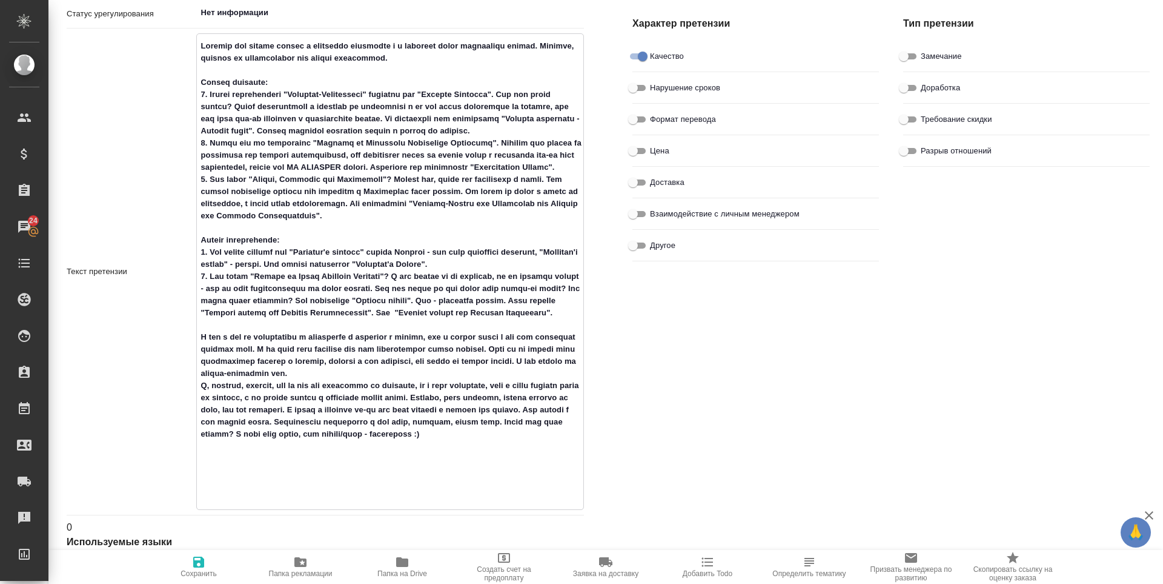
drag, startPoint x: 481, startPoint y: 229, endPoint x: 394, endPoint y: 240, distance: 87.9
click at [394, 240] on textarea at bounding box center [390, 270] width 387 height 469
click at [314, 250] on textarea at bounding box center [390, 270] width 387 height 469
drag, startPoint x: 478, startPoint y: 228, endPoint x: 300, endPoint y: 240, distance: 178.5
click at [300, 240] on textarea at bounding box center [390, 270] width 387 height 469
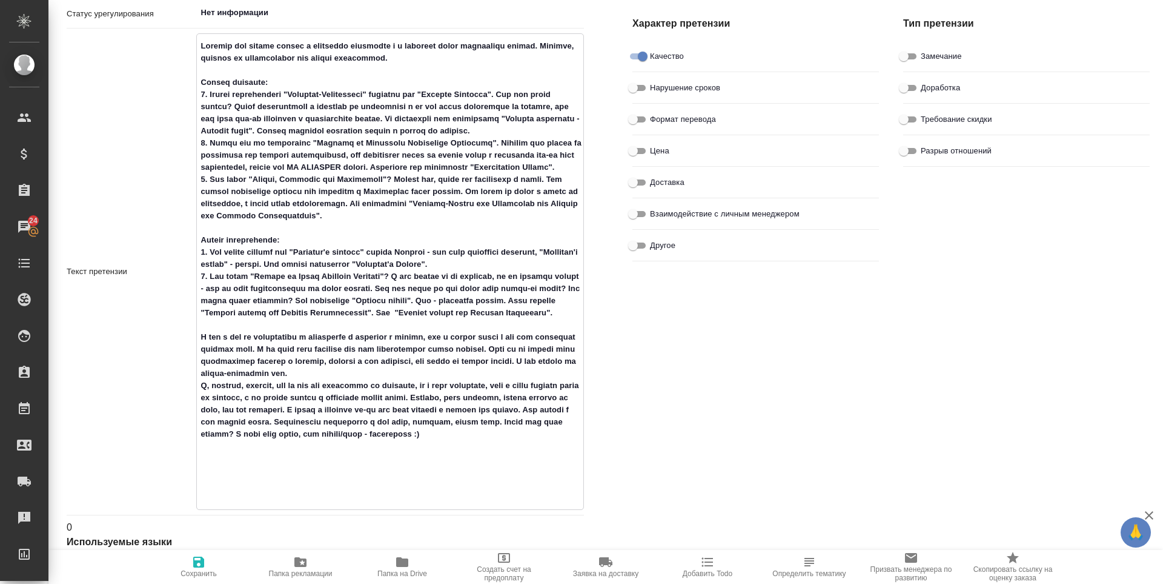
drag, startPoint x: 254, startPoint y: 199, endPoint x: 381, endPoint y: 203, distance: 126.7
click at [381, 203] on textarea at bounding box center [390, 270] width 387 height 469
drag, startPoint x: 357, startPoint y: 156, endPoint x: 481, endPoint y: 151, distance: 124.3
click at [481, 151] on textarea at bounding box center [390, 270] width 387 height 469
drag, startPoint x: 305, startPoint y: 279, endPoint x: 380, endPoint y: 279, distance: 75.1
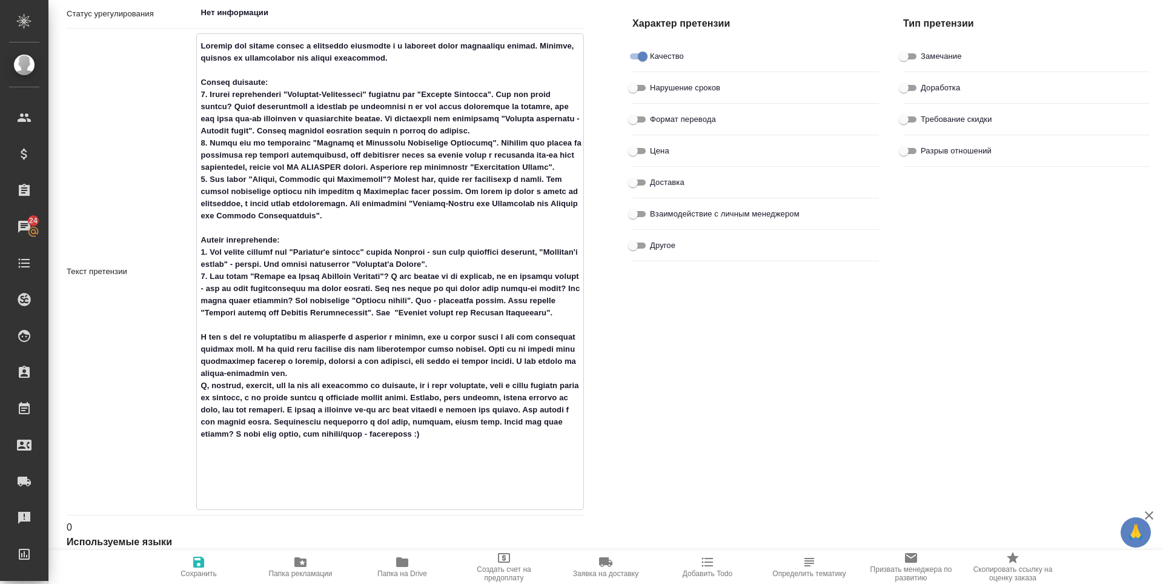
click at [380, 279] on textarea at bounding box center [390, 270] width 387 height 469
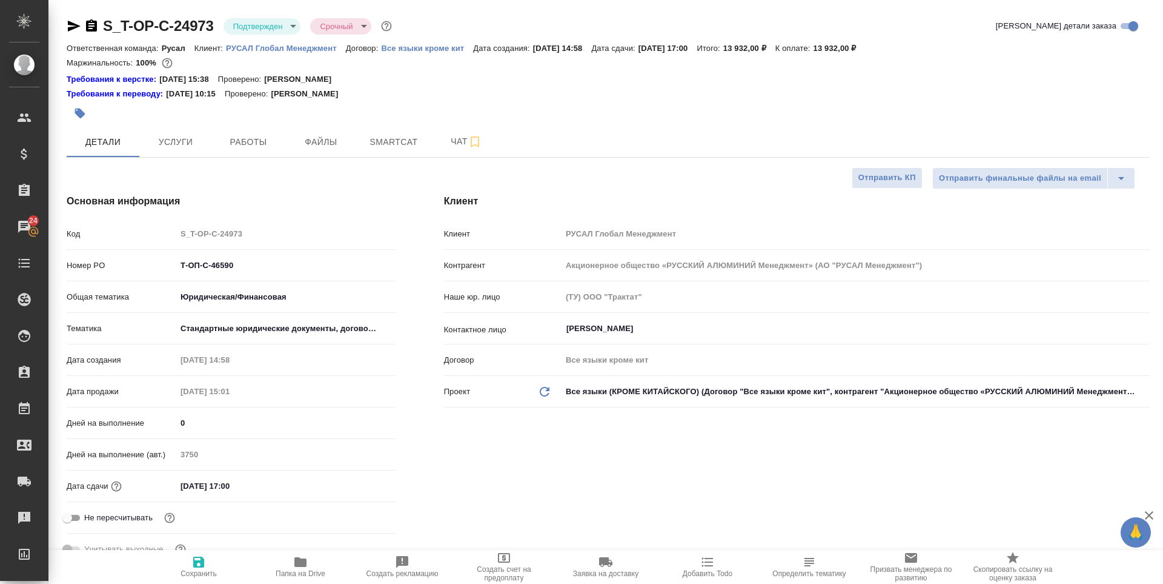
select select "RU"
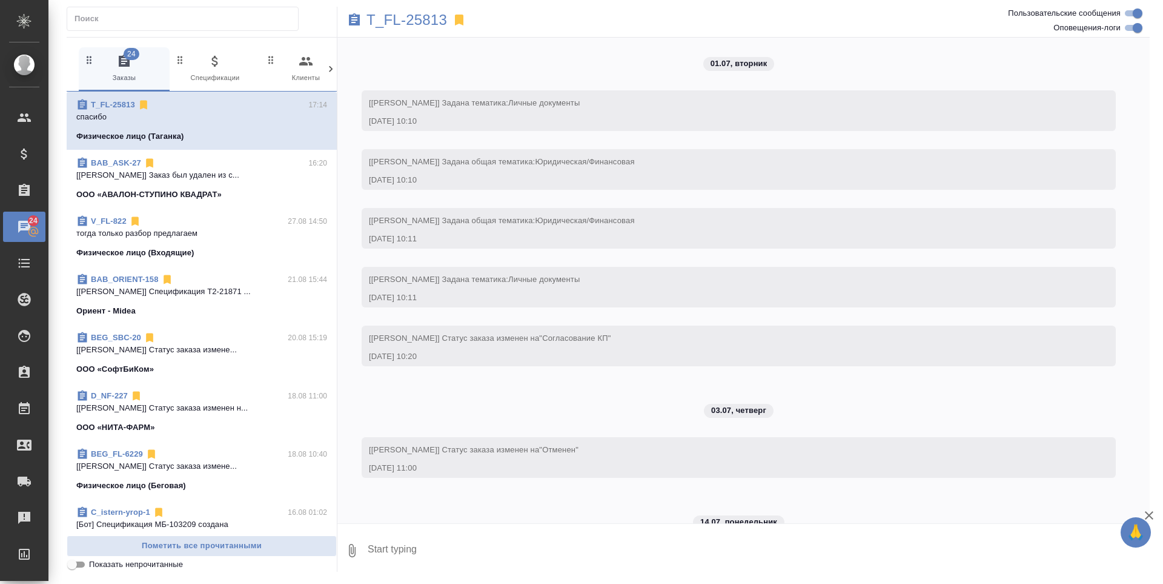
scroll to position [5393, 0]
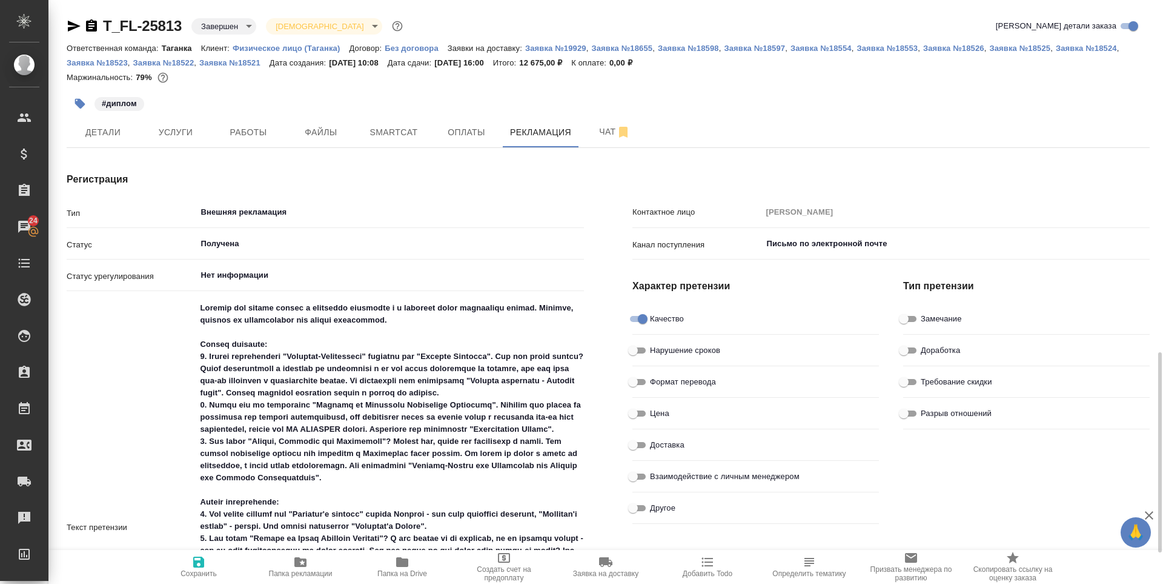
scroll to position [262, 0]
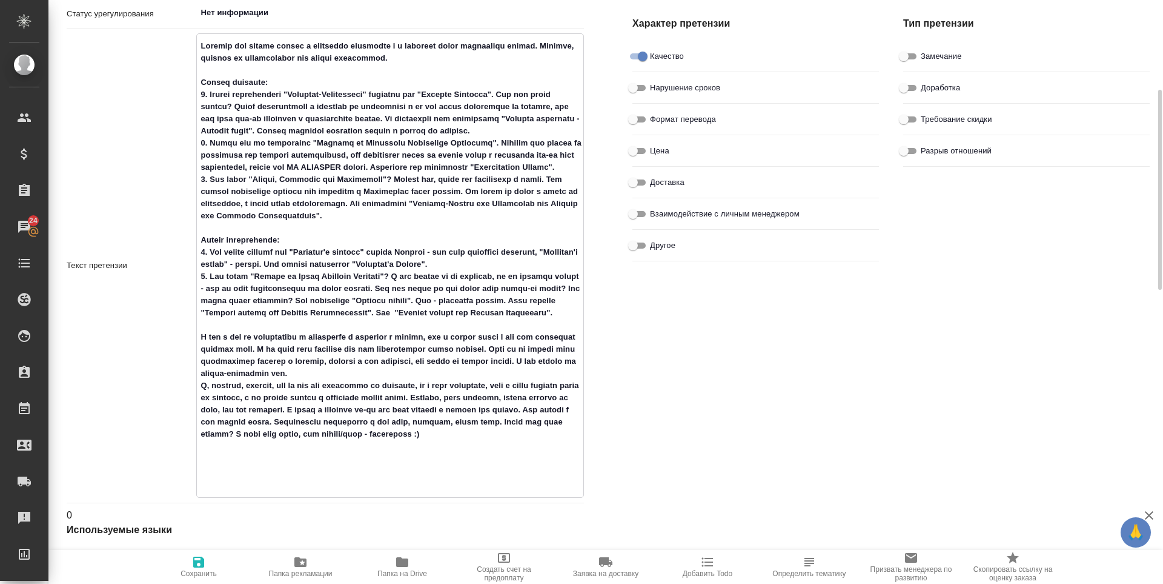
drag, startPoint x: 308, startPoint y: 262, endPoint x: 381, endPoint y: 262, distance: 72.7
click at [381, 262] on textarea at bounding box center [390, 264] width 387 height 457
drag, startPoint x: 204, startPoint y: 284, endPoint x: 287, endPoint y: 295, distance: 84.4
click at [287, 295] on textarea at bounding box center [390, 270] width 387 height 469
click at [480, 285] on textarea at bounding box center [390, 270] width 387 height 469
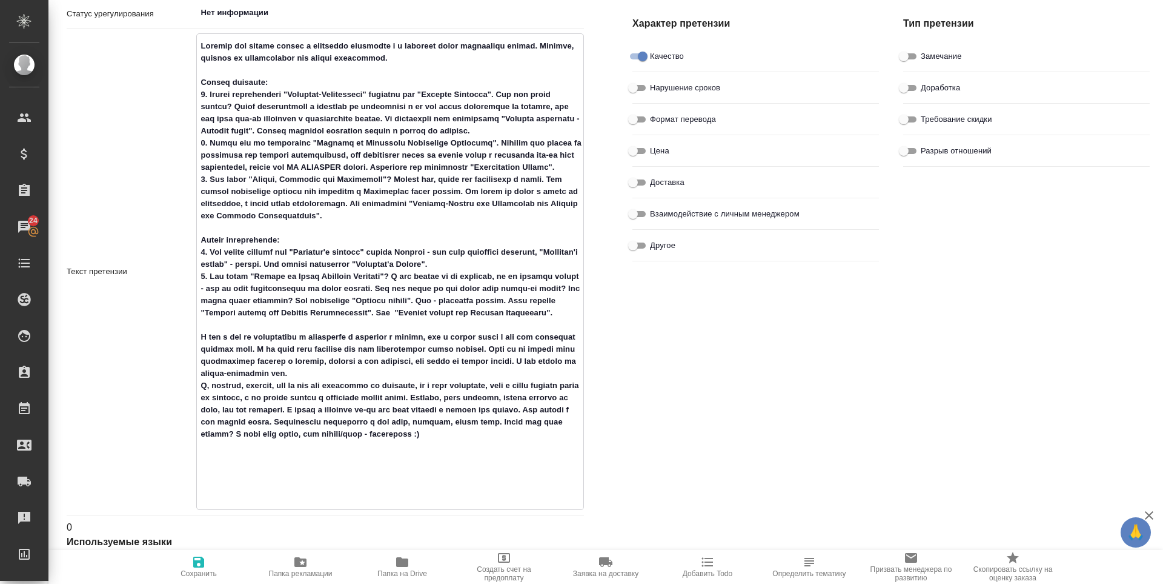
click at [461, 285] on textarea at bounding box center [390, 270] width 387 height 469
drag, startPoint x: 246, startPoint y: 284, endPoint x: 315, endPoint y: 287, distance: 69.2
click at [315, 287] on textarea at bounding box center [390, 270] width 387 height 469
drag, startPoint x: 255, startPoint y: 303, endPoint x: 381, endPoint y: 303, distance: 126.6
click at [381, 303] on textarea at bounding box center [390, 270] width 387 height 469
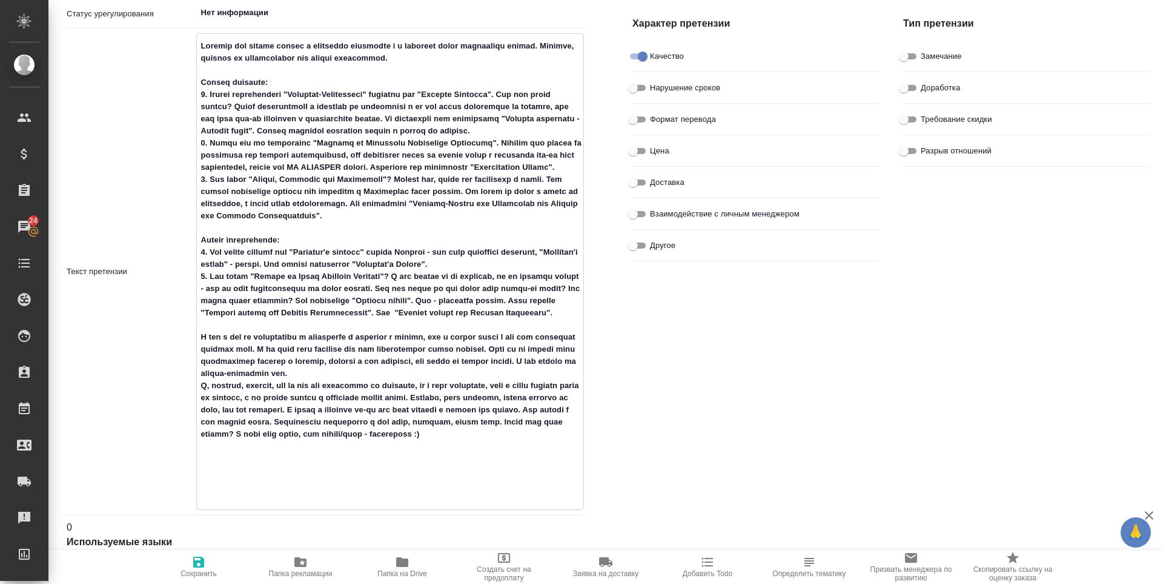
drag, startPoint x: 259, startPoint y: 333, endPoint x: 318, endPoint y: 336, distance: 59.5
click at [318, 336] on textarea at bounding box center [390, 270] width 387 height 469
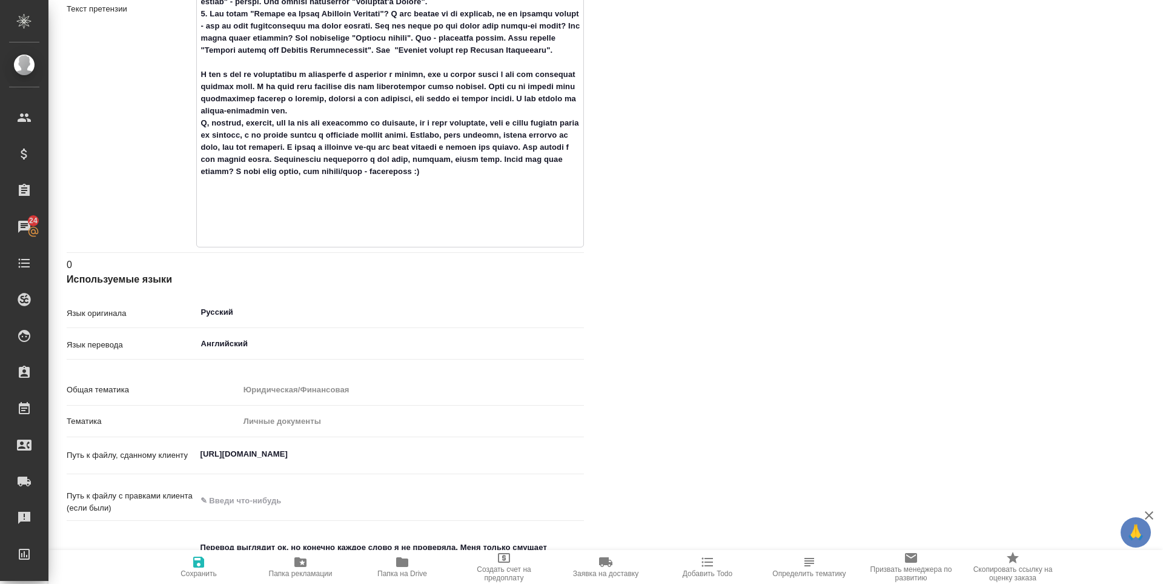
scroll to position [0, 0]
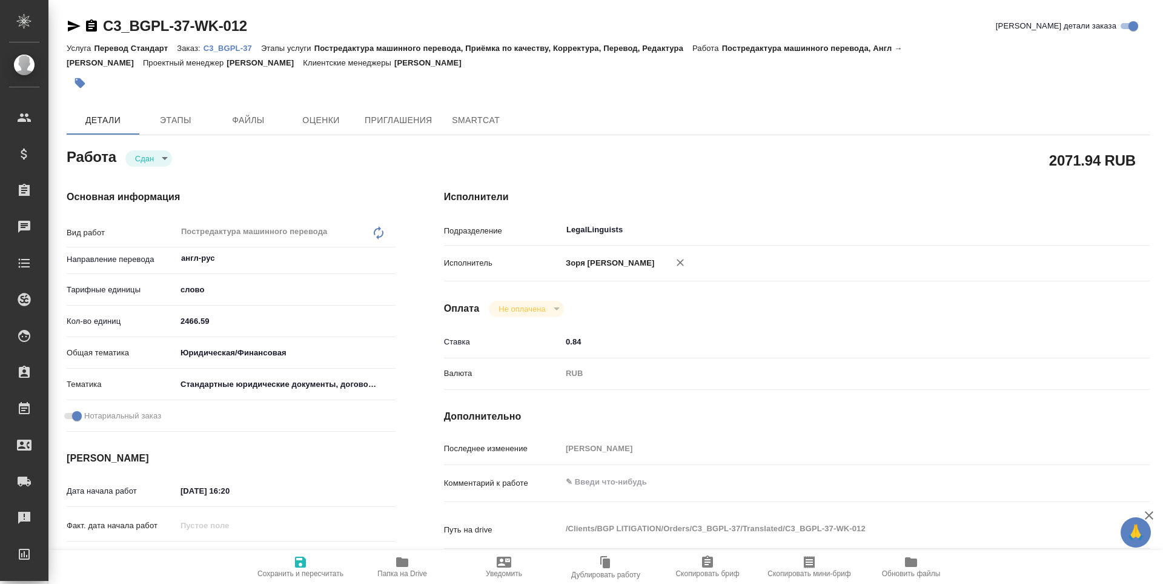
type textarea "x"
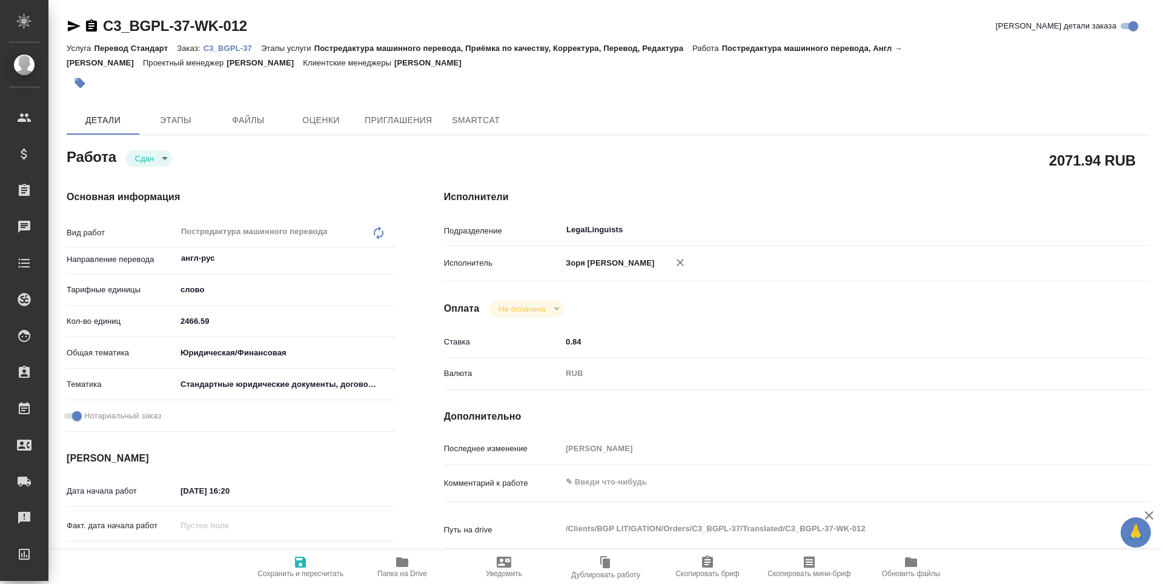
type textarea "x"
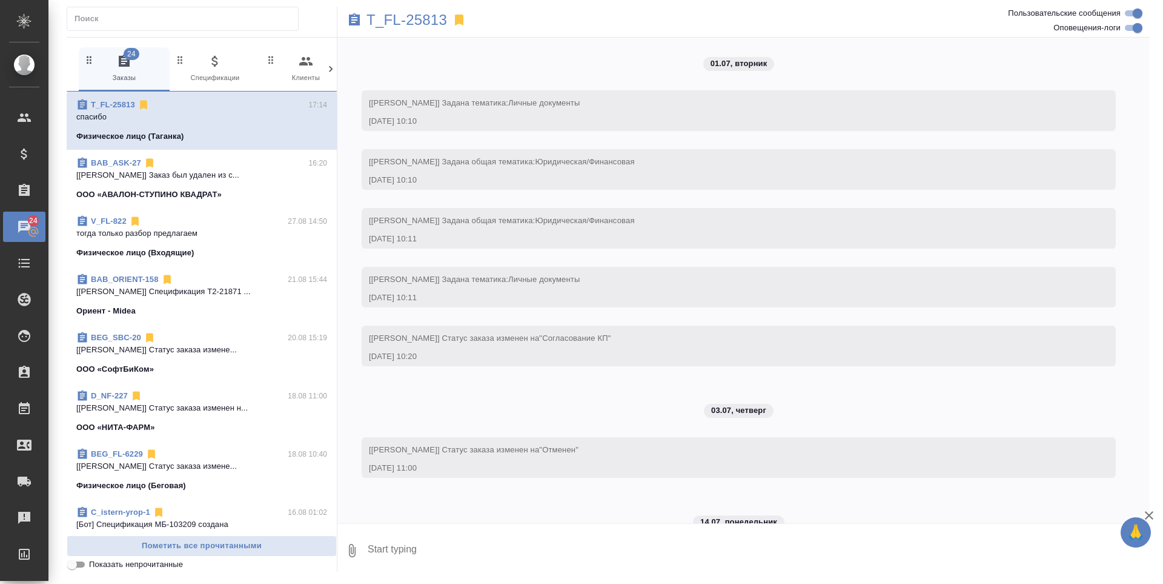
scroll to position [5393, 0]
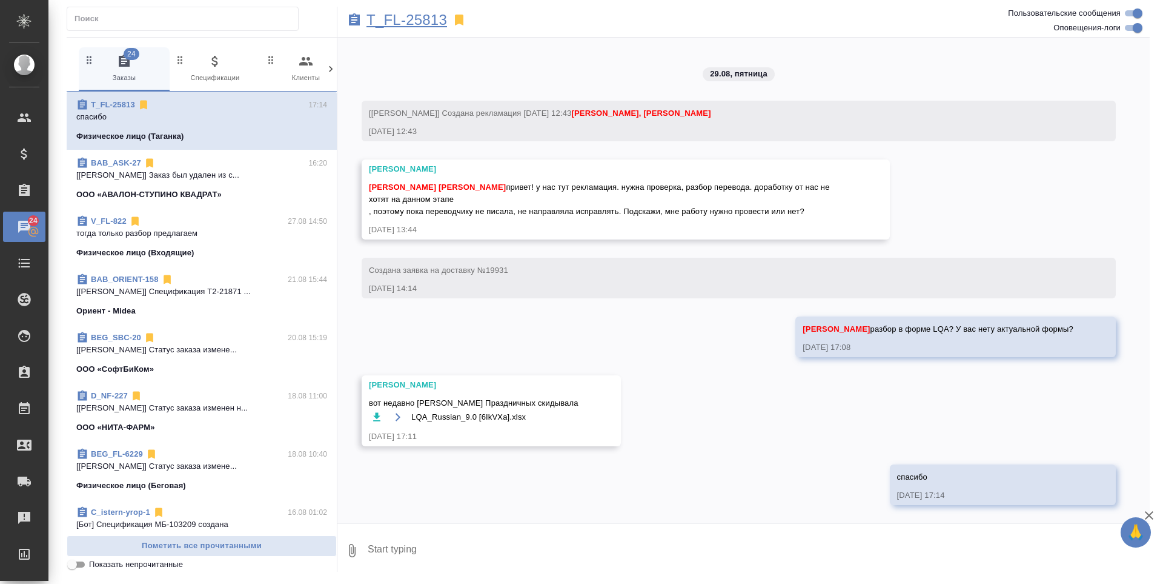
click at [391, 15] on p "T_FL-25813" at bounding box center [407, 20] width 81 height 12
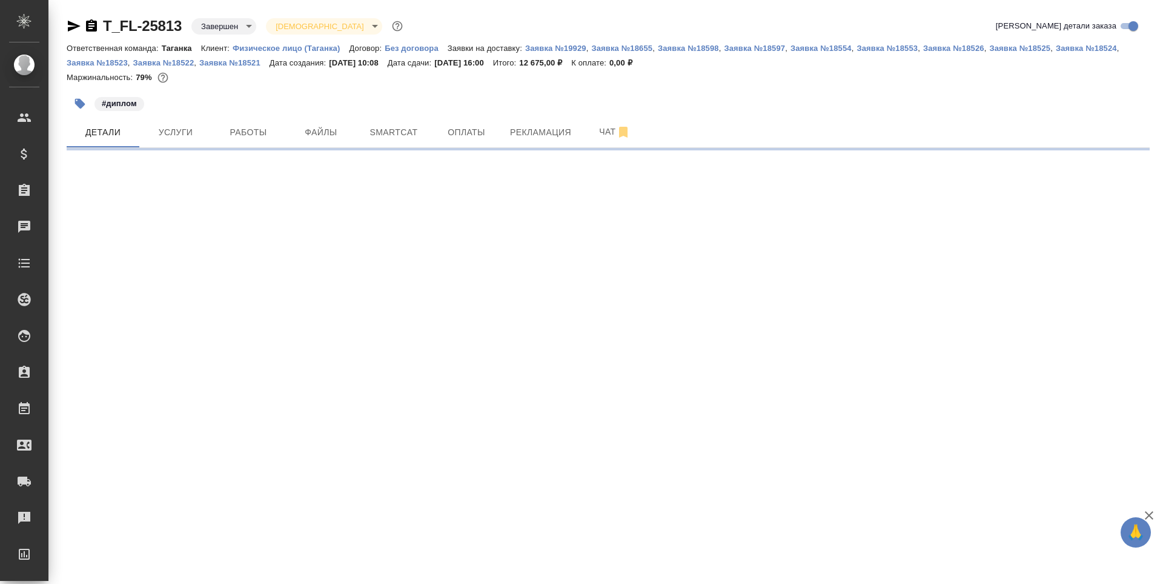
select select "RU"
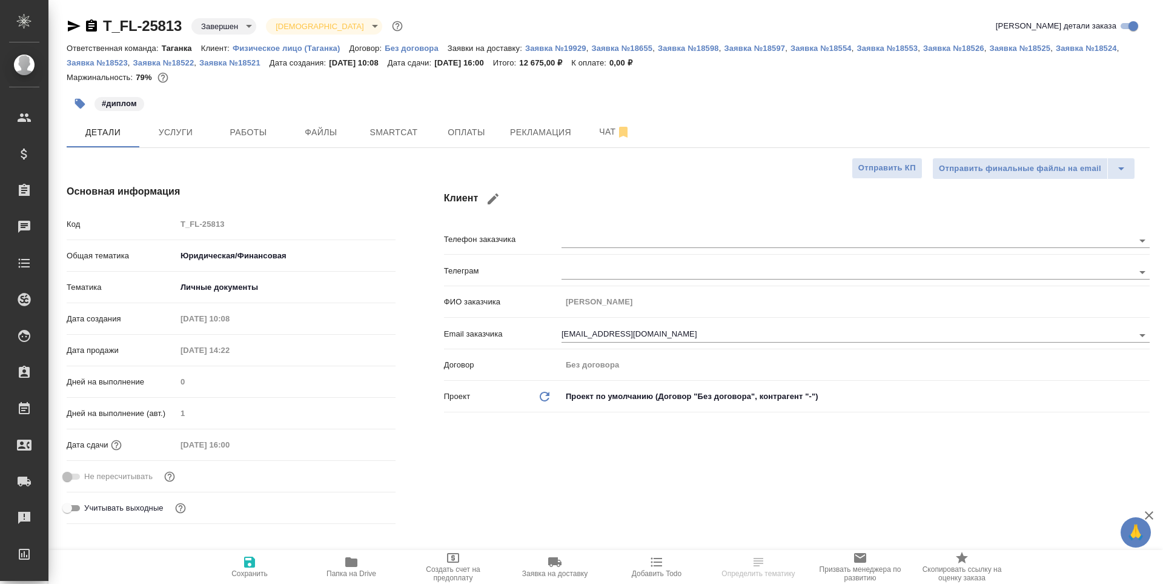
type textarea "x"
type input "[PERSON_NAME]"
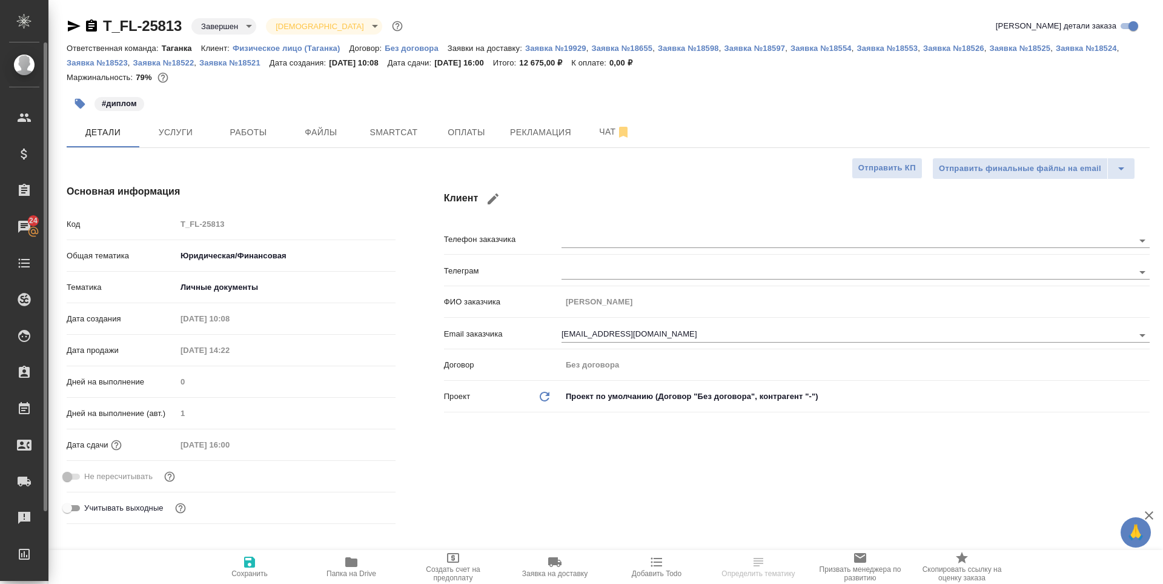
type textarea "x"
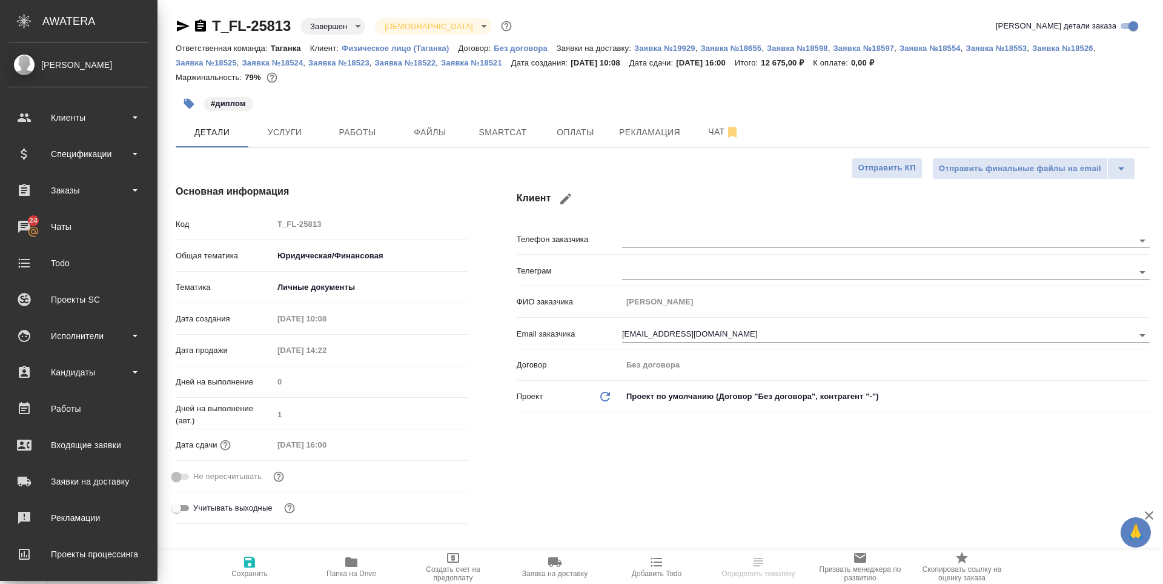
type textarea "x"
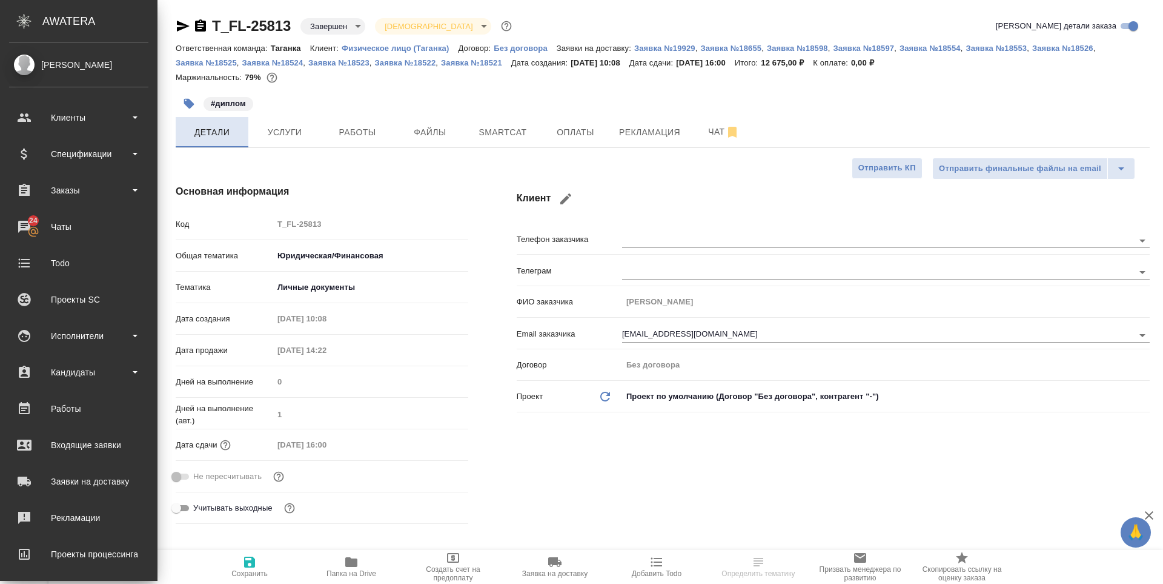
type textarea "x"
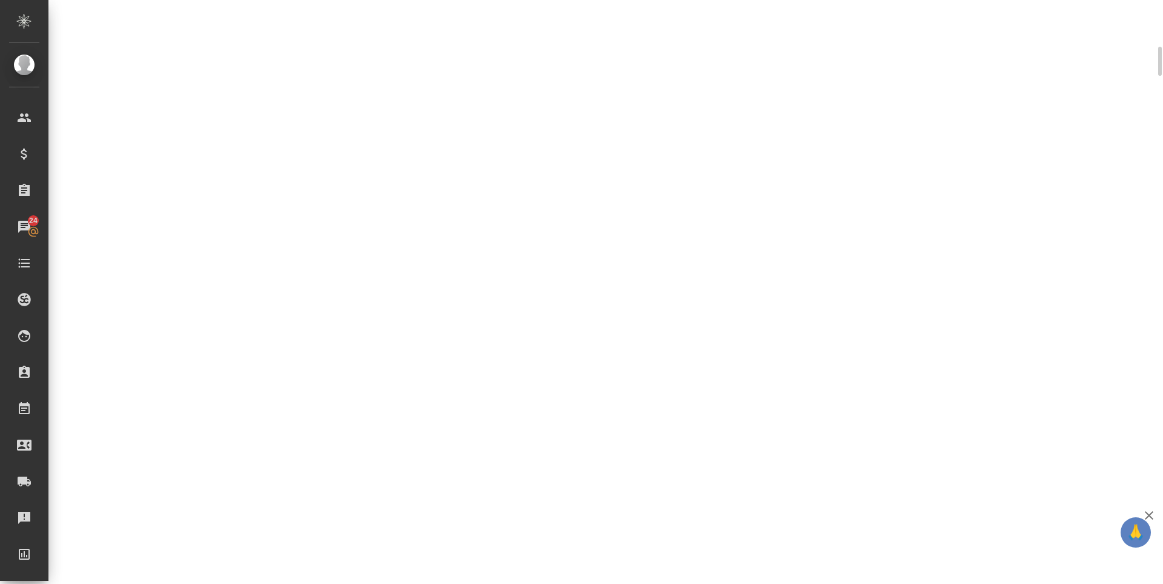
scroll to position [253, 0]
select select "RU"
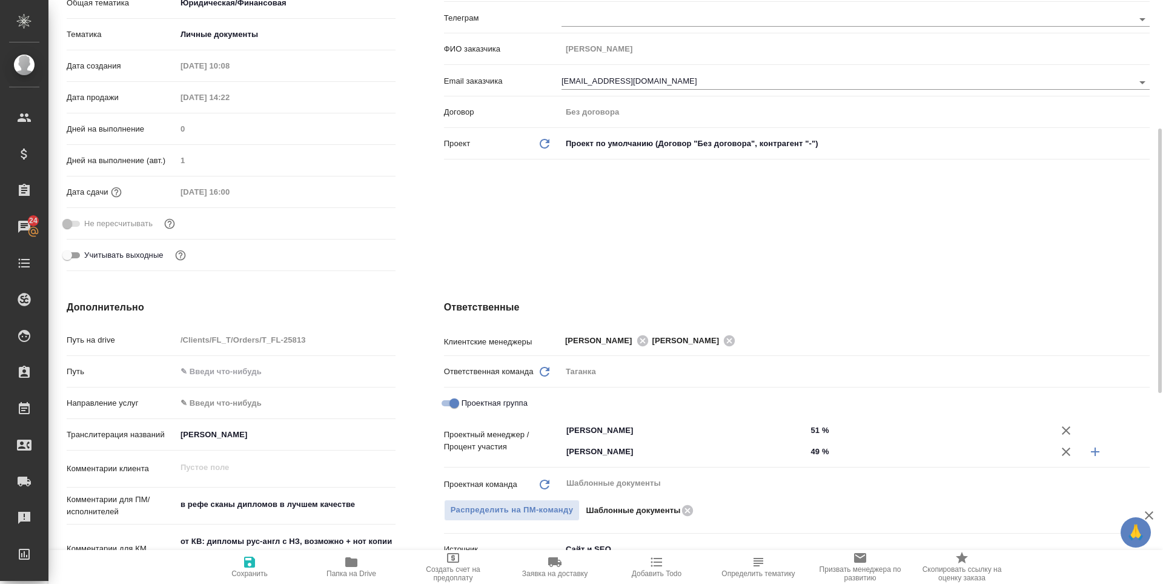
scroll to position [262, 0]
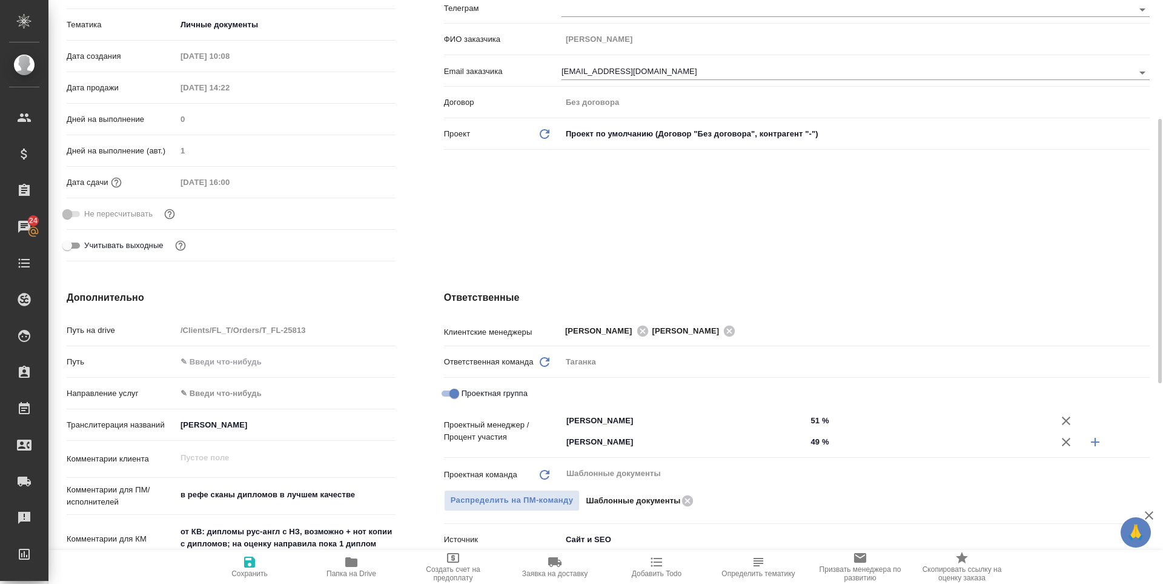
type textarea "x"
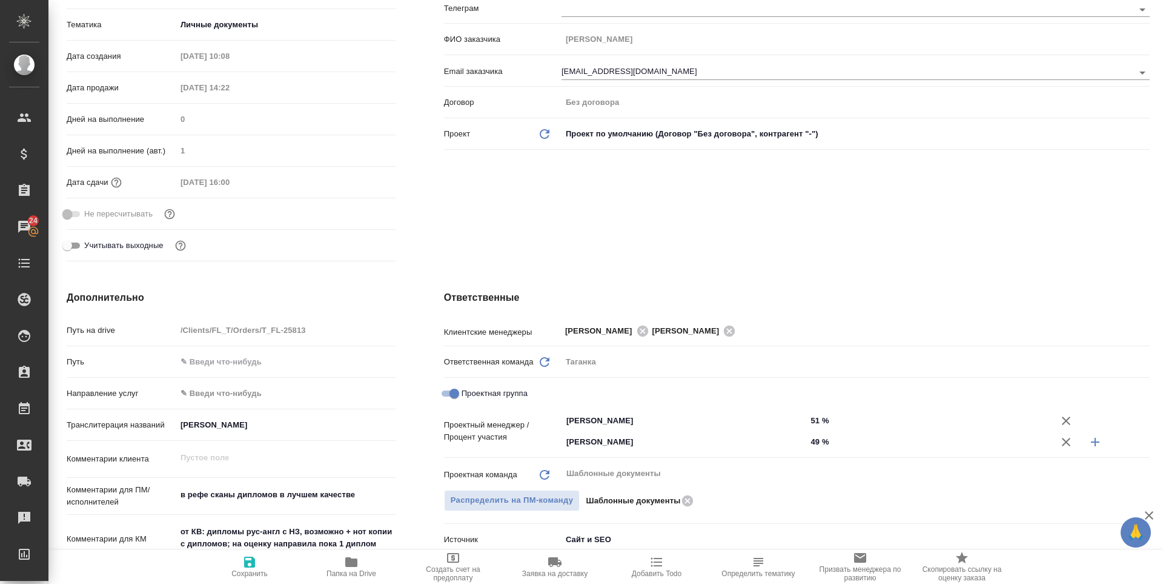
type textarea "x"
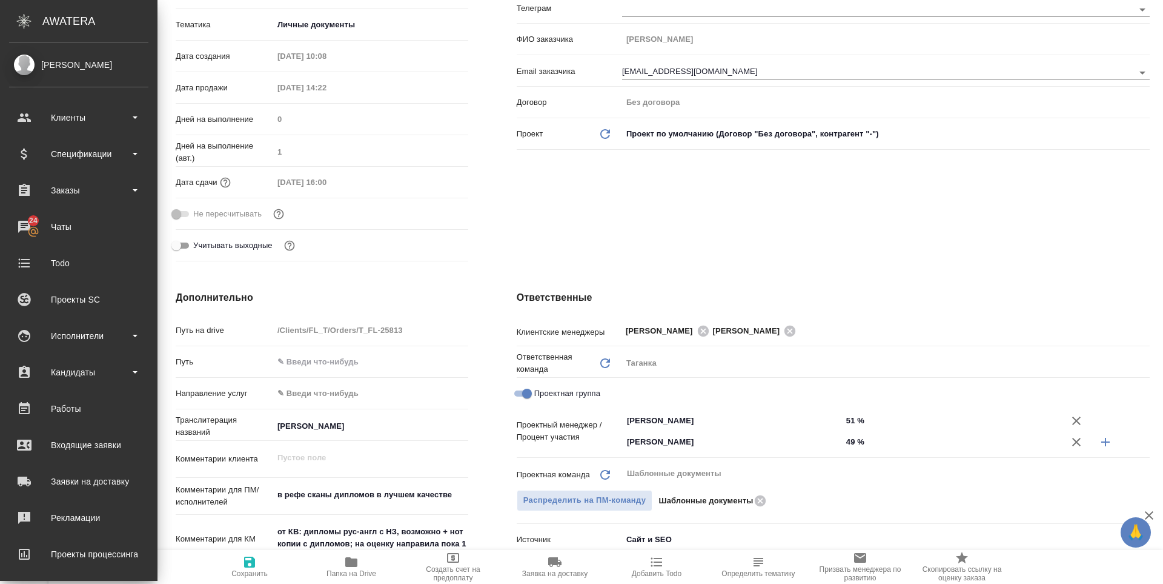
type textarea "x"
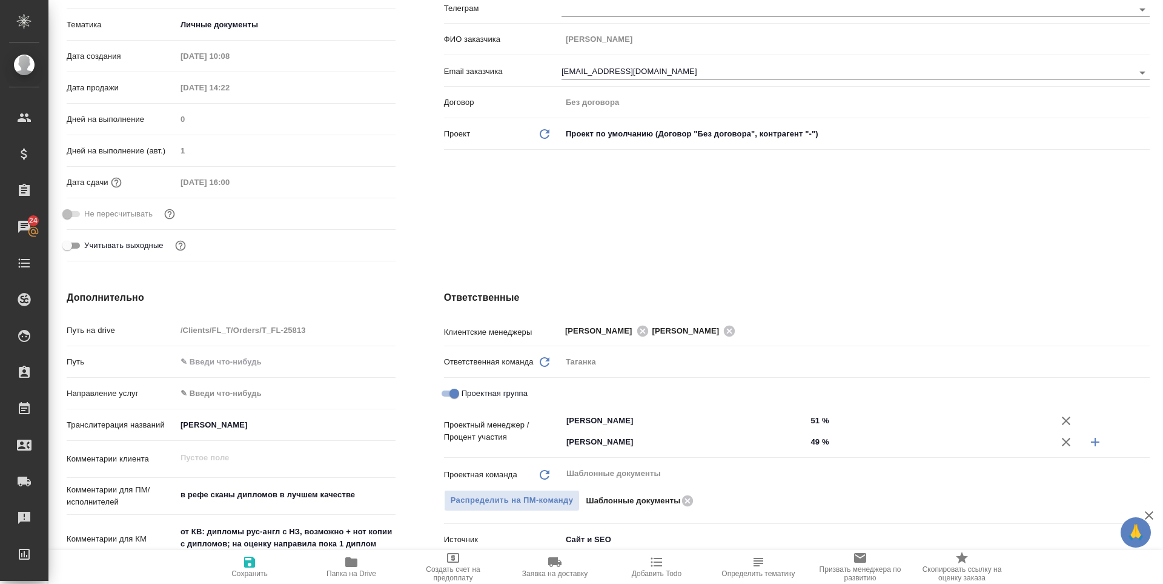
type textarea "x"
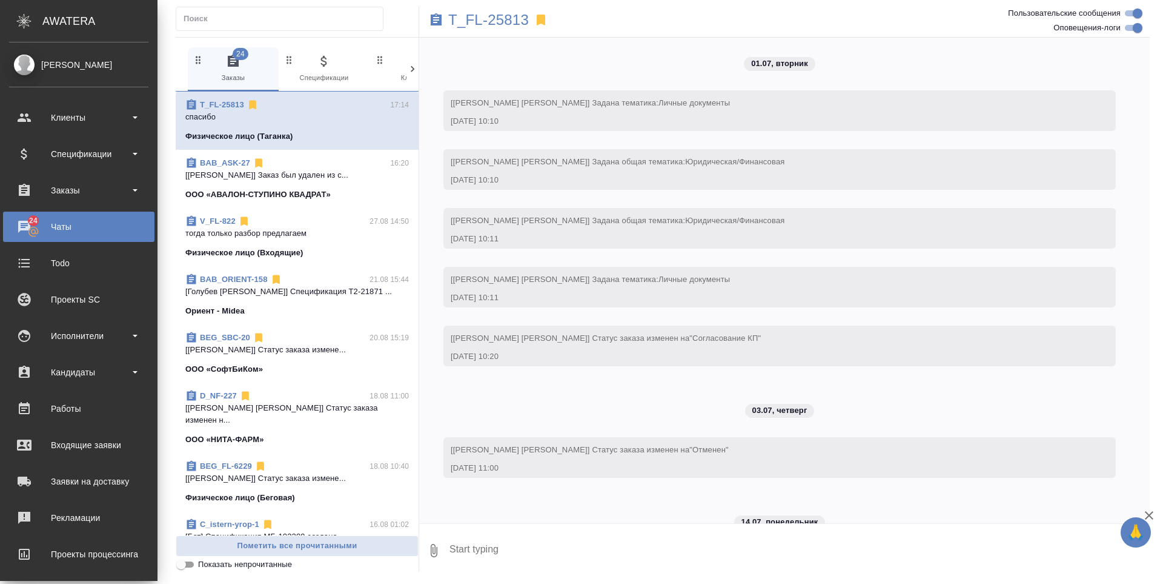
scroll to position [5393, 0]
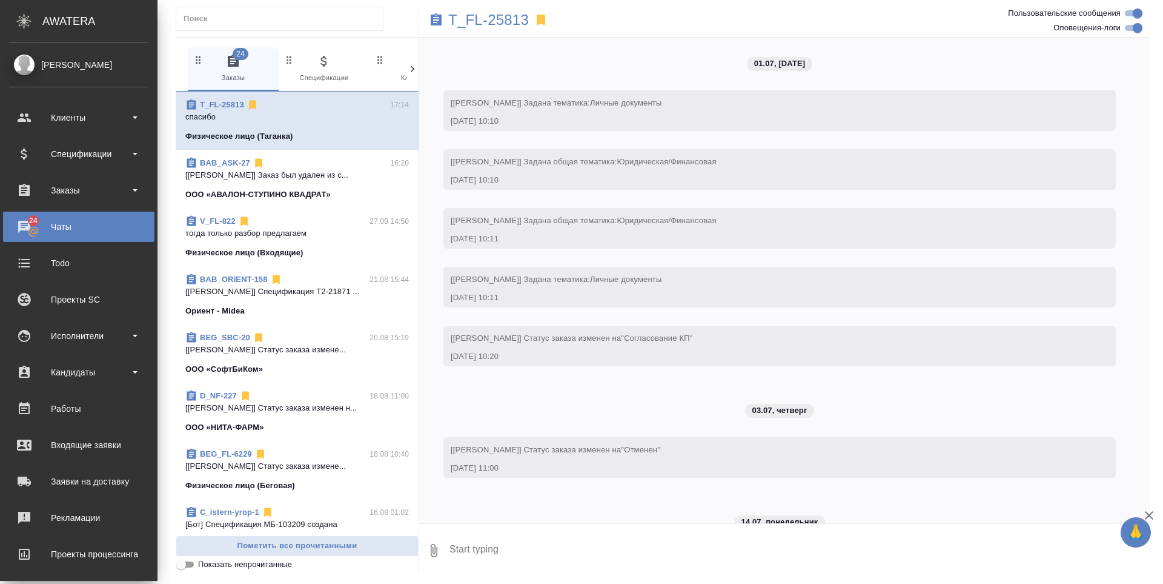
scroll to position [5393, 0]
